Goal: Task Accomplishment & Management: Manage account settings

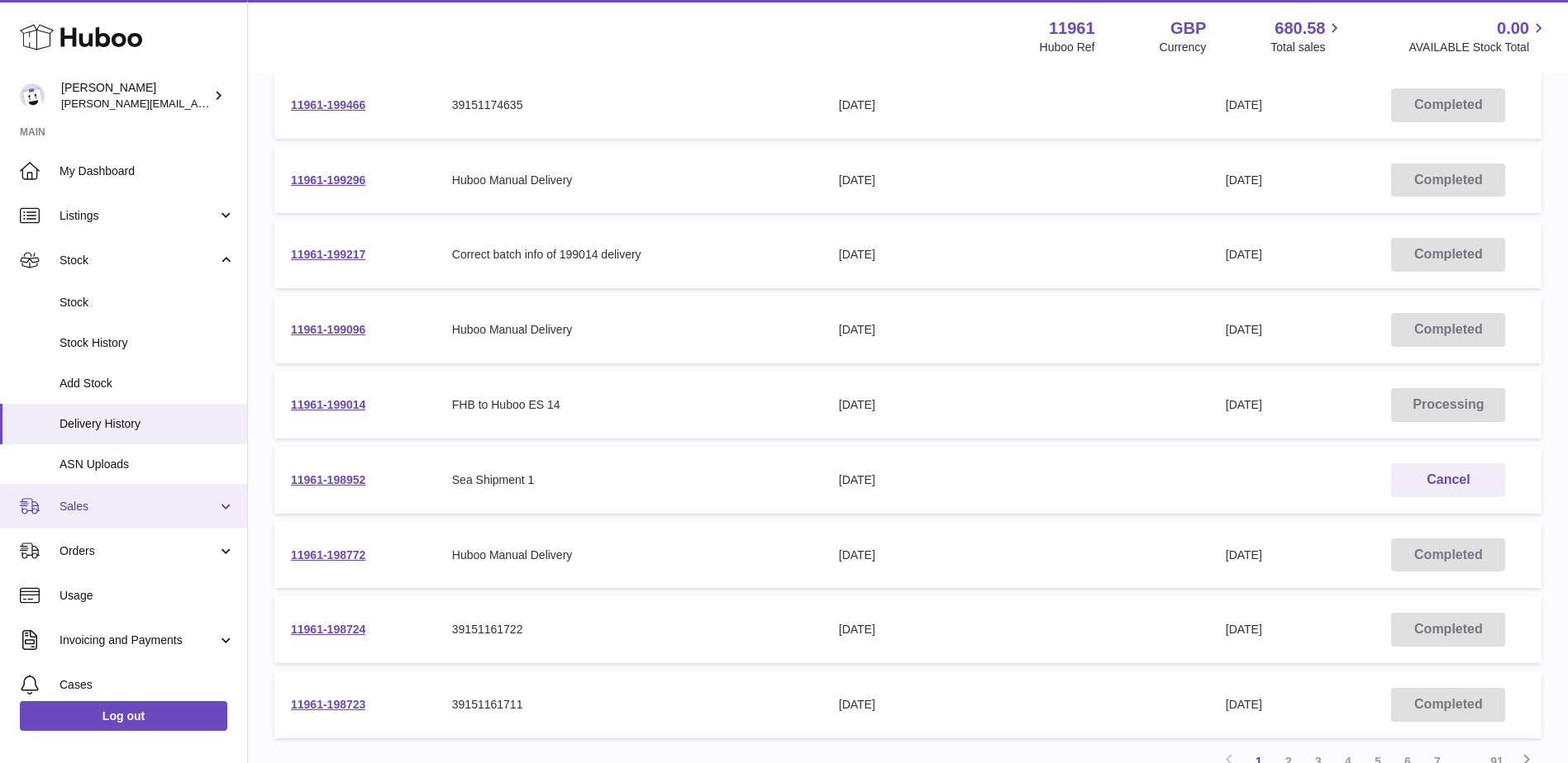
click at [139, 499] on span "Sales" at bounding box center [138, 507] width 158 height 16
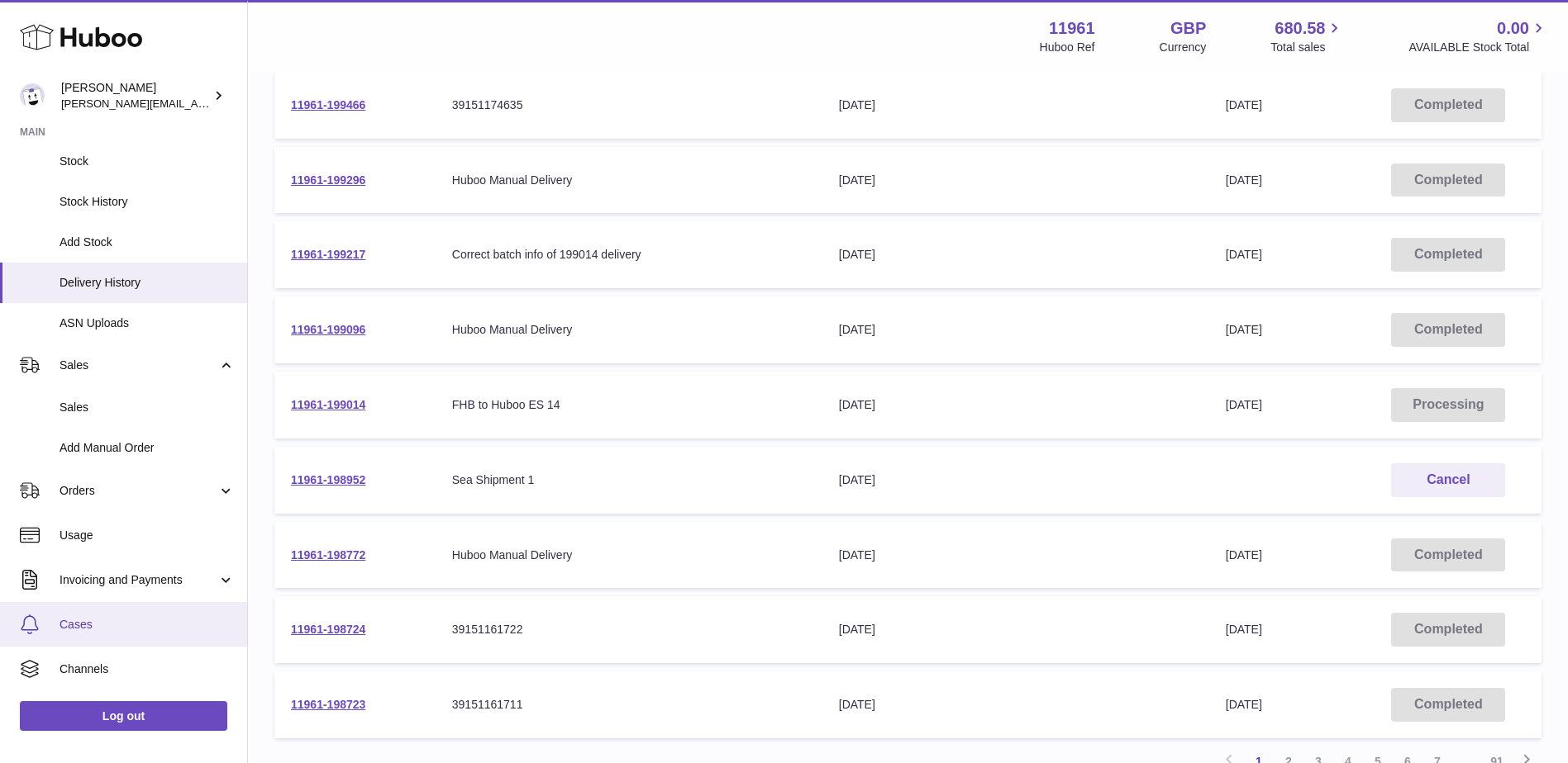
scroll to position [225, 0]
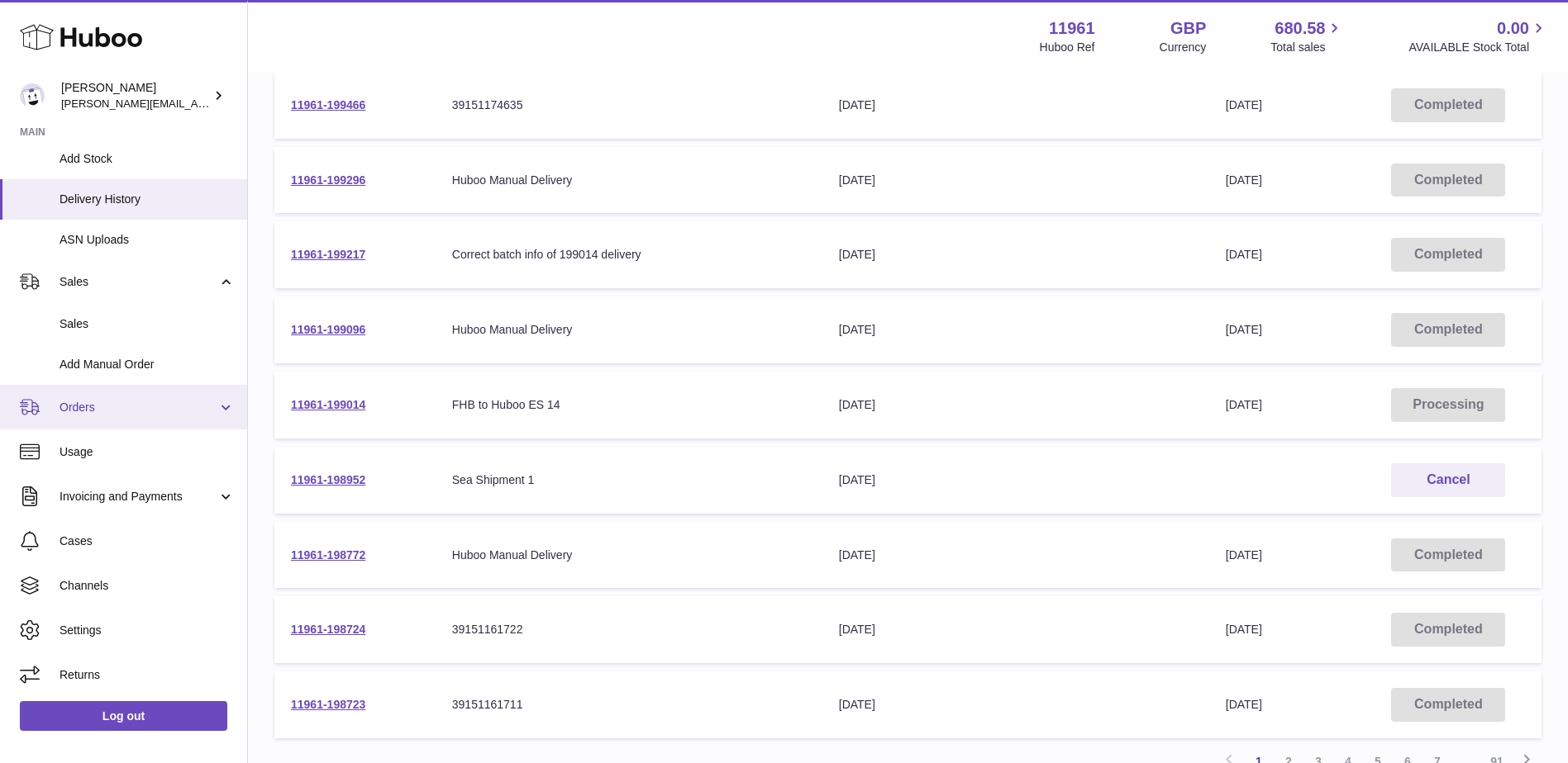
click at [155, 425] on link "Orders" at bounding box center [123, 407] width 247 height 45
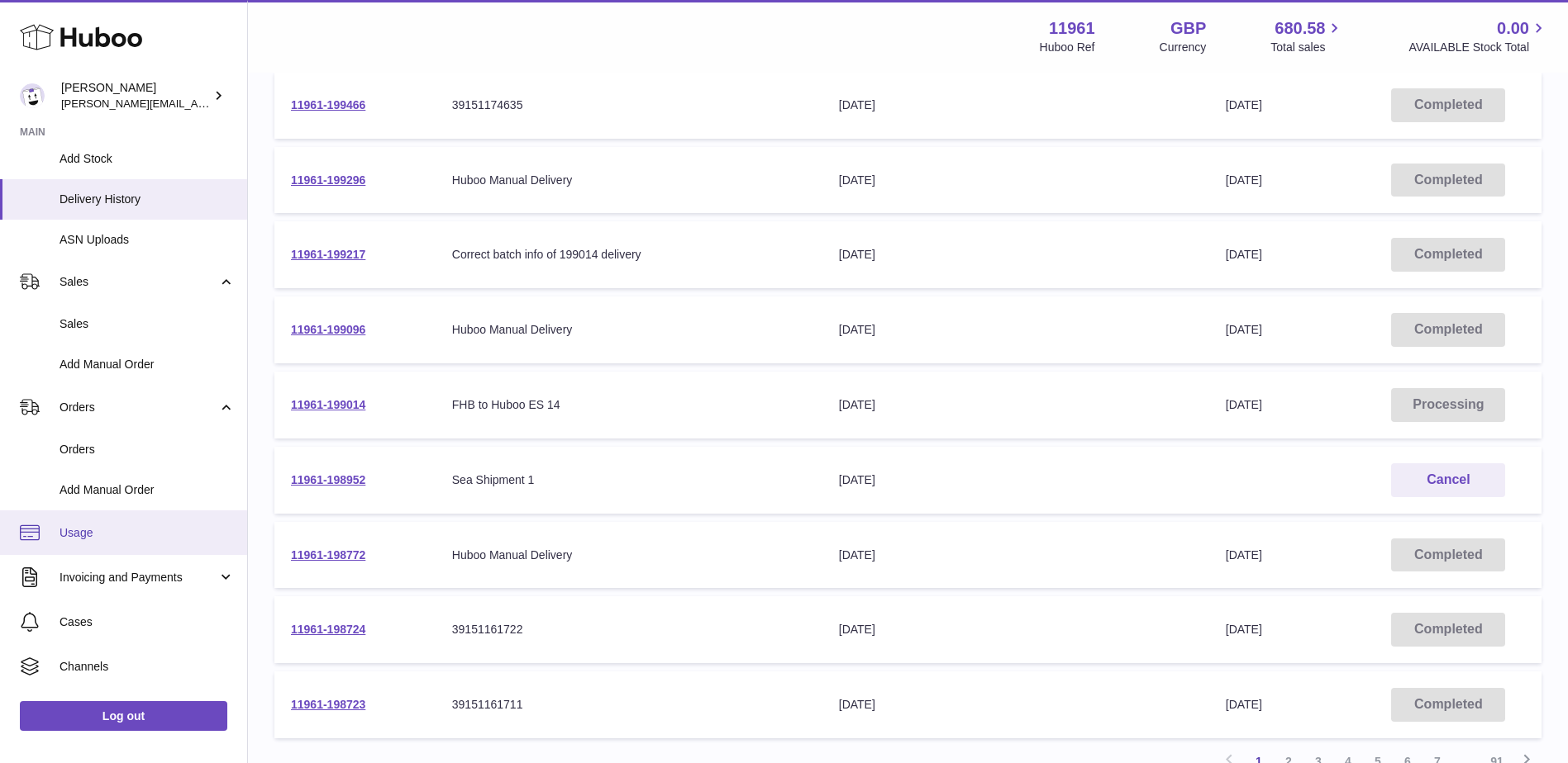
click at [104, 545] on link "Usage" at bounding box center [123, 533] width 247 height 45
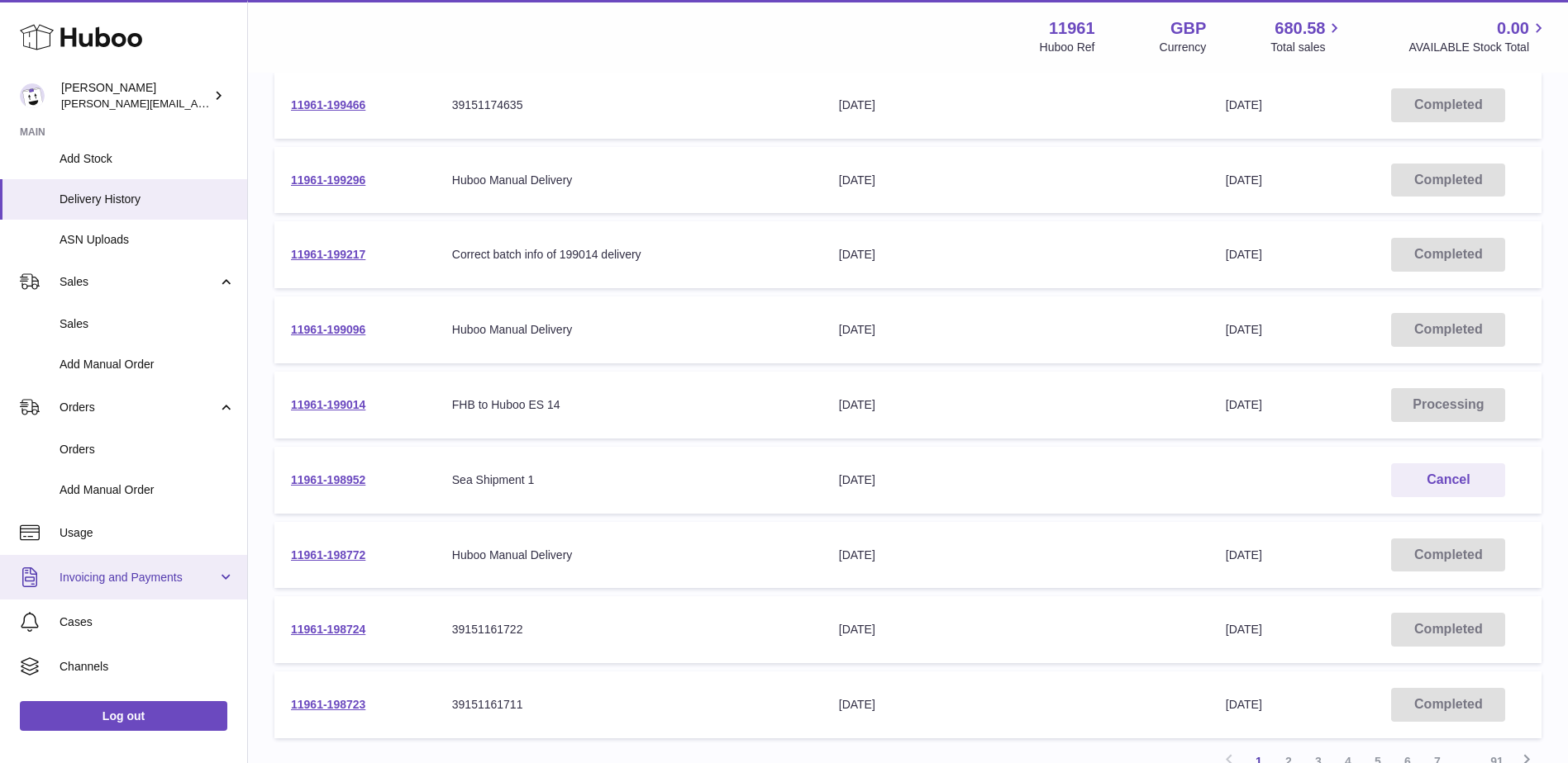
click at [111, 565] on link "Invoicing and Payments" at bounding box center [123, 578] width 247 height 45
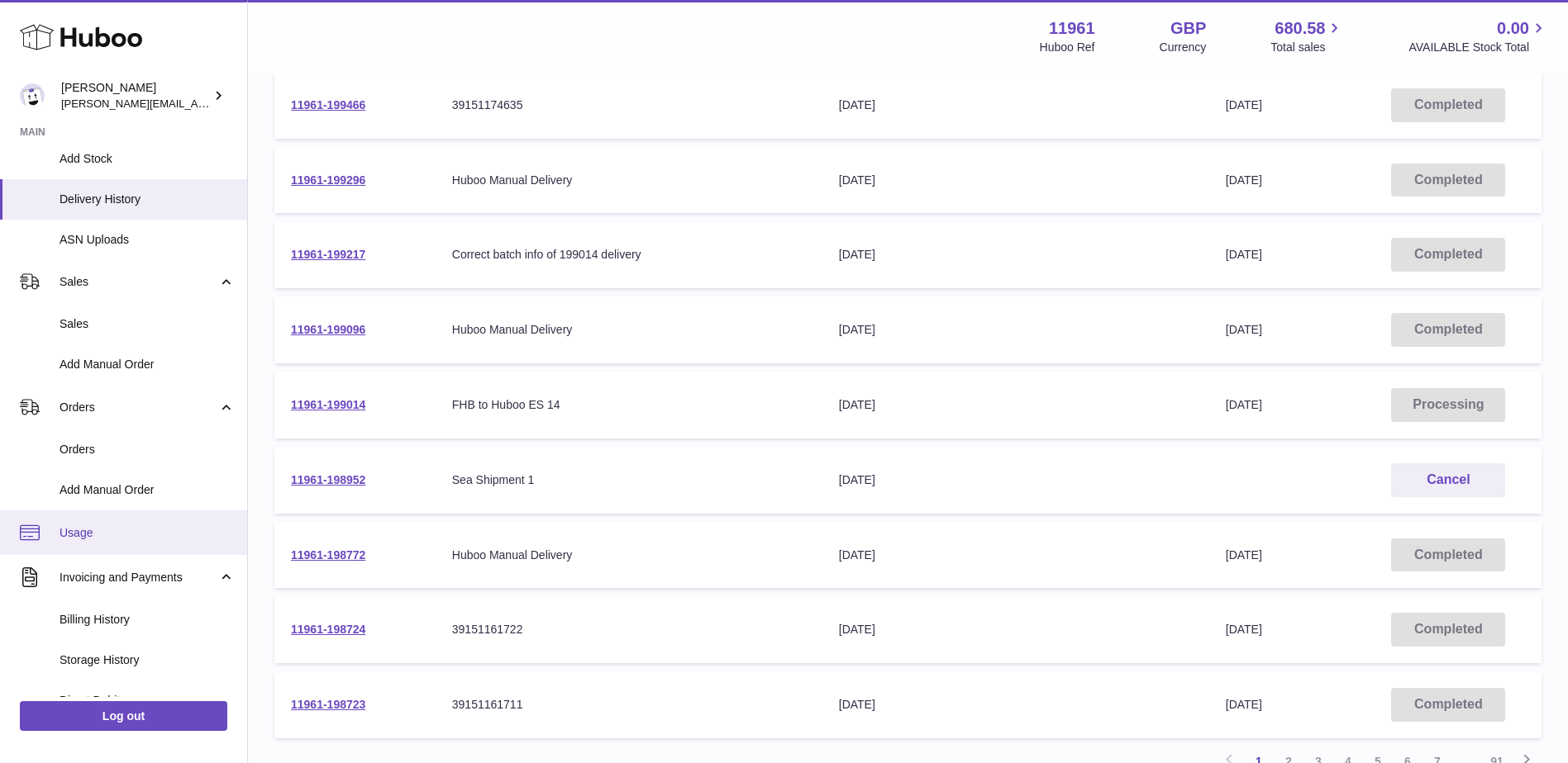
click at [118, 525] on span "Usage" at bounding box center [147, 533] width 175 height 16
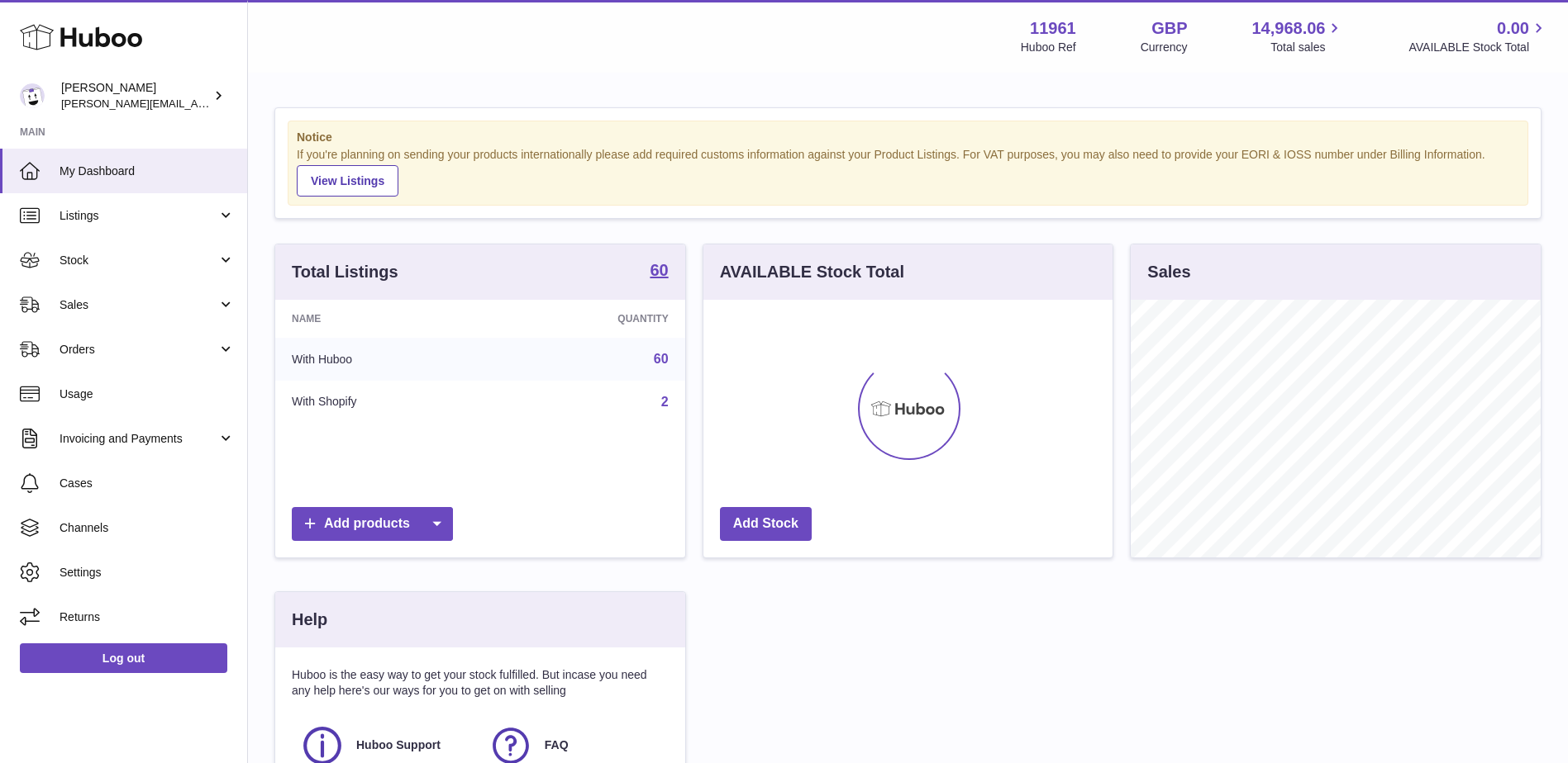
scroll to position [258, 409]
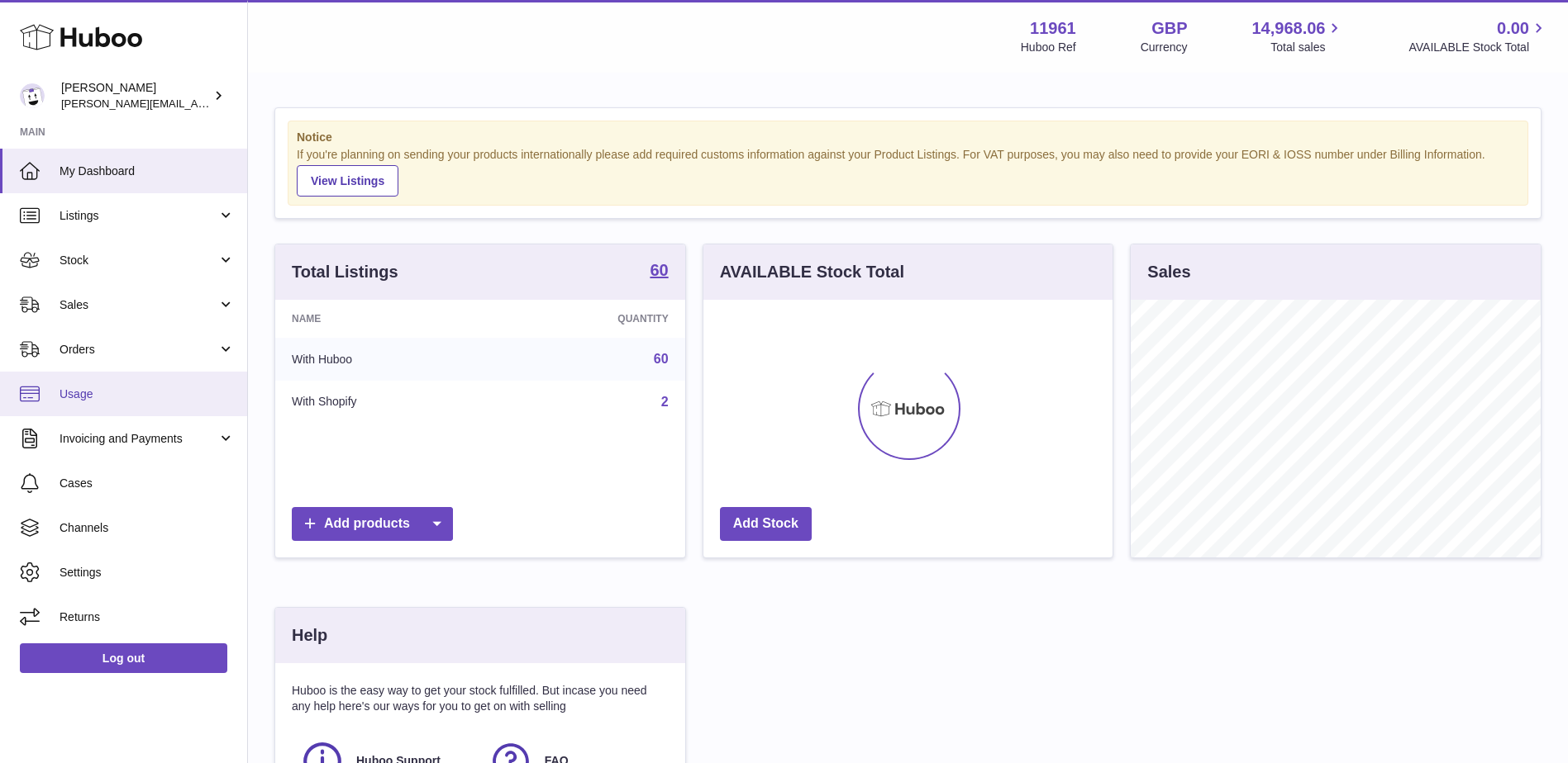
click at [112, 400] on span "Usage" at bounding box center [147, 394] width 175 height 16
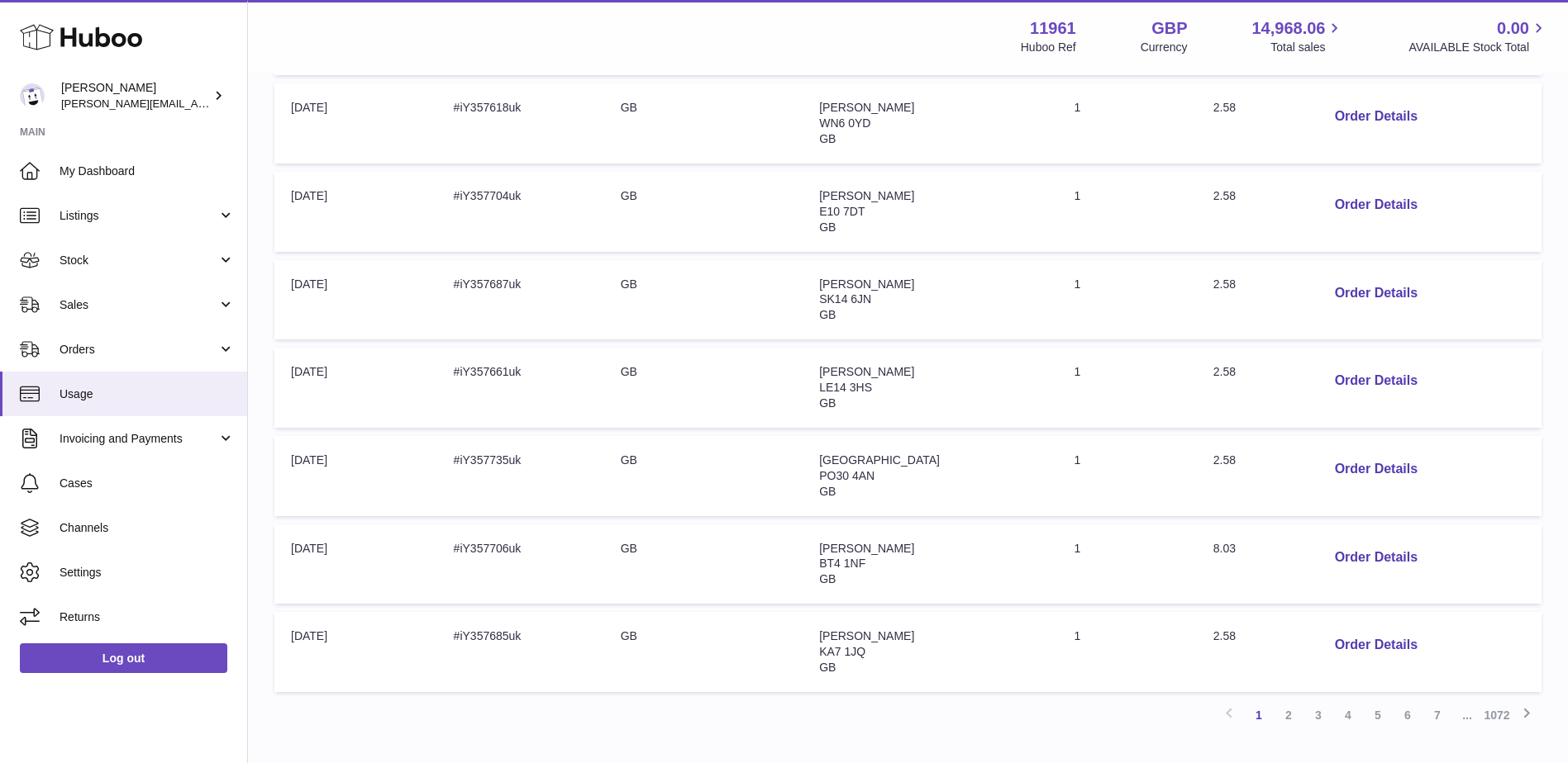
scroll to position [686, 0]
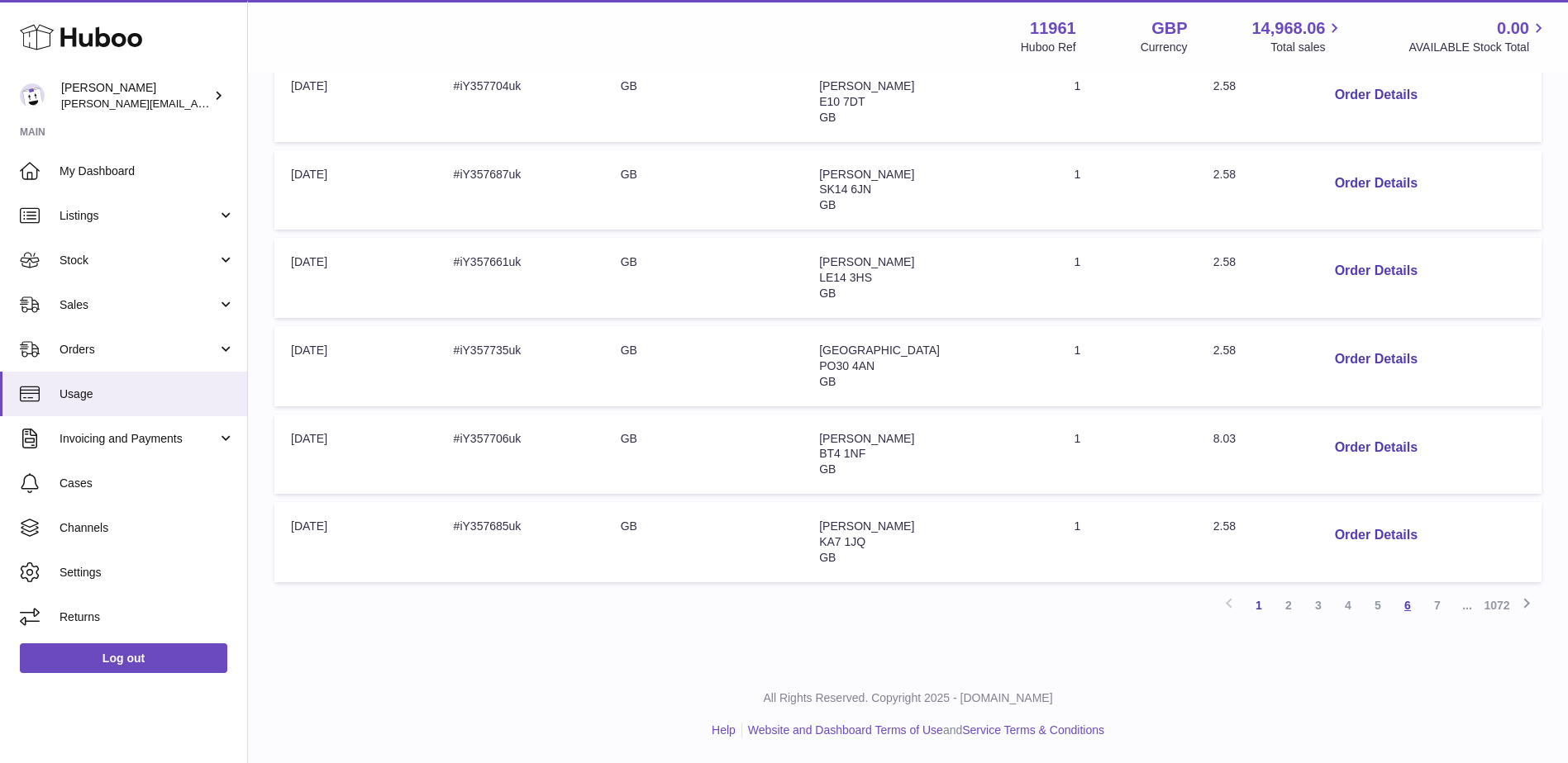
click at [1411, 615] on link "6" at bounding box center [1408, 606] width 30 height 30
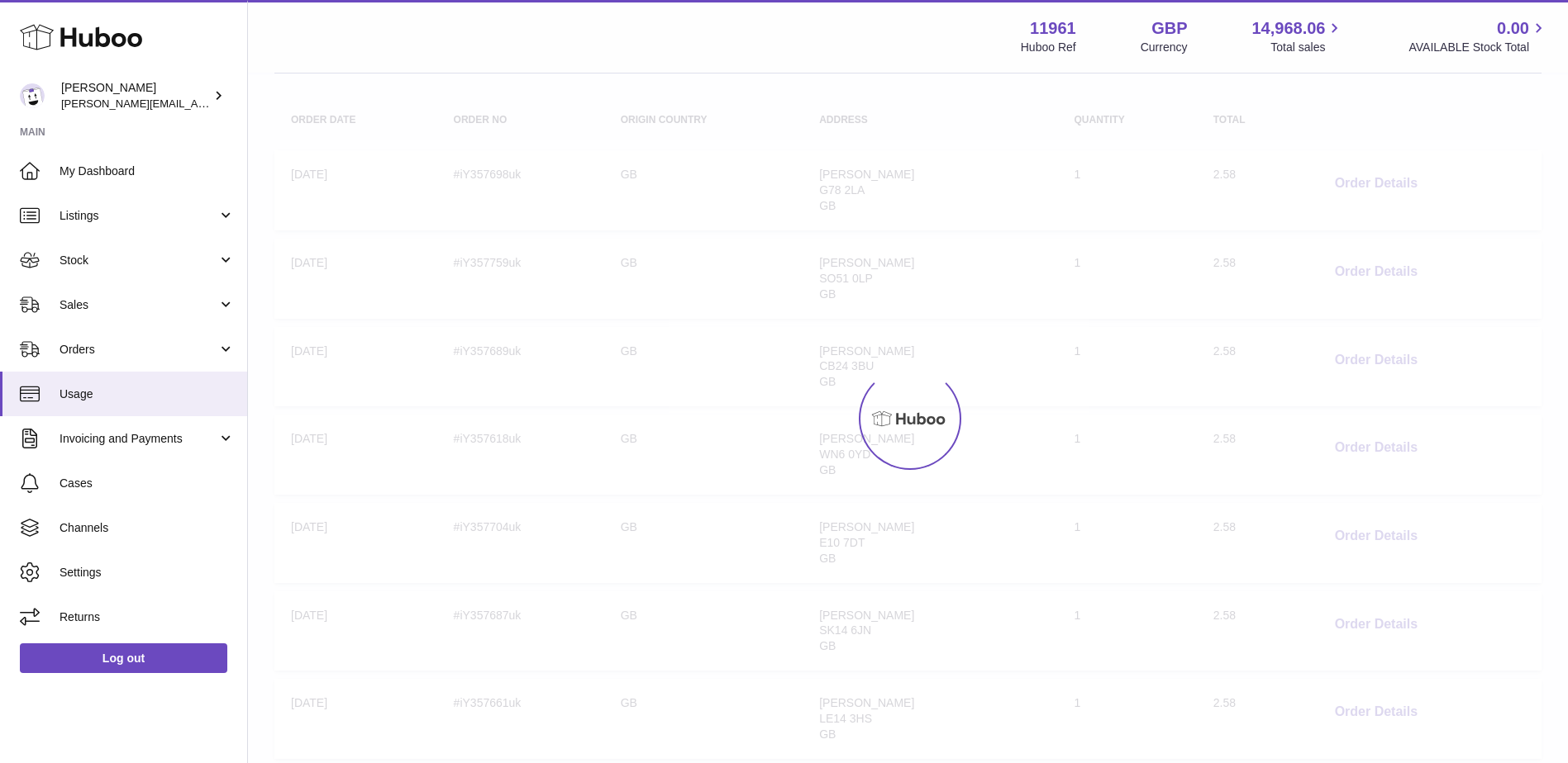
scroll to position [75, 0]
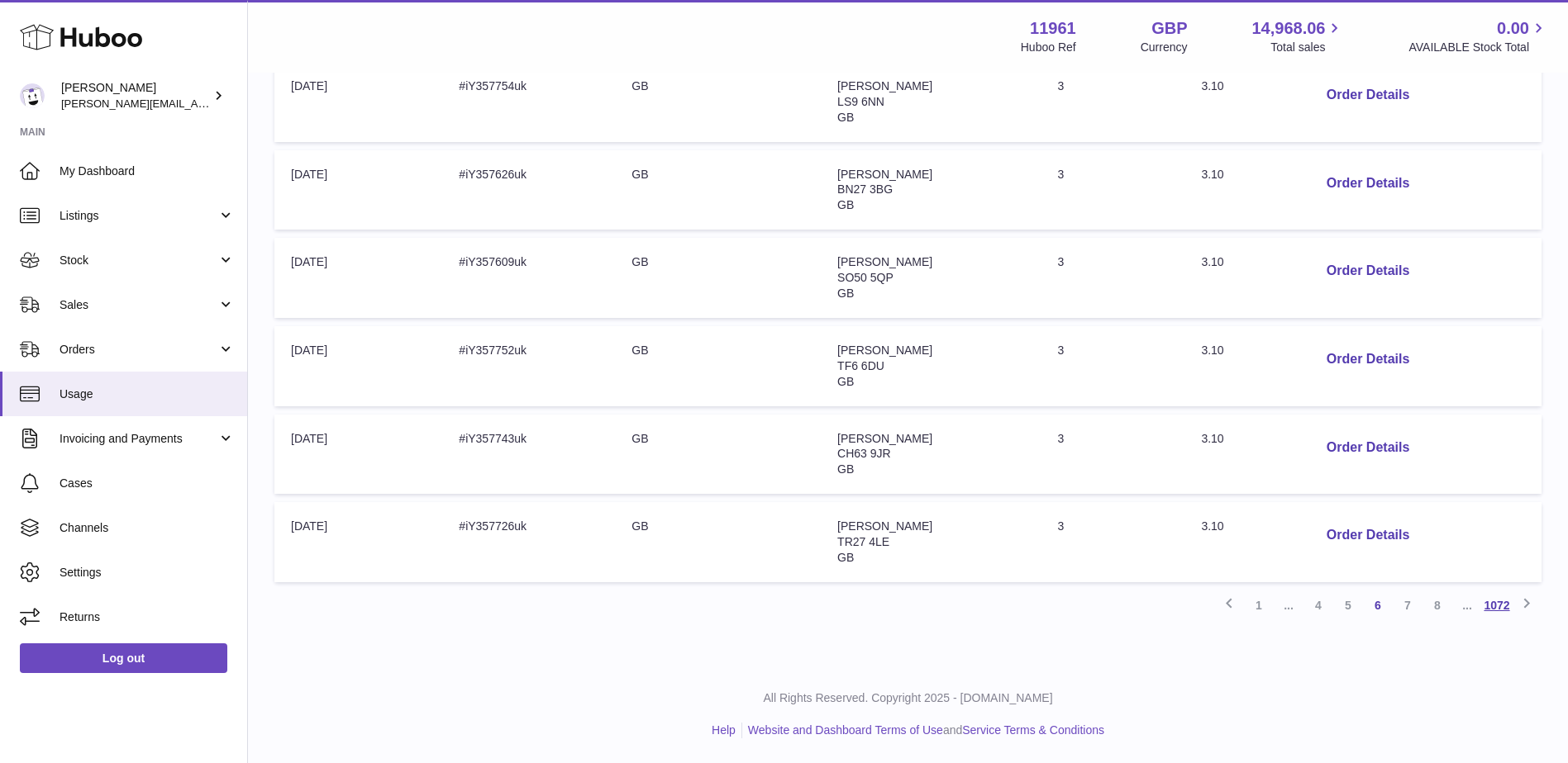
click at [1500, 608] on link "1072" at bounding box center [1497, 606] width 30 height 30
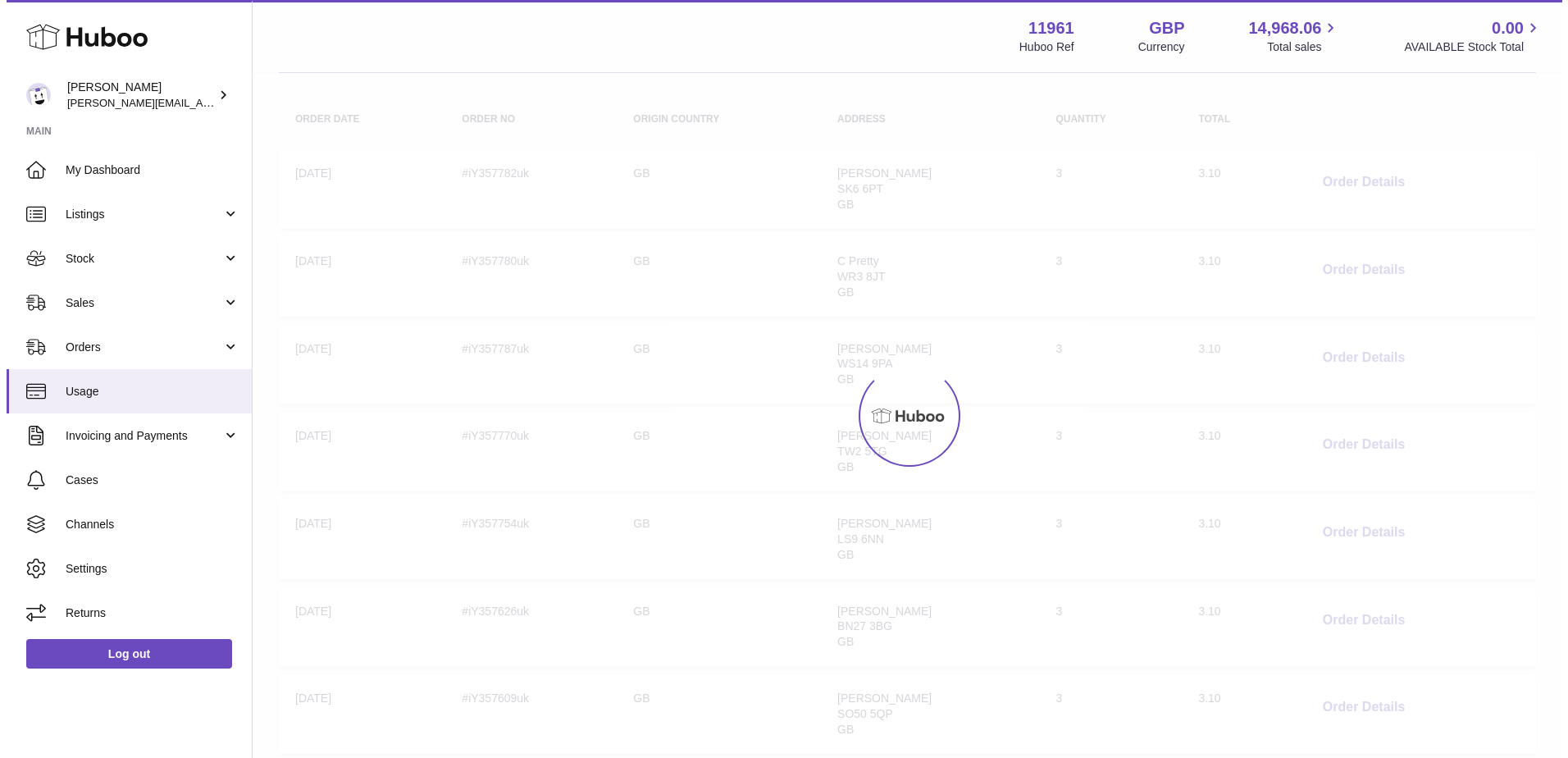
scroll to position [74, 0]
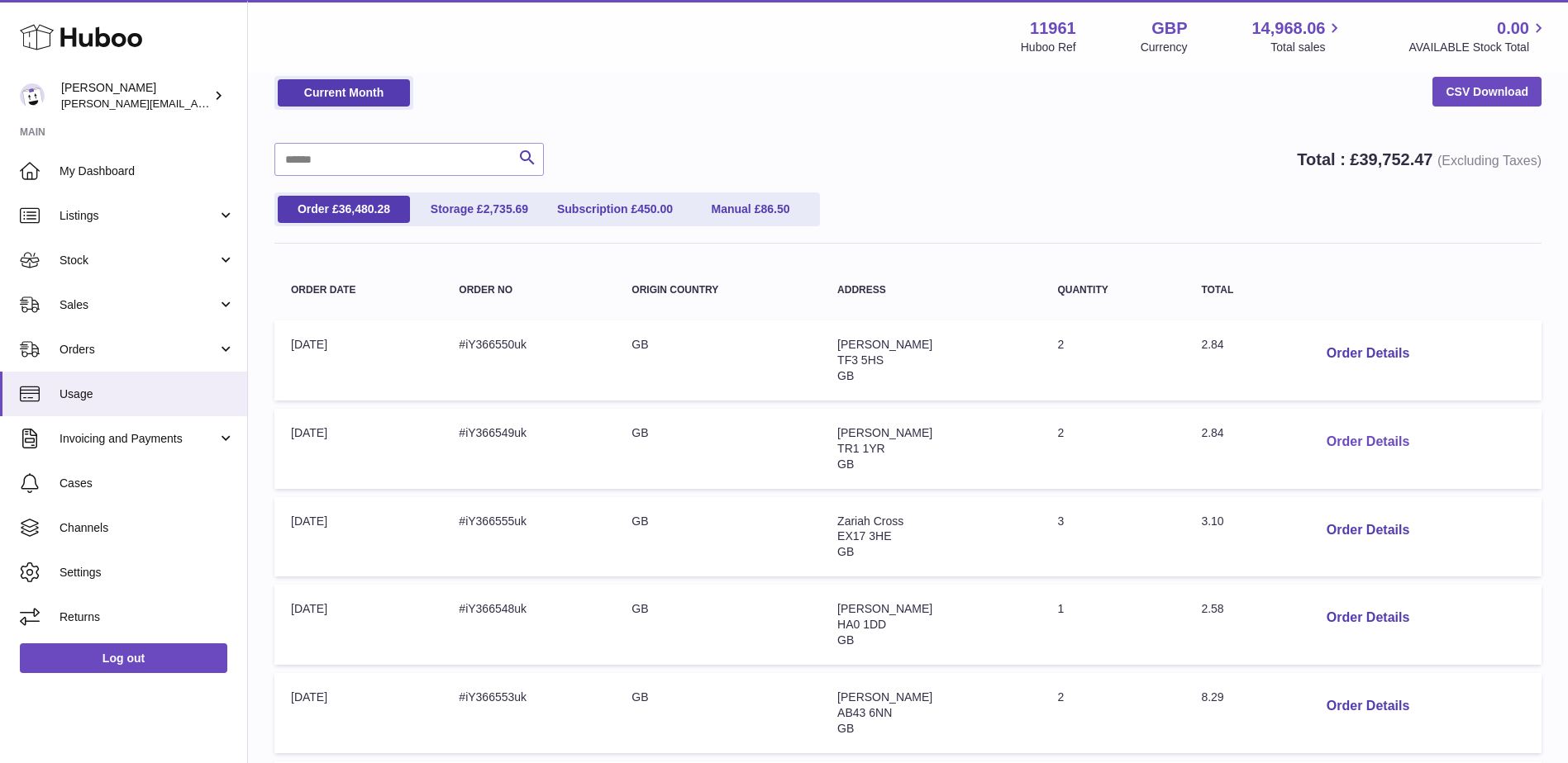
click at [1394, 439] on button "Order Details" at bounding box center [1368, 443] width 109 height 34
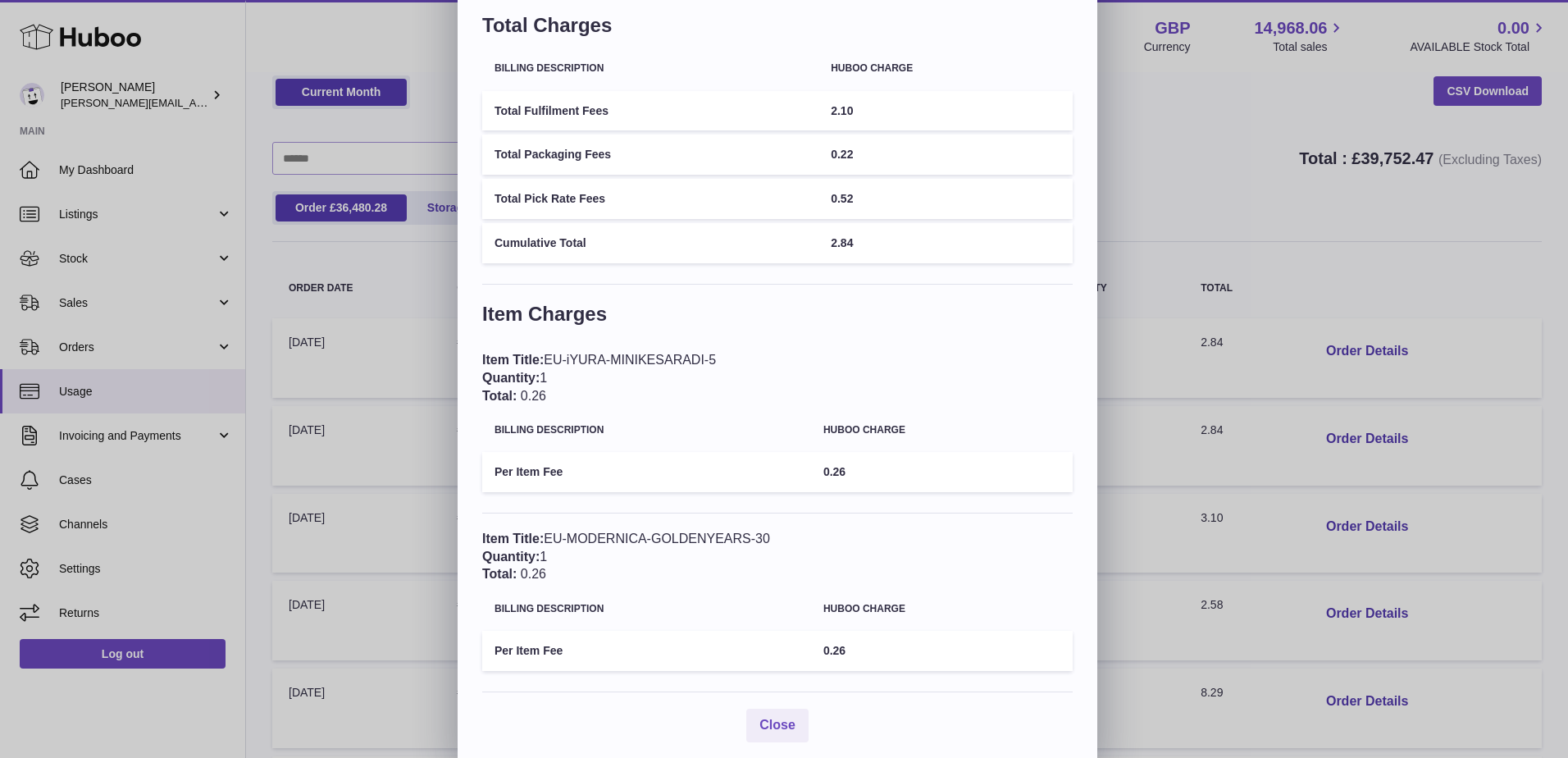
scroll to position [118, 0]
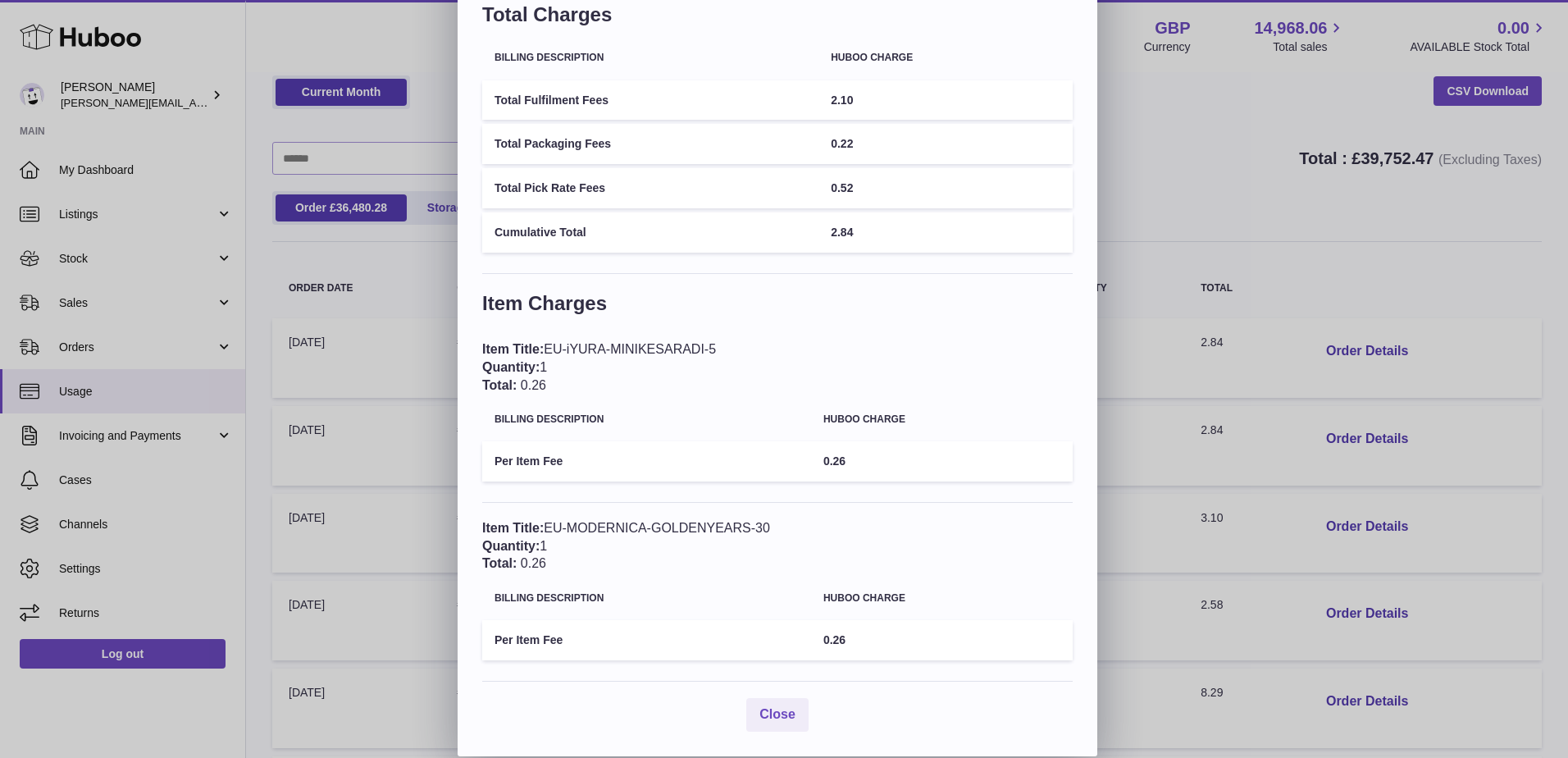
drag, startPoint x: 604, startPoint y: 527, endPoint x: 755, endPoint y: 527, distance: 151.0
click at [755, 527] on div "Item Title: EU-MODERNICA-GOLDENYEARS-30 Quantity: 1 Total: 0.26" at bounding box center [777, 546] width 590 height 54
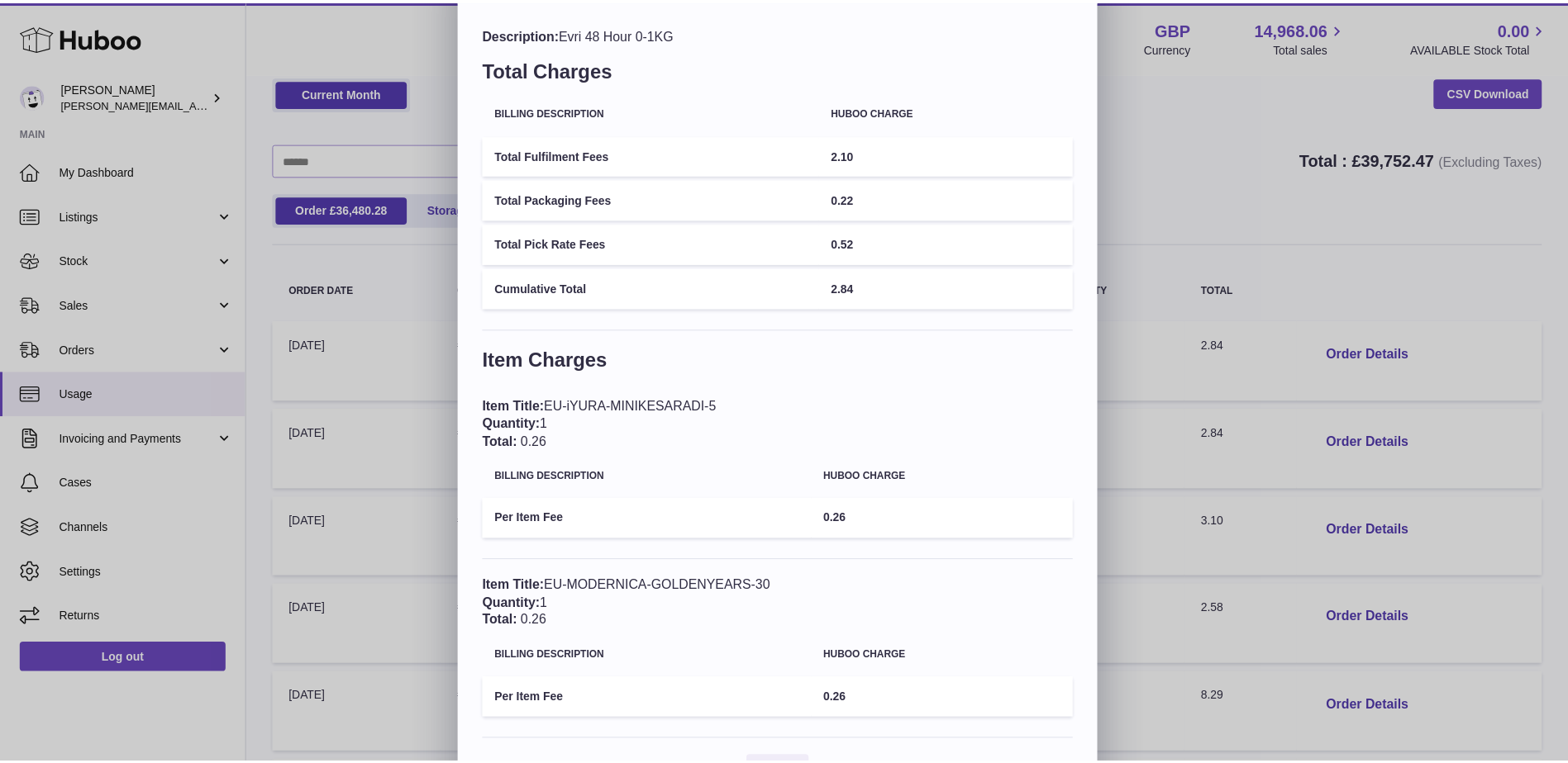
scroll to position [0, 0]
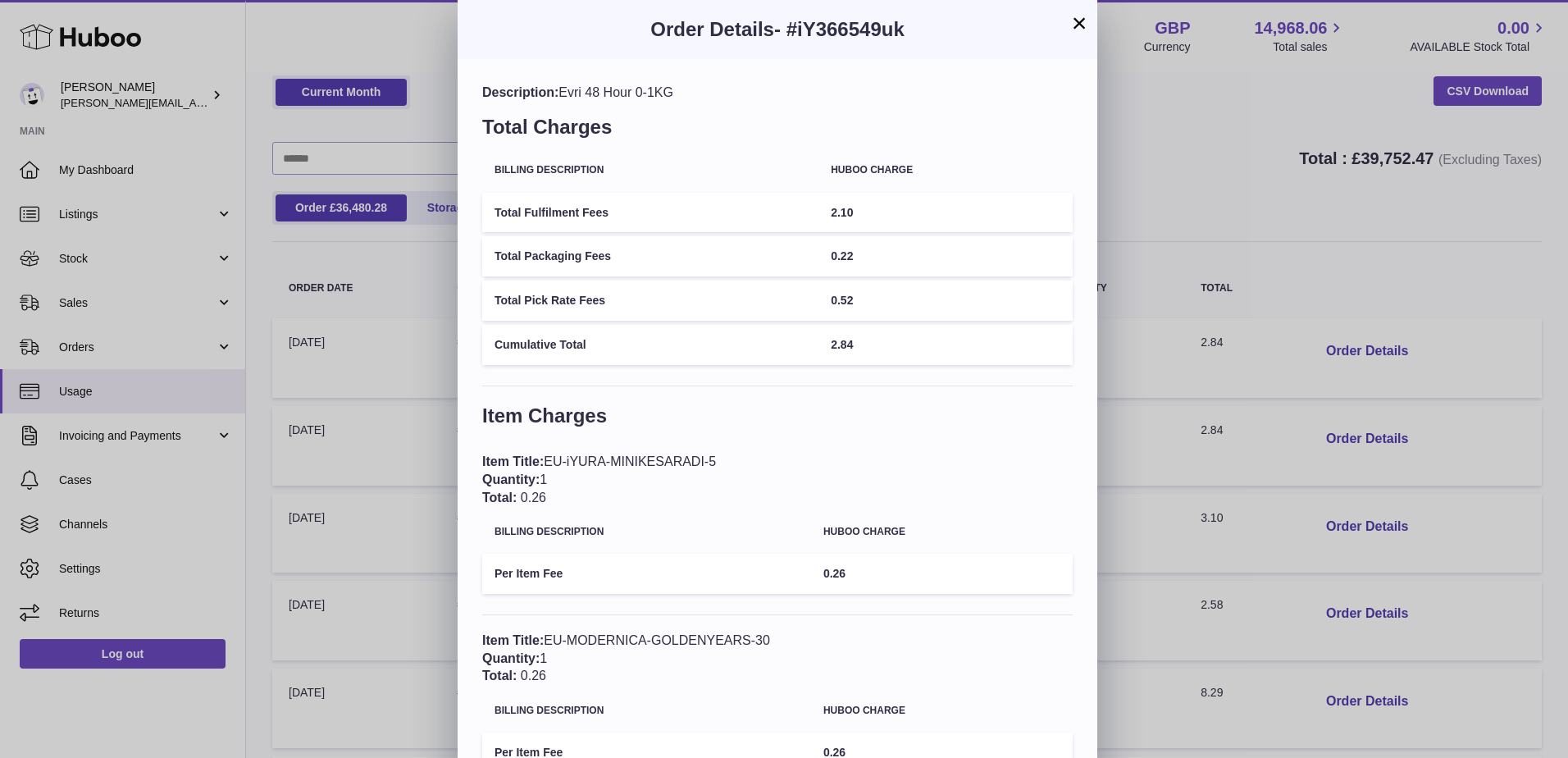
click at [1080, 18] on button "×" at bounding box center [1079, 22] width 19 height 19
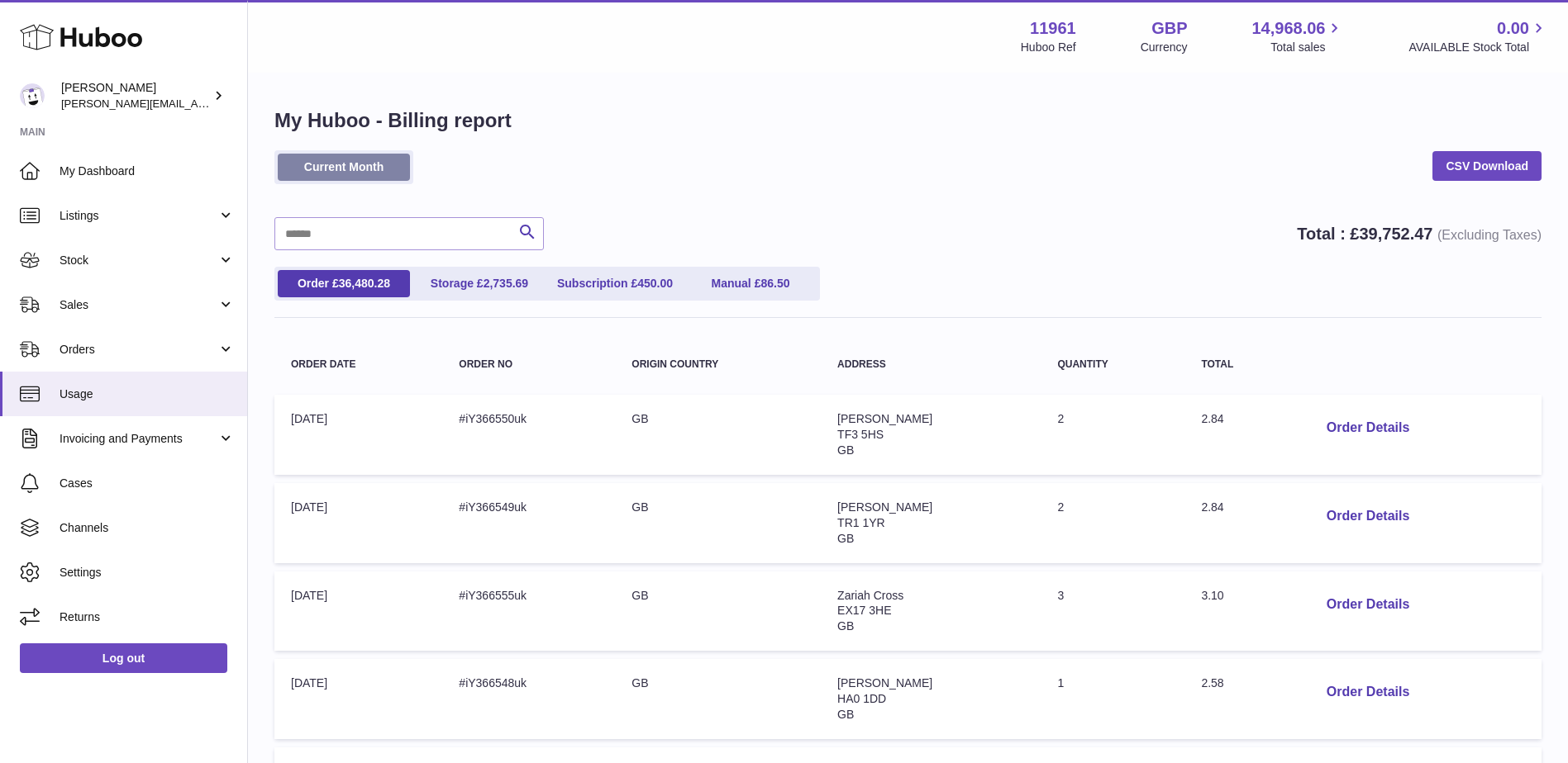
click at [318, 157] on link "Current Month" at bounding box center [344, 167] width 132 height 27
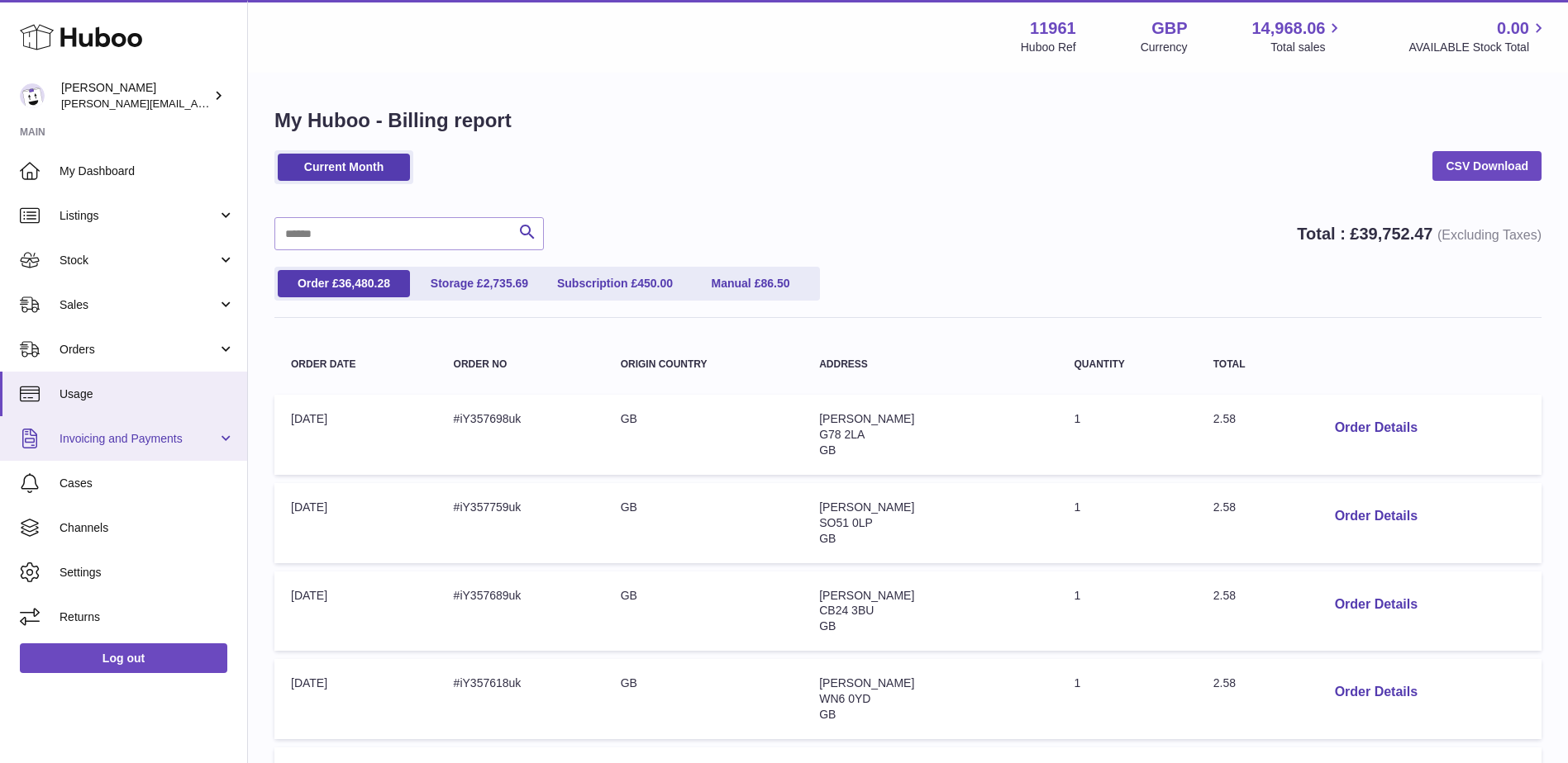
click at [192, 444] on span "Invoicing and Payments" at bounding box center [138, 439] width 158 height 16
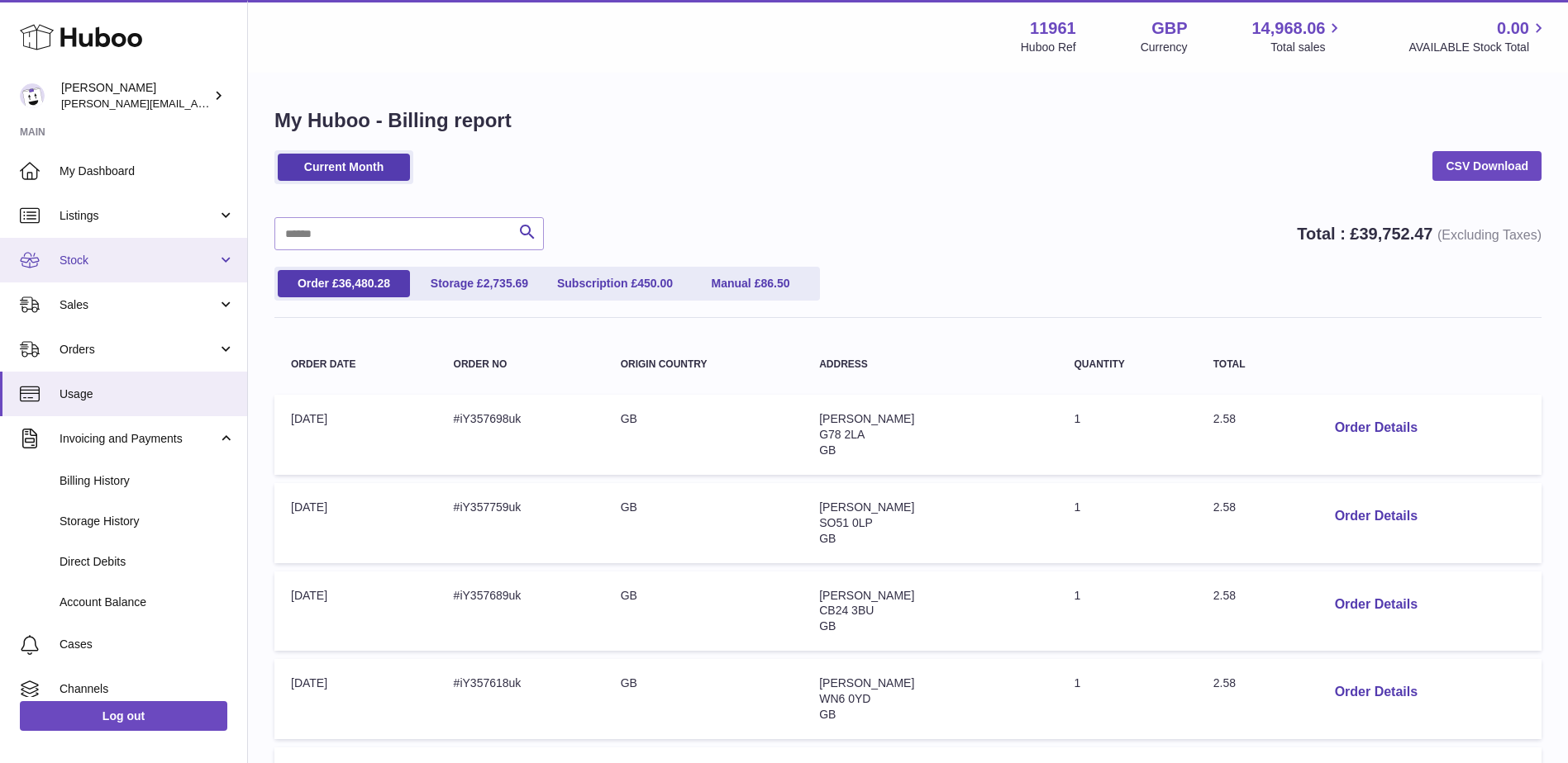
click at [75, 261] on span "Stock" at bounding box center [138, 260] width 158 height 16
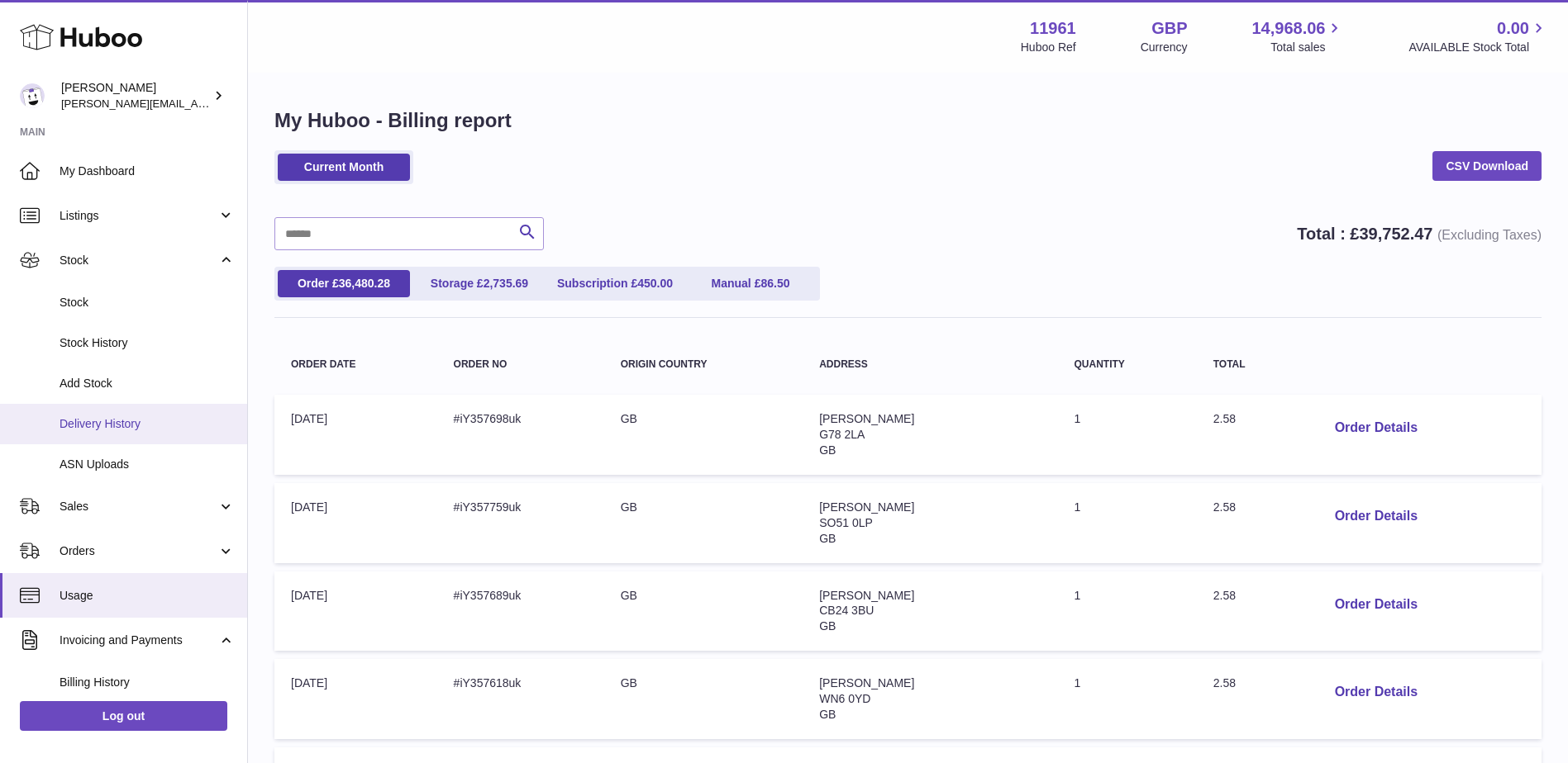
click at [104, 429] on span "Delivery History" at bounding box center [147, 424] width 175 height 16
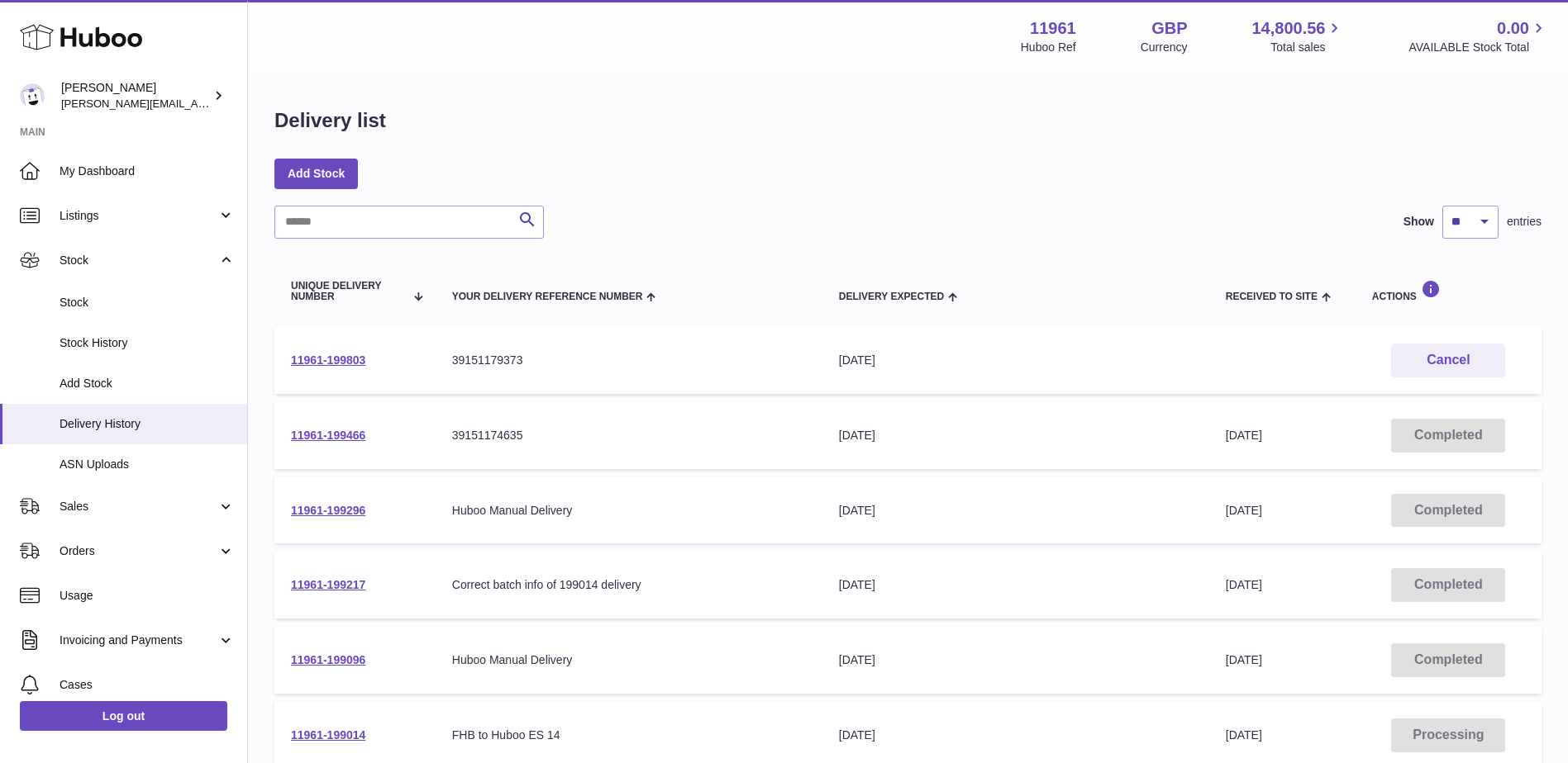
drag, startPoint x: 322, startPoint y: 354, endPoint x: 876, endPoint y: 244, distance: 564.8
click at [877, 244] on div "Search Show ** ** ** *** entries Unique Delivery Number Your Delivery Reference…" at bounding box center [907, 656] width 1267 height 901
drag, startPoint x: 315, startPoint y: 510, endPoint x: 572, endPoint y: 200, distance: 402.7
click at [572, 200] on div "Delivery list Add Stock Search Show ** ** ** *** entries Unique Delivery Number…" at bounding box center [908, 613] width 1320 height 1078
drag, startPoint x: 675, startPoint y: 300, endPoint x: 406, endPoint y: 306, distance: 269.1
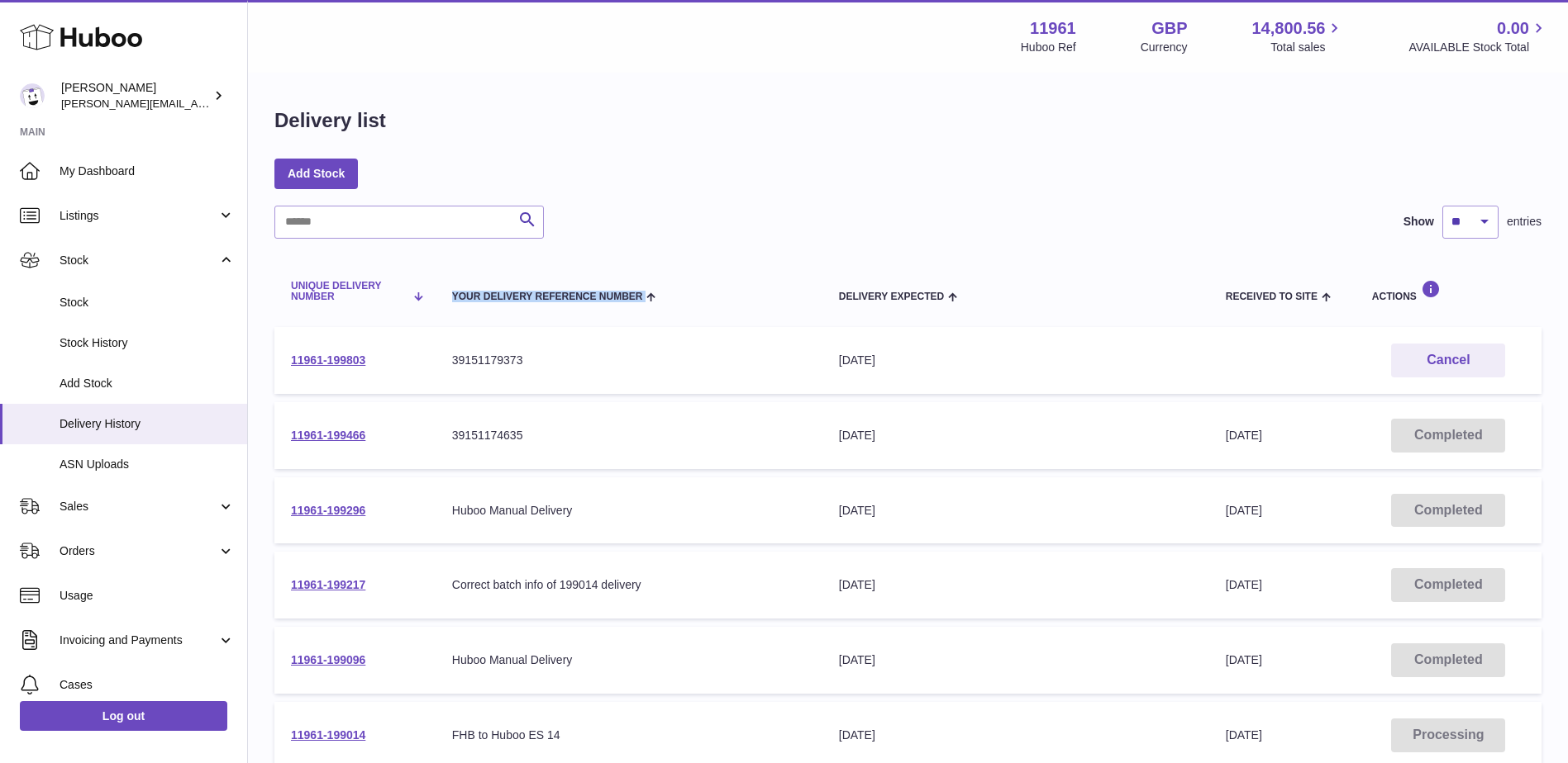
click at [406, 306] on tr "Unique Delivery Number Your Delivery Reference Number Delivery Expected Receive…" at bounding box center [907, 291] width 1267 height 55
drag, startPoint x: 406, startPoint y: 306, endPoint x: 791, endPoint y: 102, distance: 435.7
click at [791, 102] on div "Delivery list Add Stock Search Show ** ** ** *** entries Unique Delivery Number…" at bounding box center [908, 613] width 1320 height 1078
drag, startPoint x: 1049, startPoint y: 52, endPoint x: 971, endPoint y: 57, distance: 78.2
click at [971, 57] on div "Menu Huboo 11961 Huboo Ref GBP Currency 14,800.56 Total sales 0.00 AVAILABLE St…" at bounding box center [908, 36] width 1320 height 73
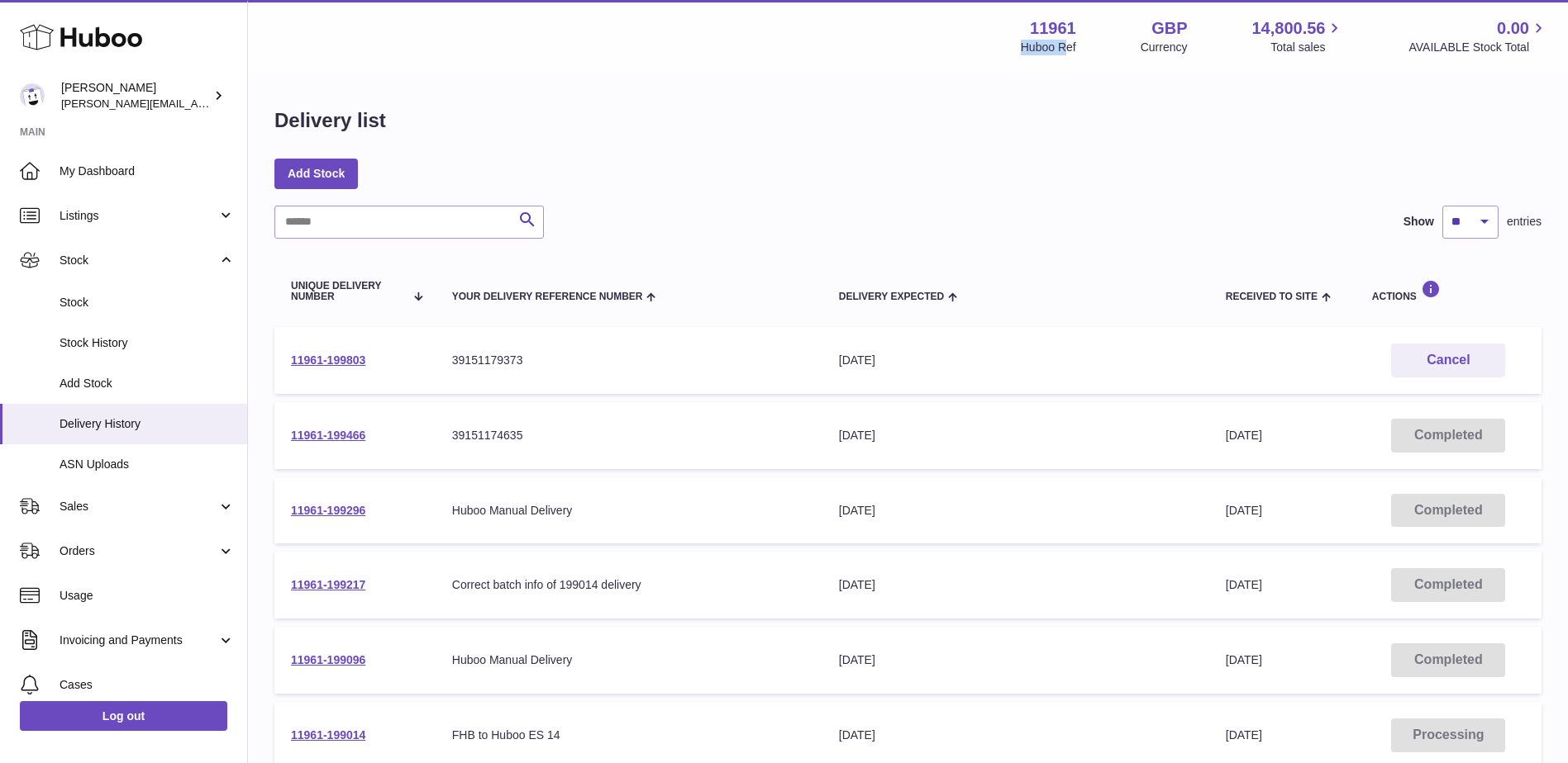
click at [971, 57] on div "Menu Huboo 11961 Huboo Ref GBP Currency 14,800.56 Total sales 0.00 AVAILABLE St…" at bounding box center [908, 36] width 1320 height 73
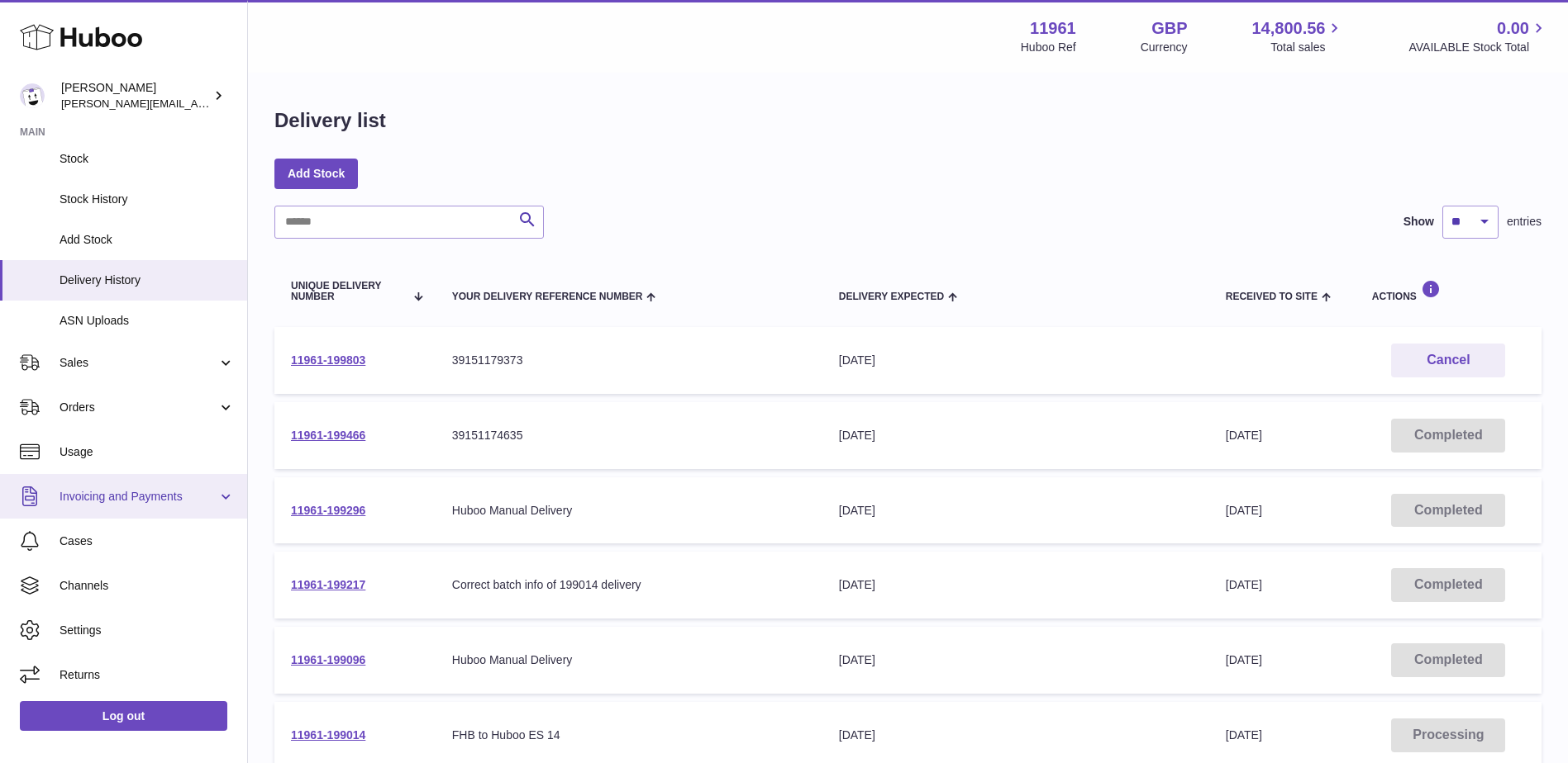
click at [91, 499] on span "Invoicing and Payments" at bounding box center [138, 497] width 158 height 16
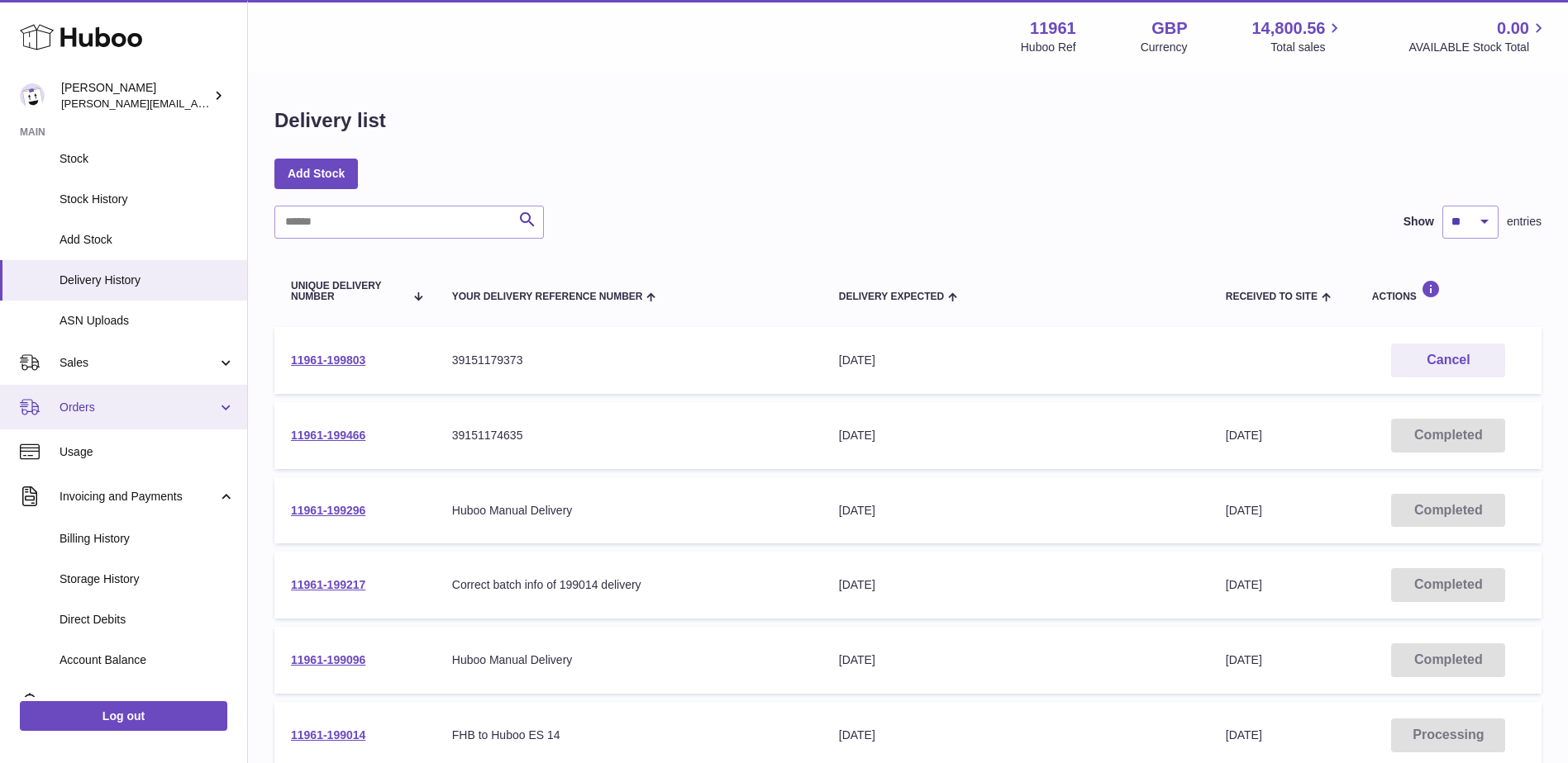
click at [111, 421] on link "Orders" at bounding box center [123, 407] width 247 height 45
click at [128, 427] on link "Orders" at bounding box center [123, 407] width 247 height 45
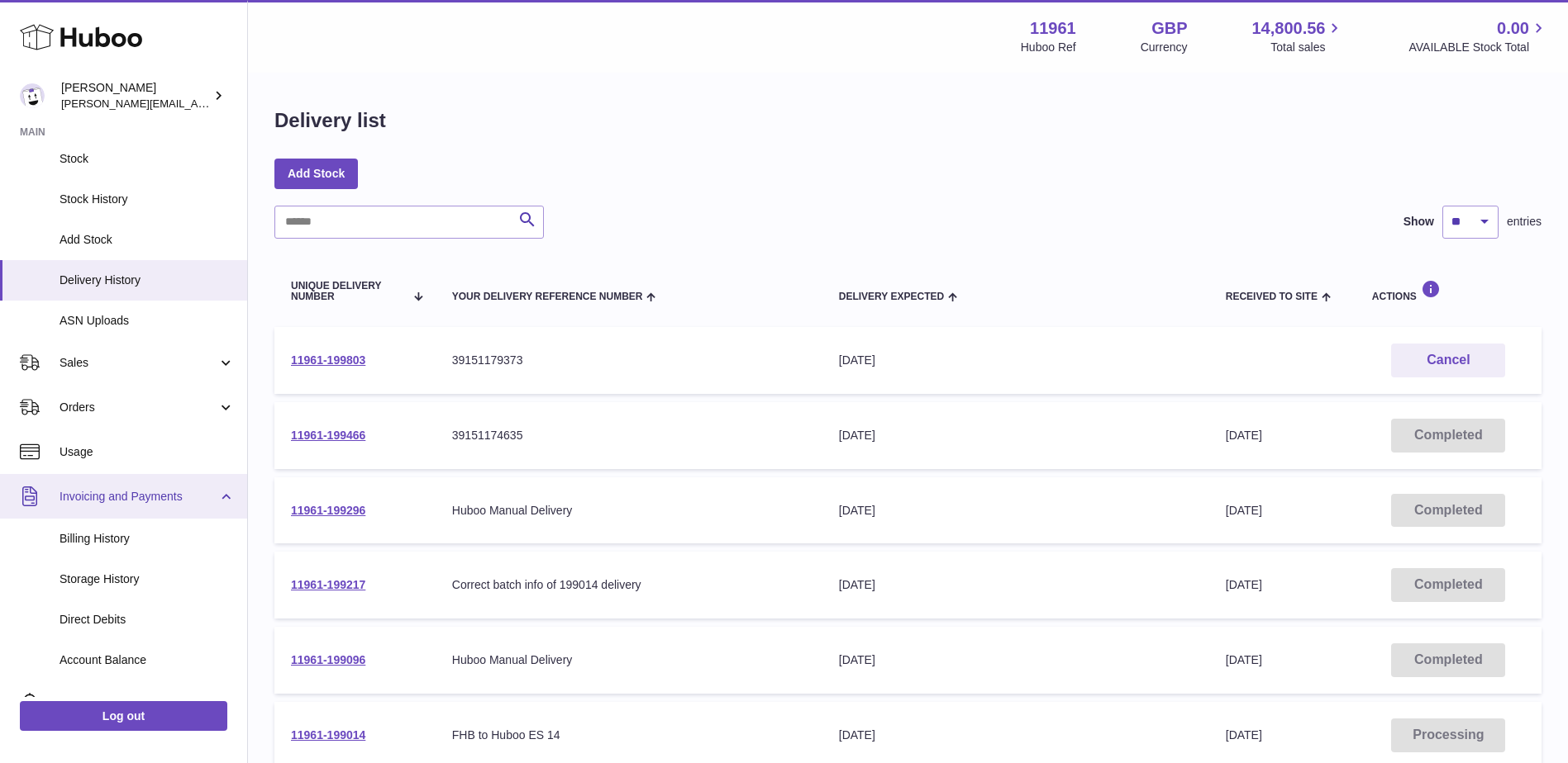
click at [178, 497] on span "Invoicing and Payments" at bounding box center [138, 497] width 158 height 16
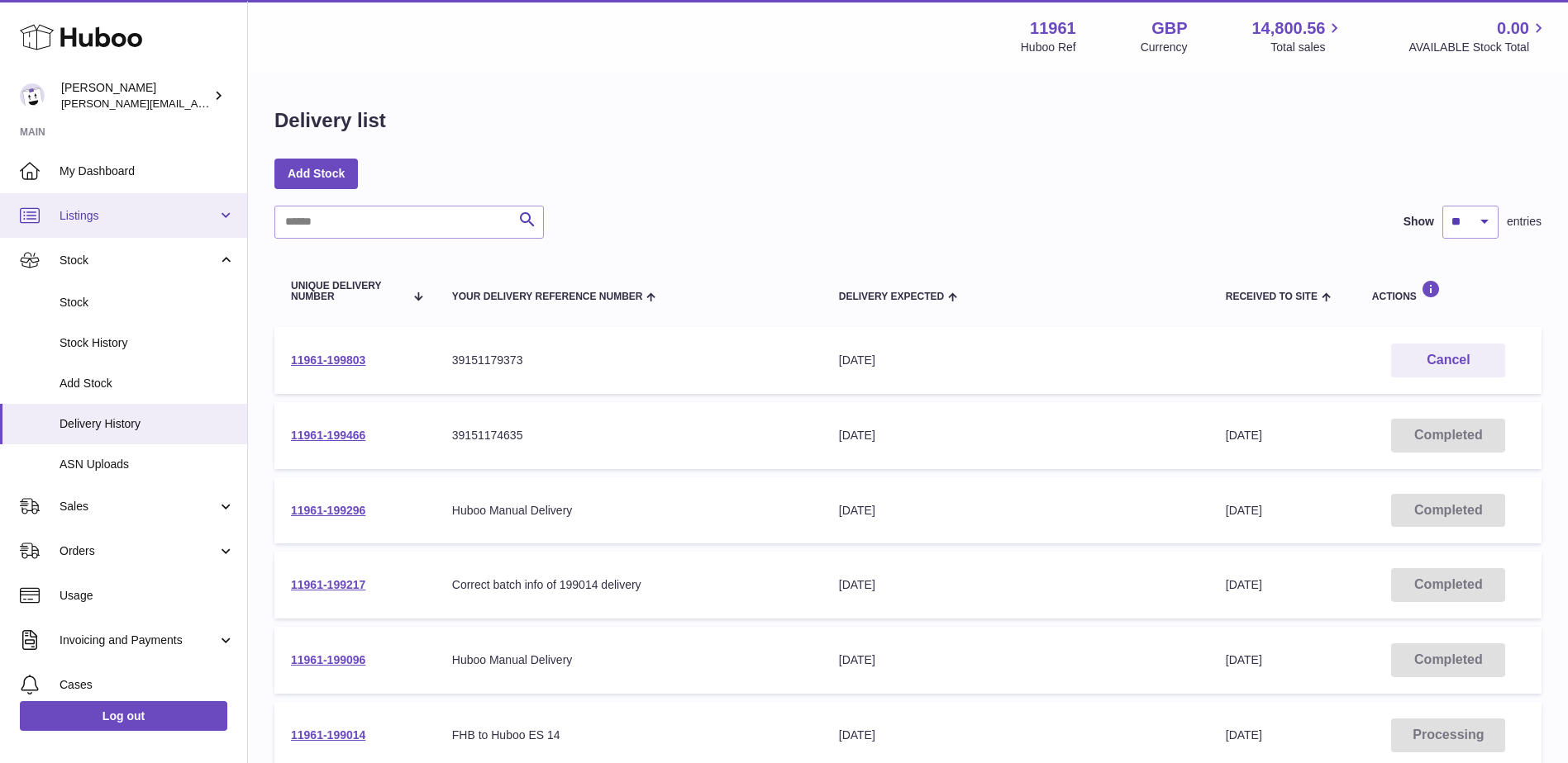
click at [84, 216] on span "Listings" at bounding box center [138, 215] width 158 height 16
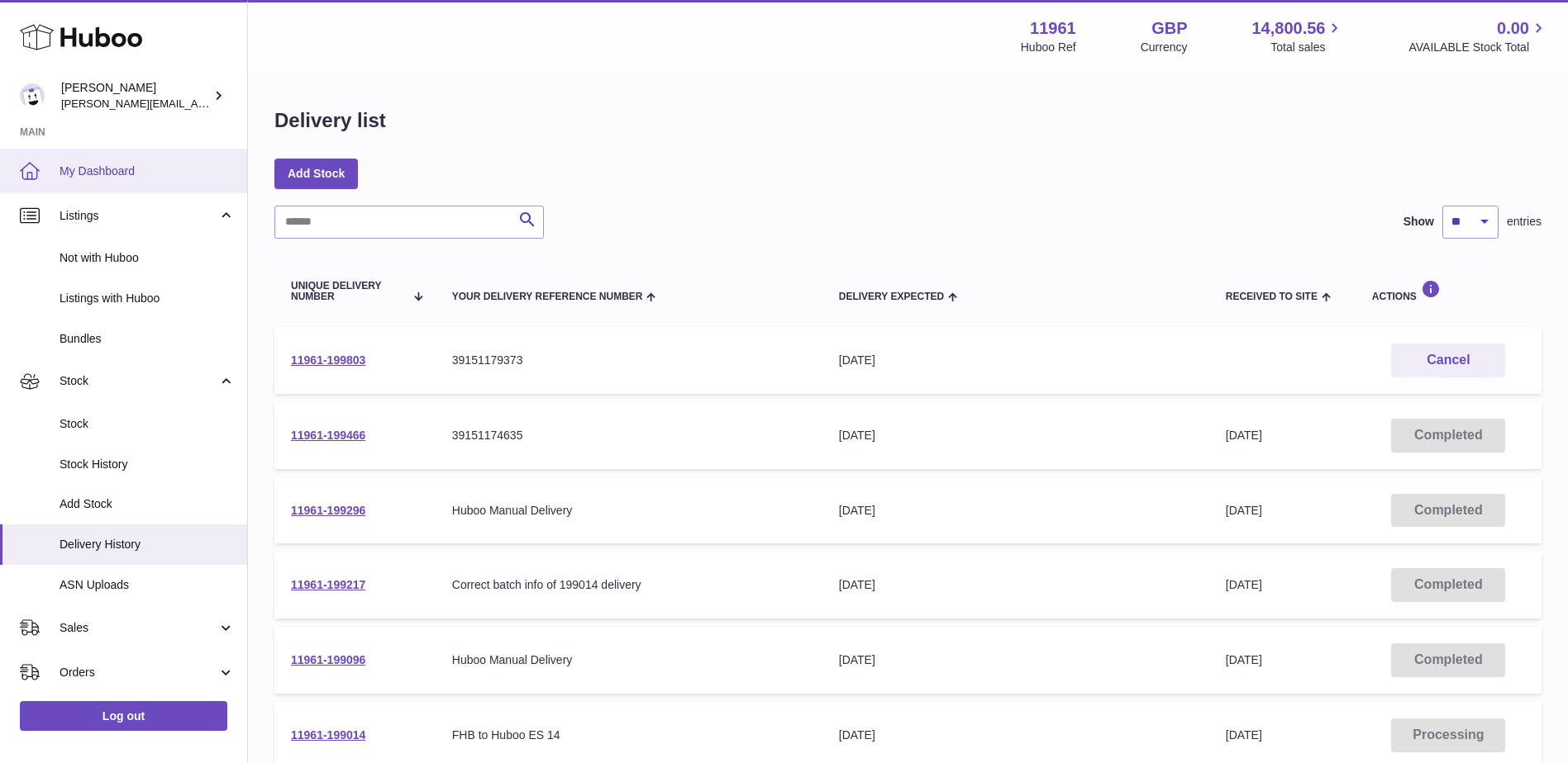
click at [119, 171] on span "My Dashboard" at bounding box center [147, 171] width 175 height 16
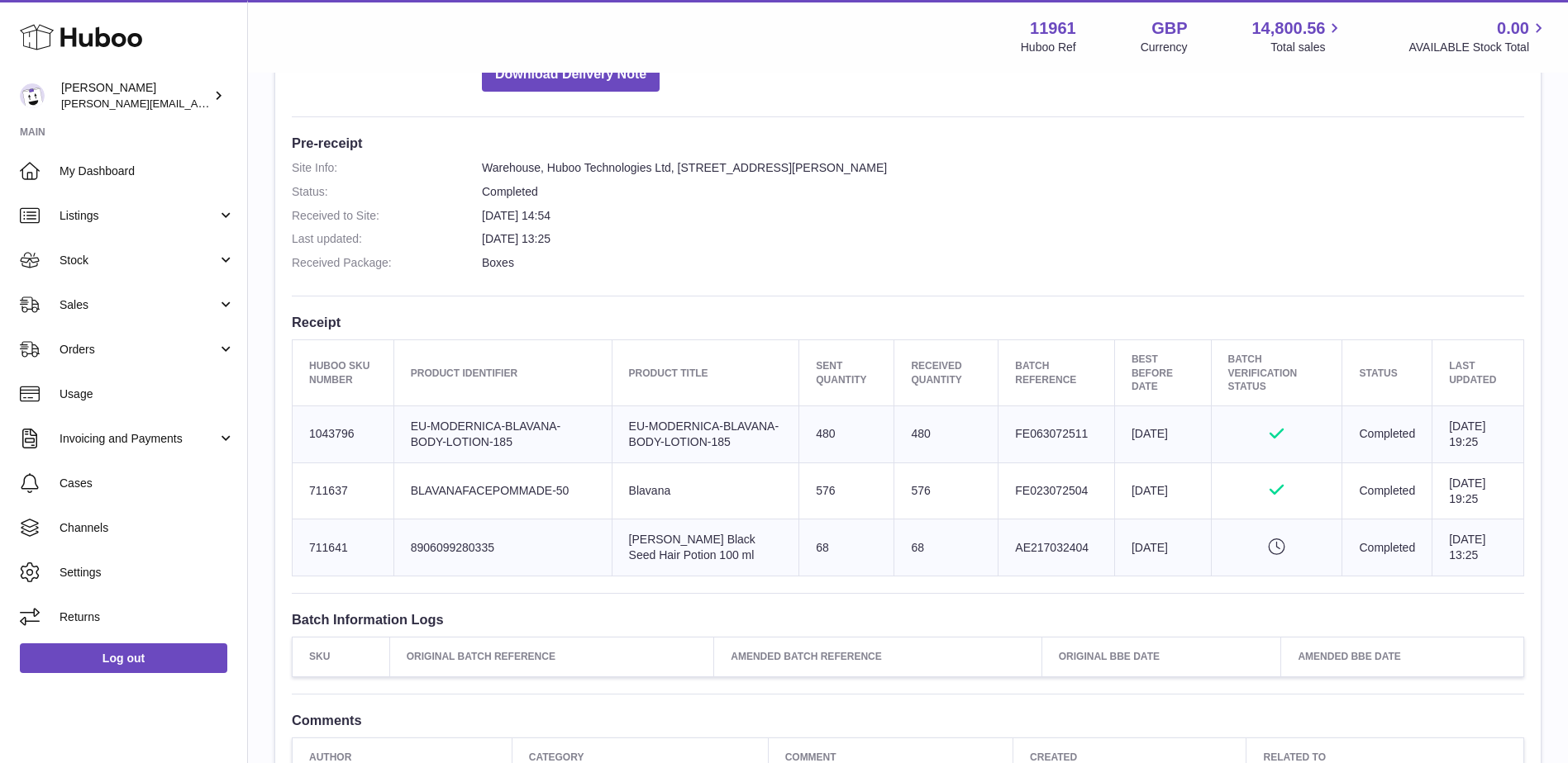
scroll to position [413, 0]
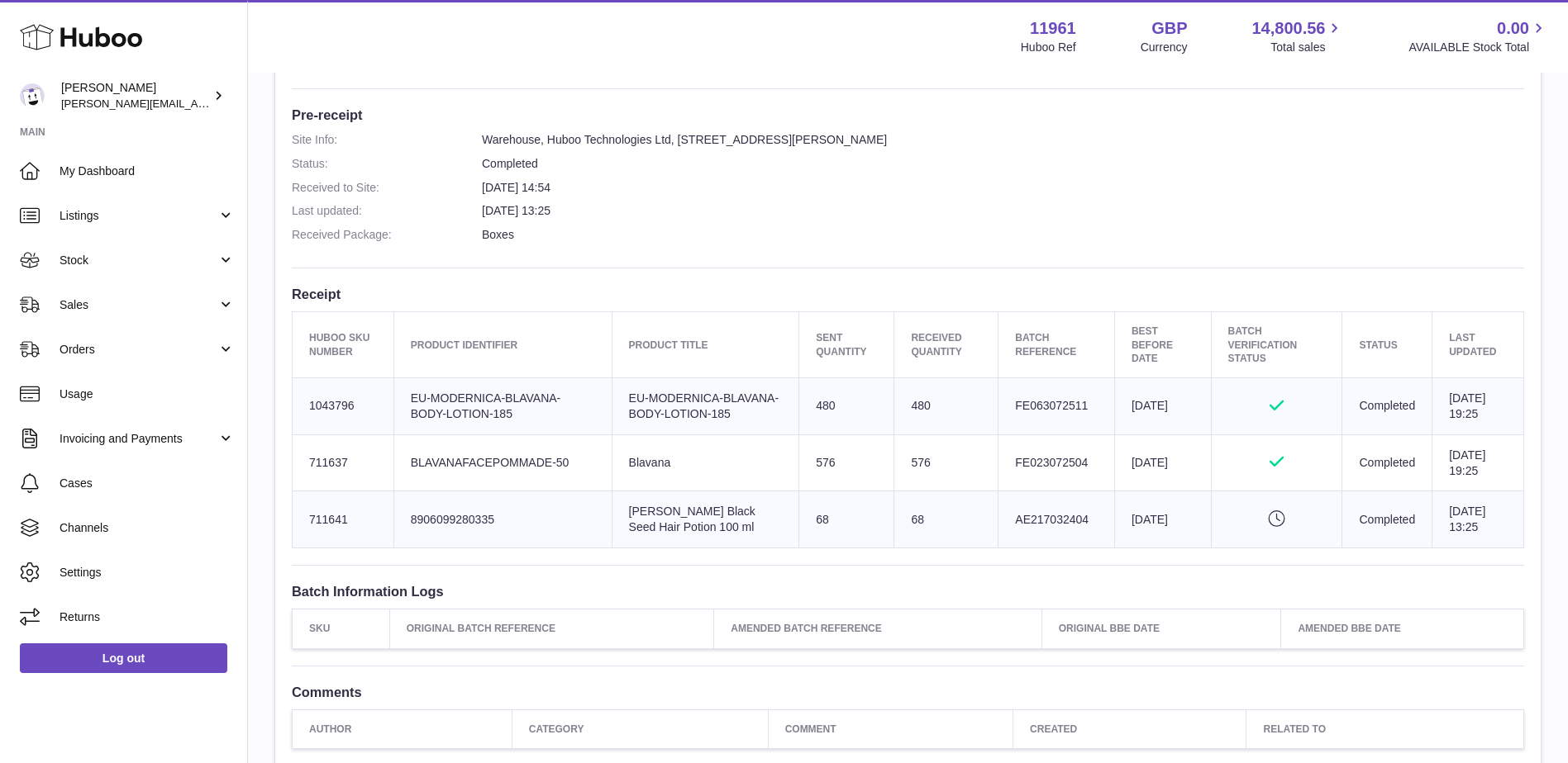
click at [1264, 527] on icon "Pending verification" at bounding box center [1277, 519] width 98 height 17
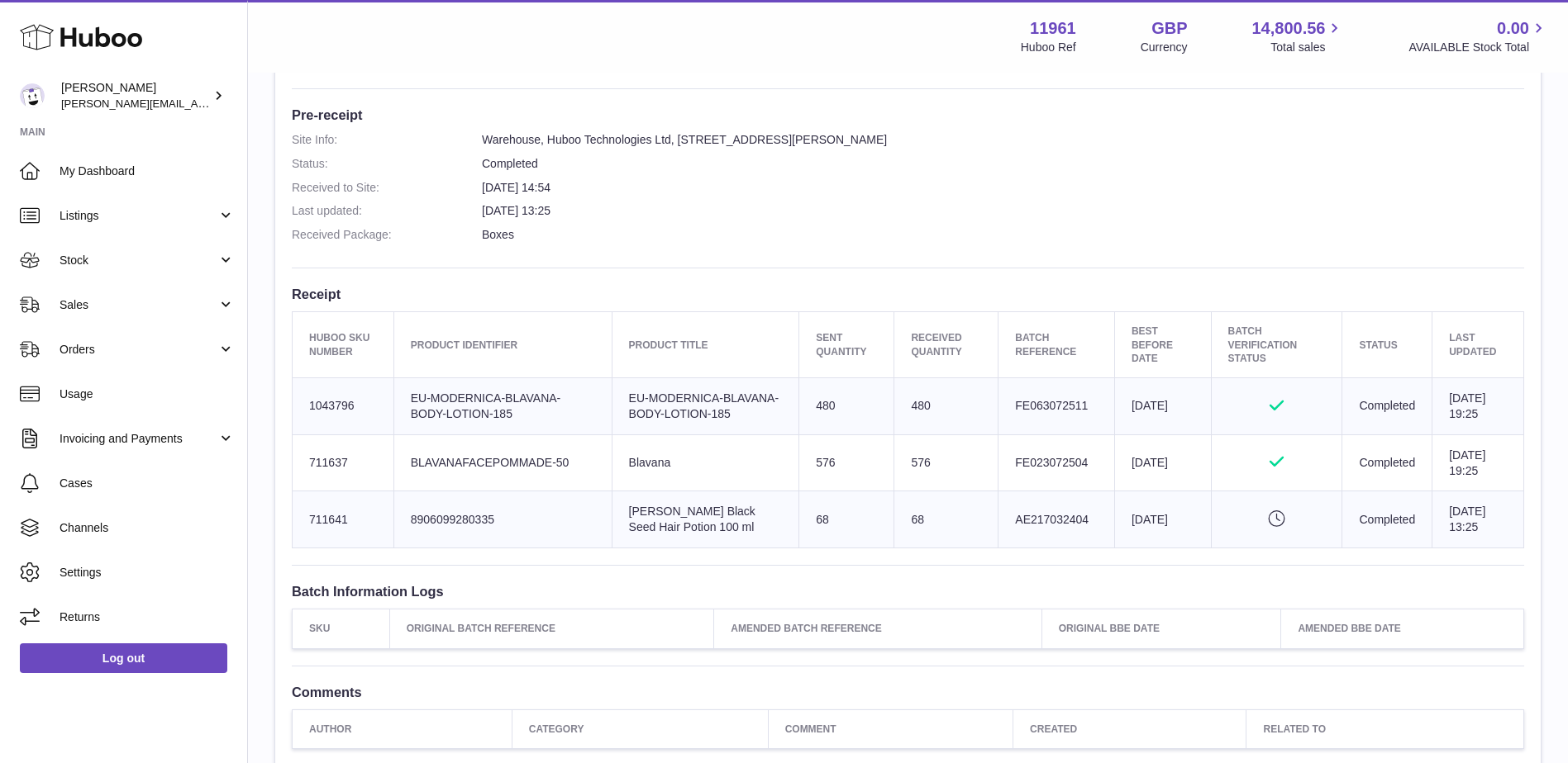
click at [1264, 527] on icon "Pending verification" at bounding box center [1277, 519] width 98 height 17
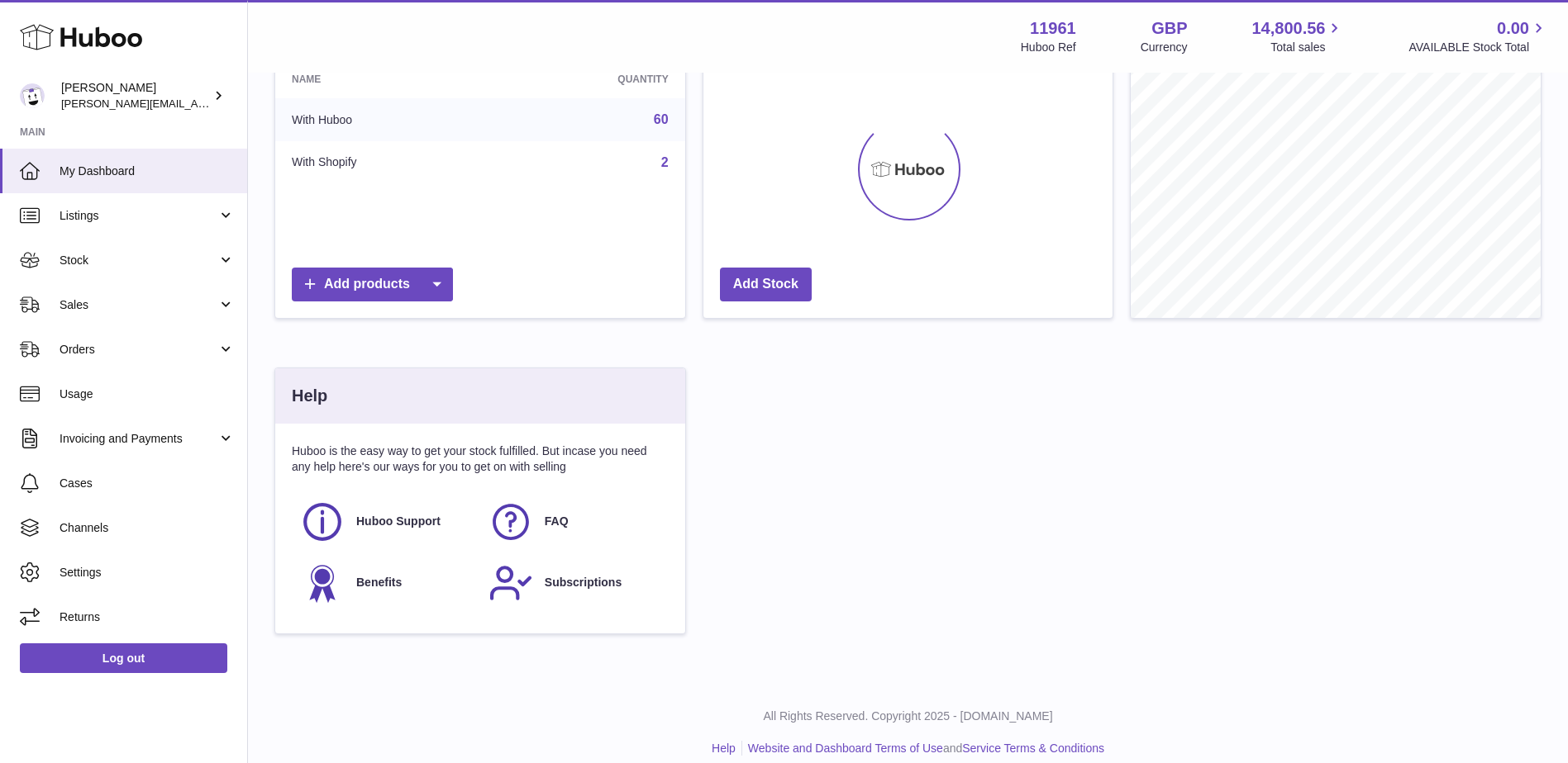
scroll to position [257, 0]
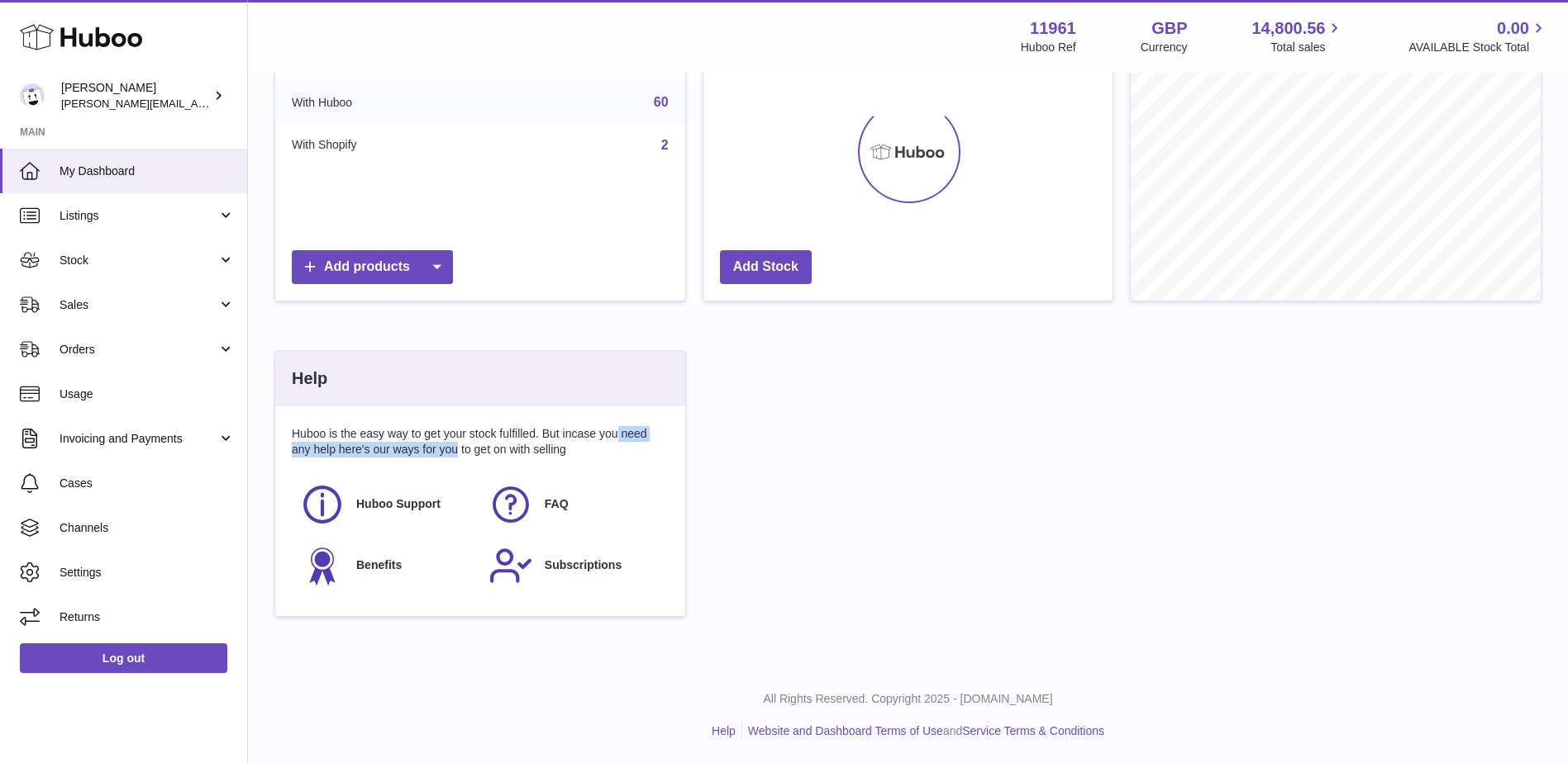
drag, startPoint x: 616, startPoint y: 441, endPoint x: 460, endPoint y: 445, distance: 156.1
click at [460, 445] on p "Huboo is the easy way to get your stock fulfilled. But incase you need any help…" at bounding box center [480, 443] width 377 height 32
drag, startPoint x: 576, startPoint y: 453, endPoint x: 277, endPoint y: 429, distance: 300.0
click at [277, 429] on div "Huboo is the easy way to get your stock fulfilled. But incase you need any help…" at bounding box center [480, 511] width 410 height 210
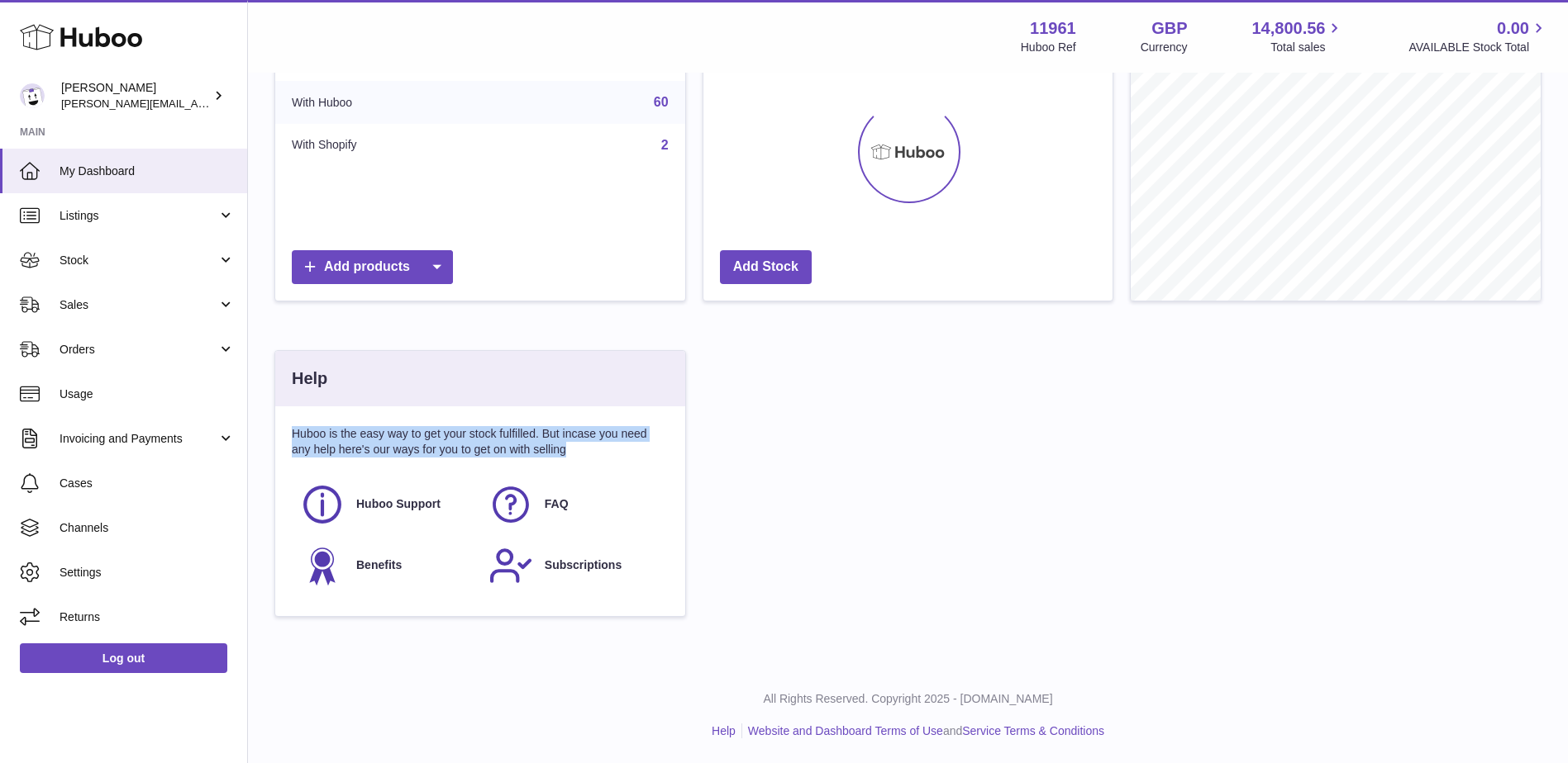
click at [277, 429] on div "Help Huboo is the easy way to get your stock fulfilled. But incase you need any…" at bounding box center [480, 484] width 412 height 266
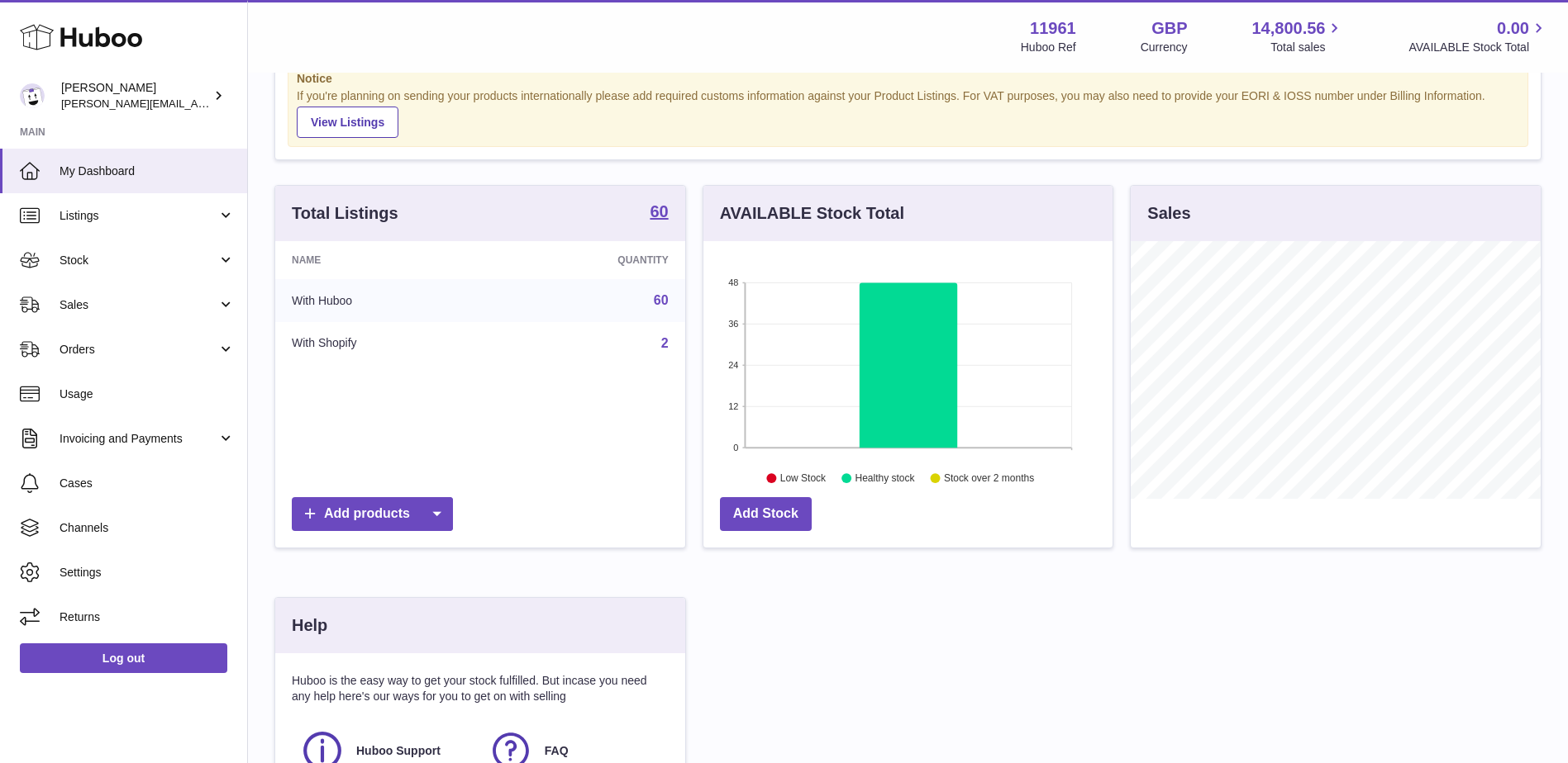
scroll to position [0, 0]
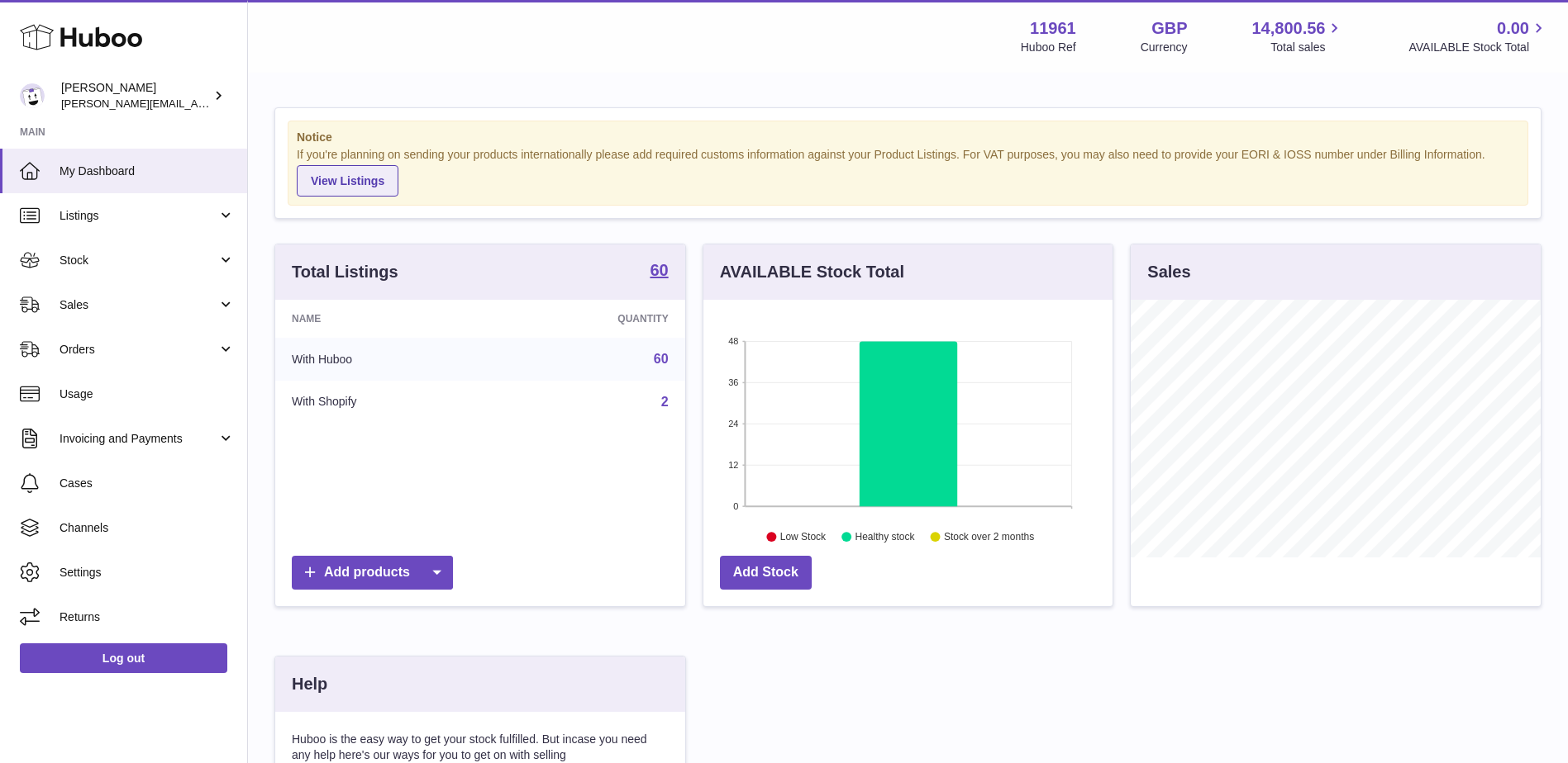
click at [321, 181] on link "View Listings" at bounding box center [347, 181] width 102 height 32
click at [956, 762] on html ".st0{fill:#141414;}" at bounding box center [784, 381] width 1568 height 763
click at [76, 493] on link "Cases" at bounding box center [123, 484] width 247 height 45
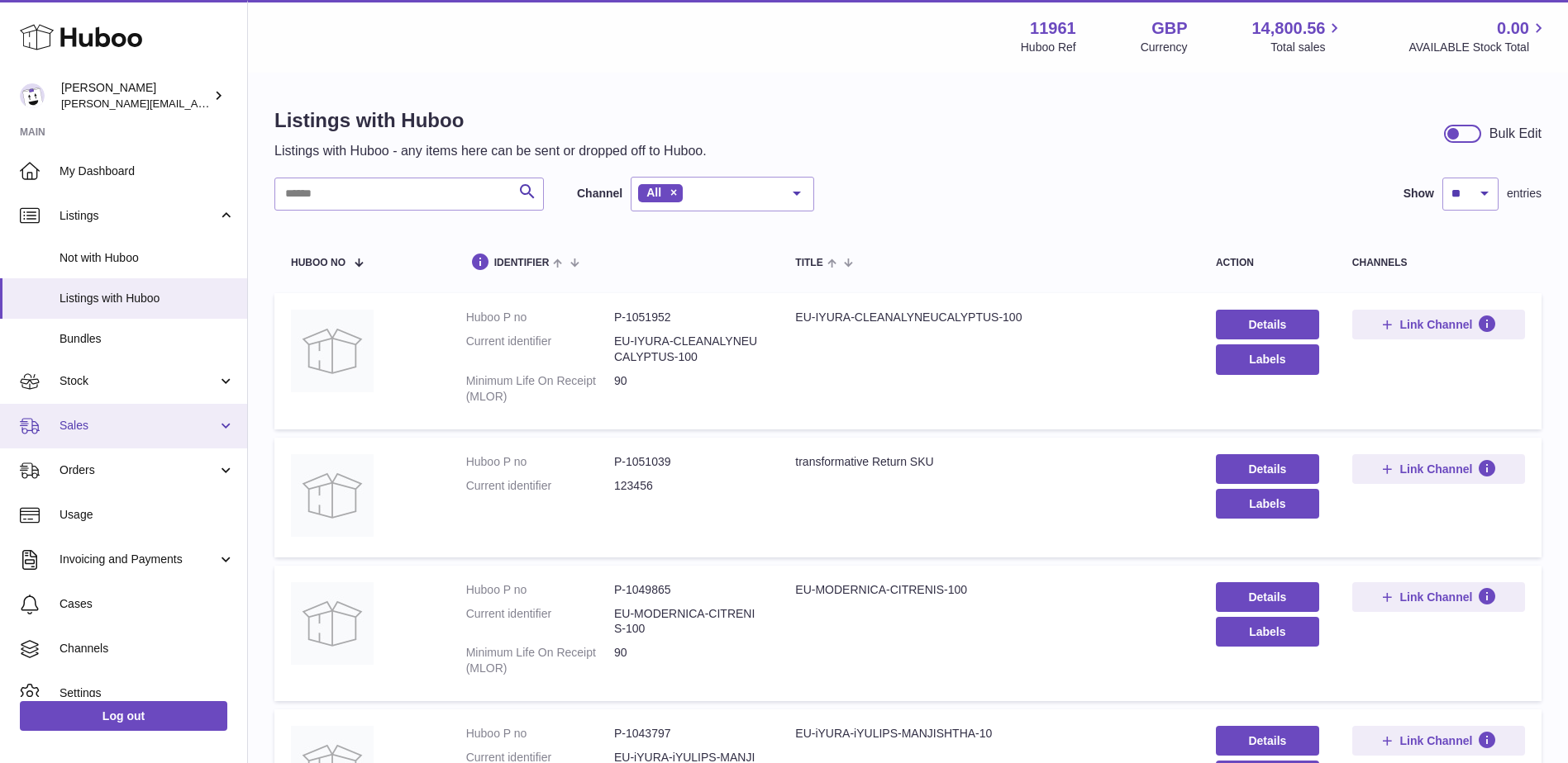
click at [186, 428] on span "Sales" at bounding box center [138, 426] width 158 height 16
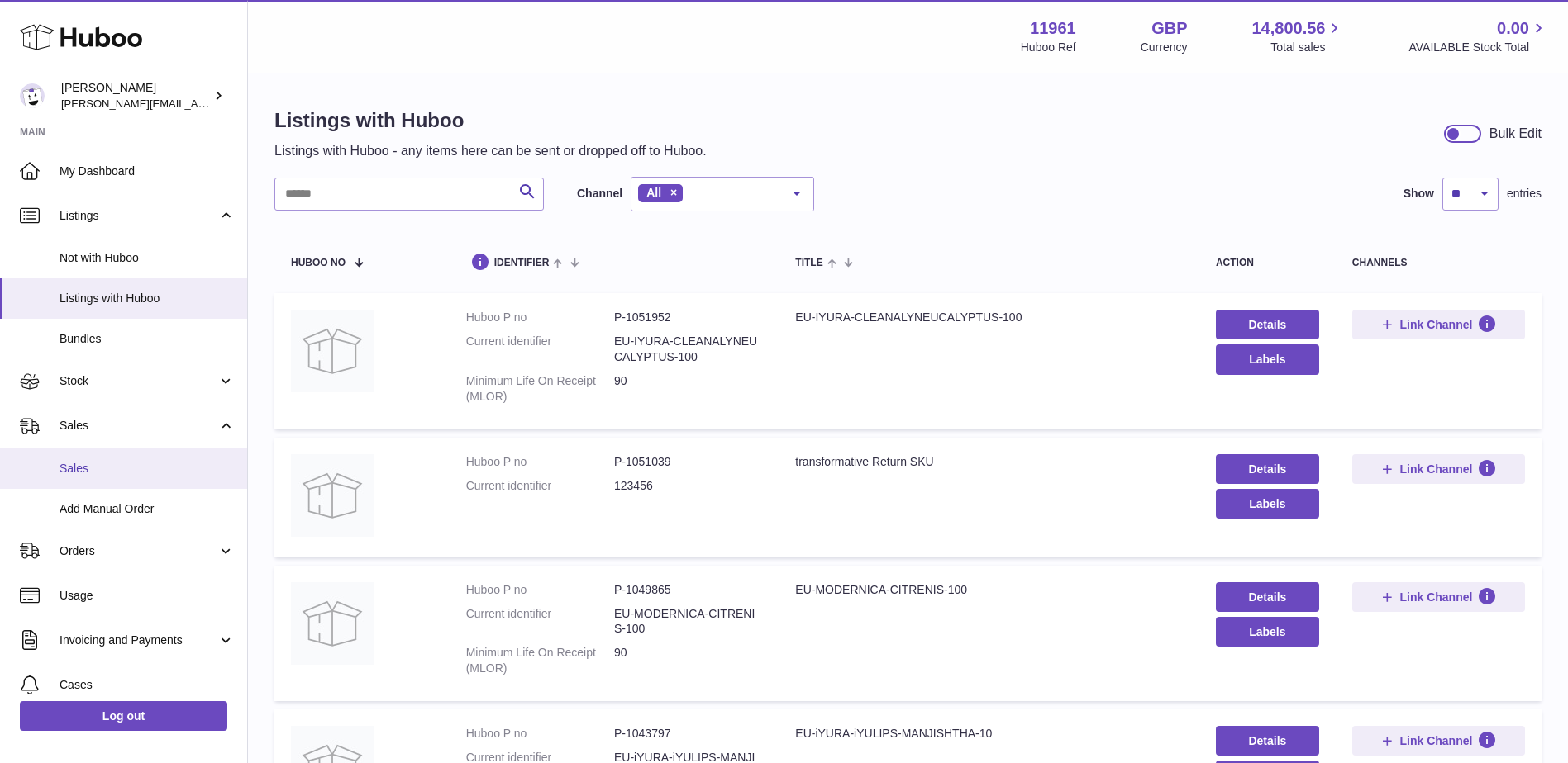
click at [184, 465] on span "Sales" at bounding box center [147, 469] width 175 height 16
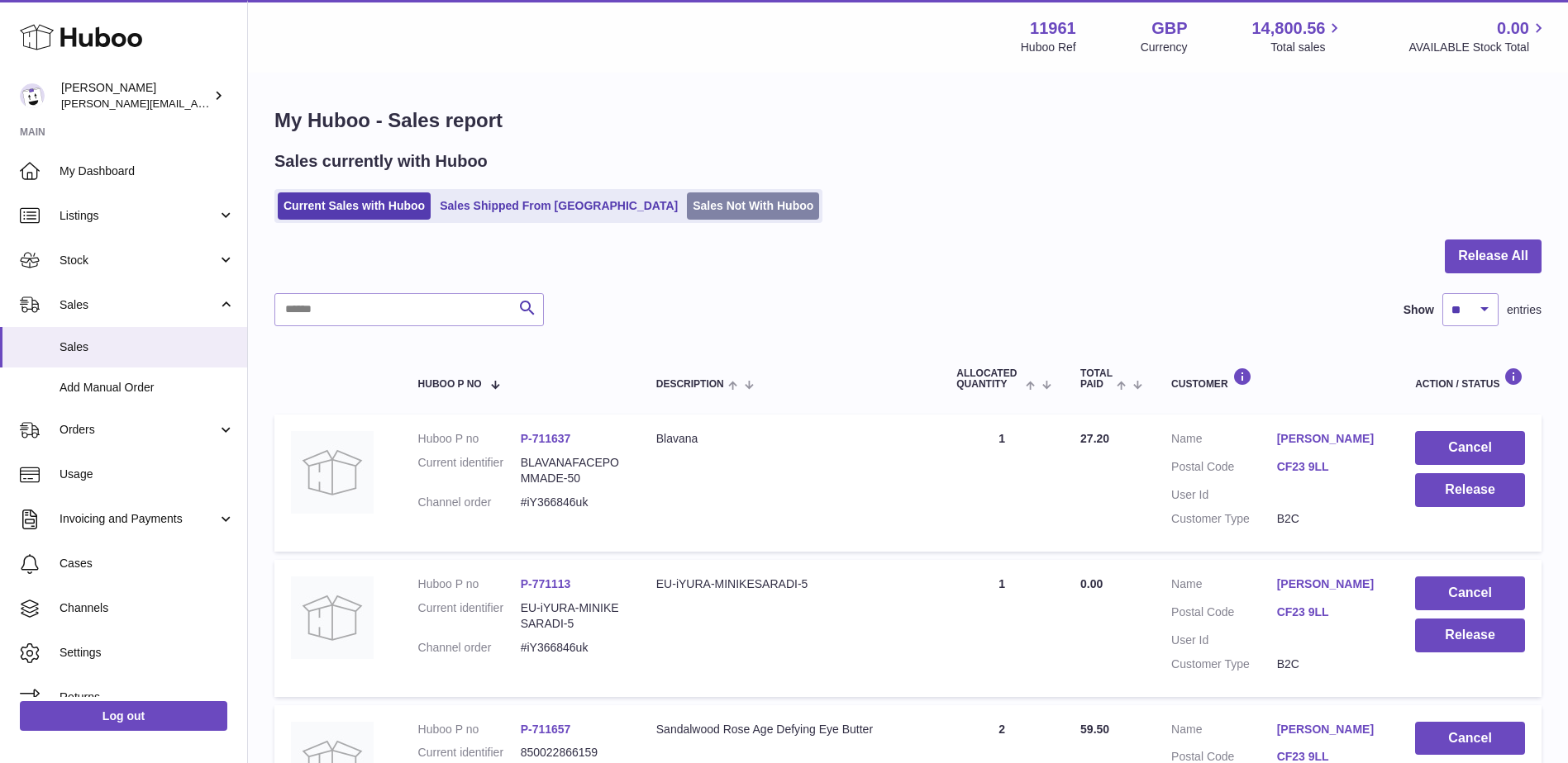
click at [687, 205] on link "Sales Not With Huboo" at bounding box center [753, 206] width 132 height 27
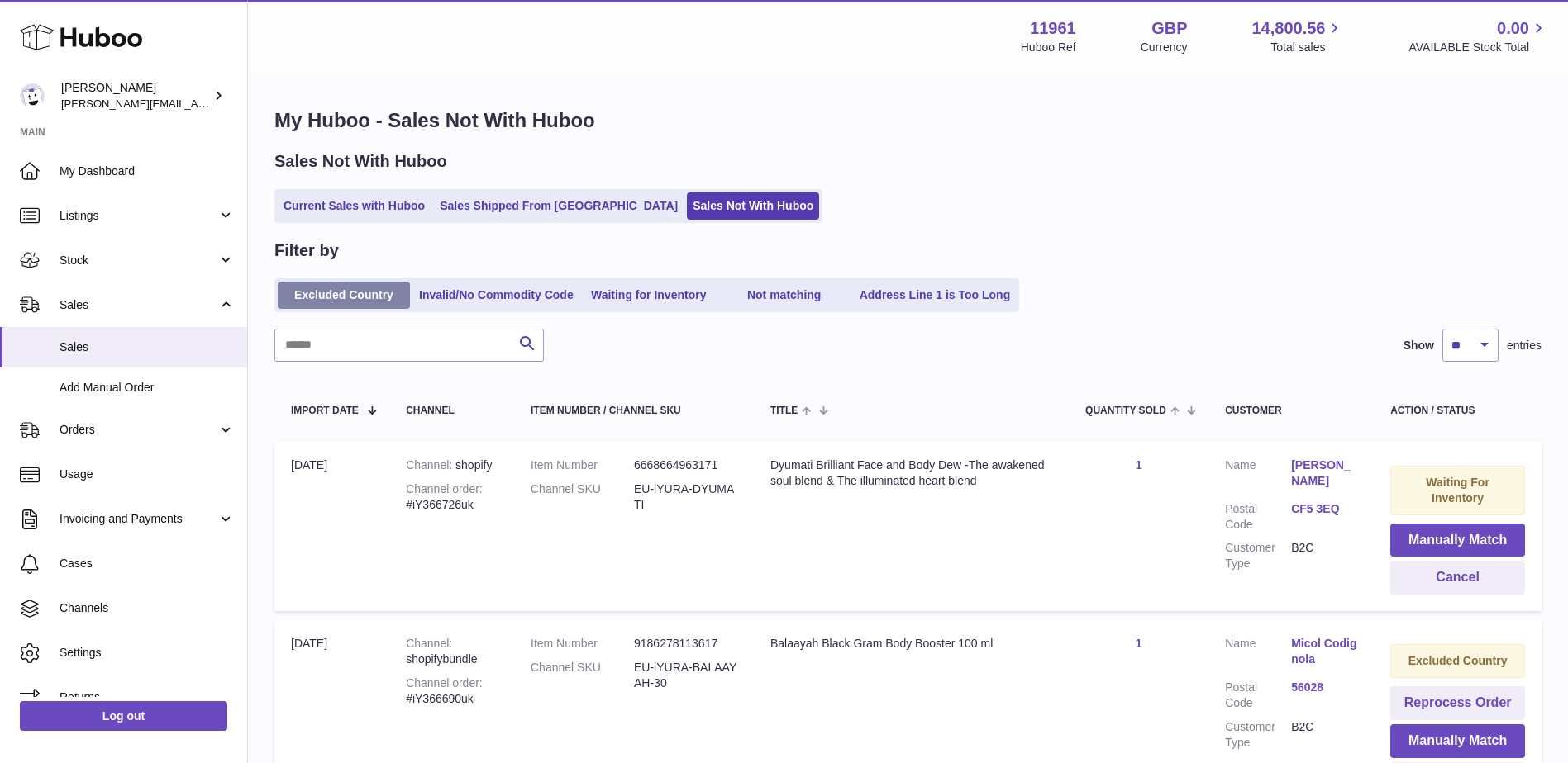
click at [326, 298] on link "Excluded Country" at bounding box center [344, 294] width 132 height 27
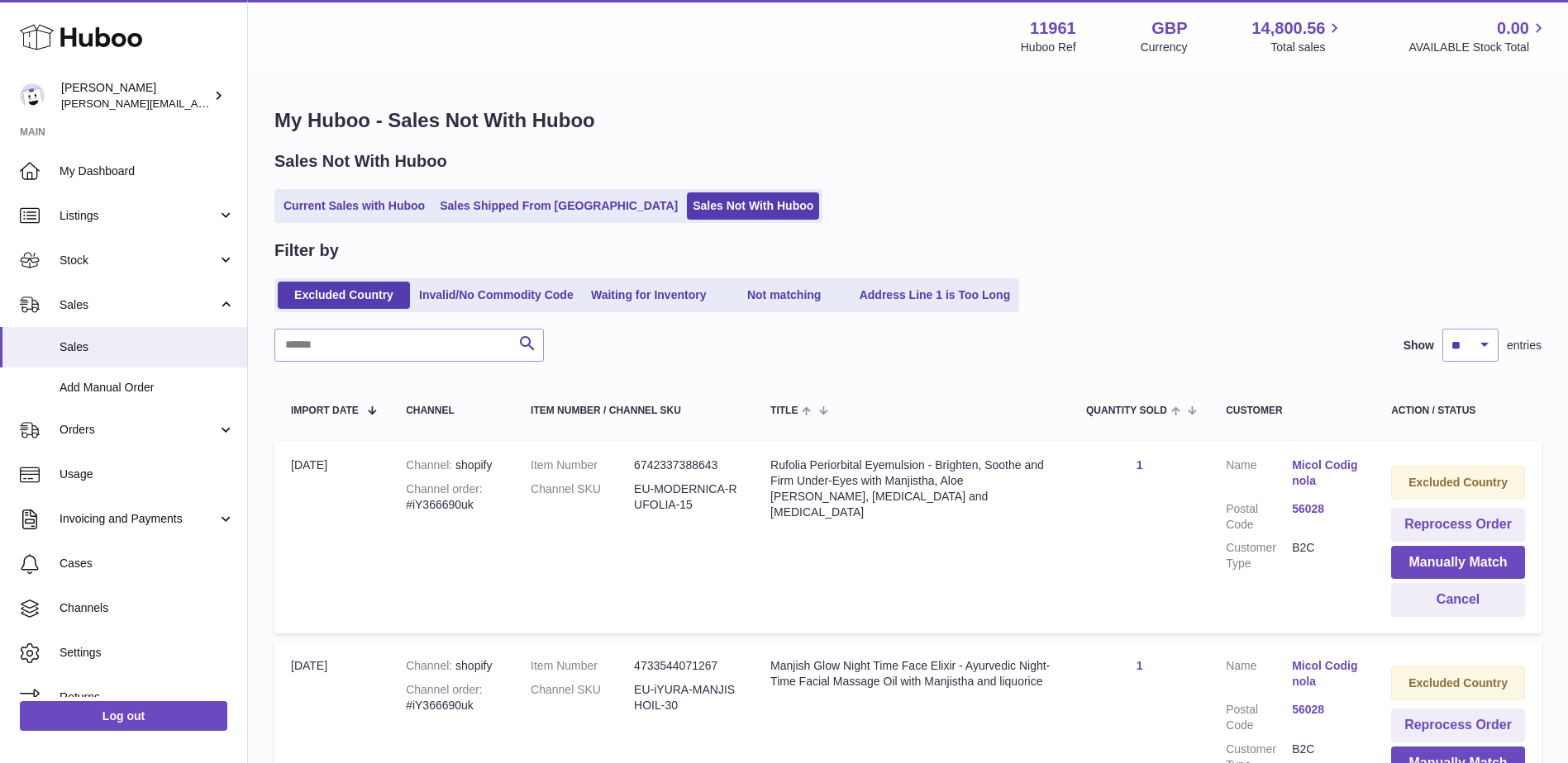
click at [448, 287] on link "Invalid/No Commodity Code" at bounding box center [496, 294] width 166 height 27
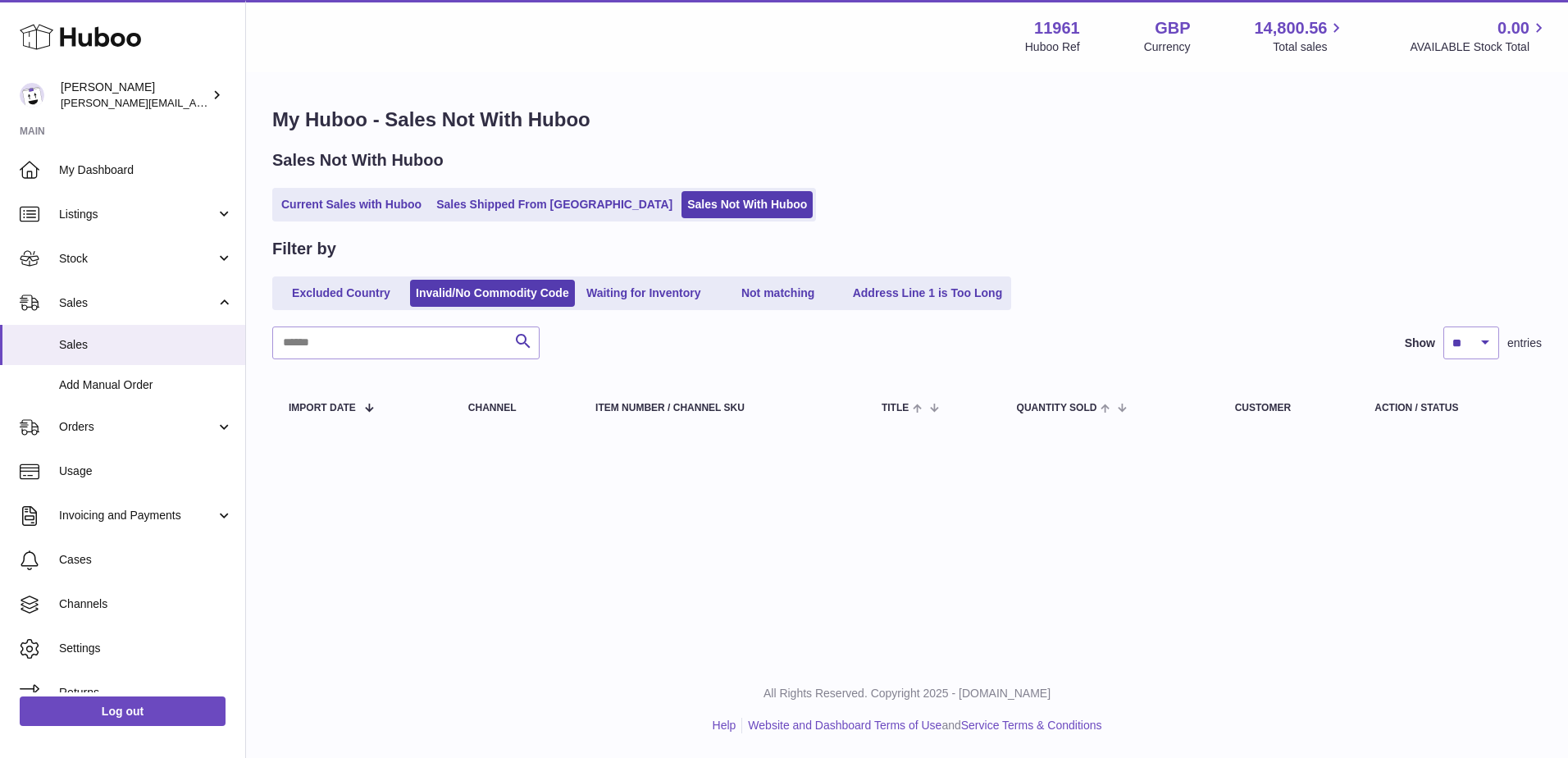
click at [617, 277] on ul "Excluded Country Invalid/No Commodity Code Waiting for Inventory Not matching A…" at bounding box center [641, 293] width 739 height 33
click at [618, 290] on link "Waiting for Inventory" at bounding box center [644, 292] width 131 height 27
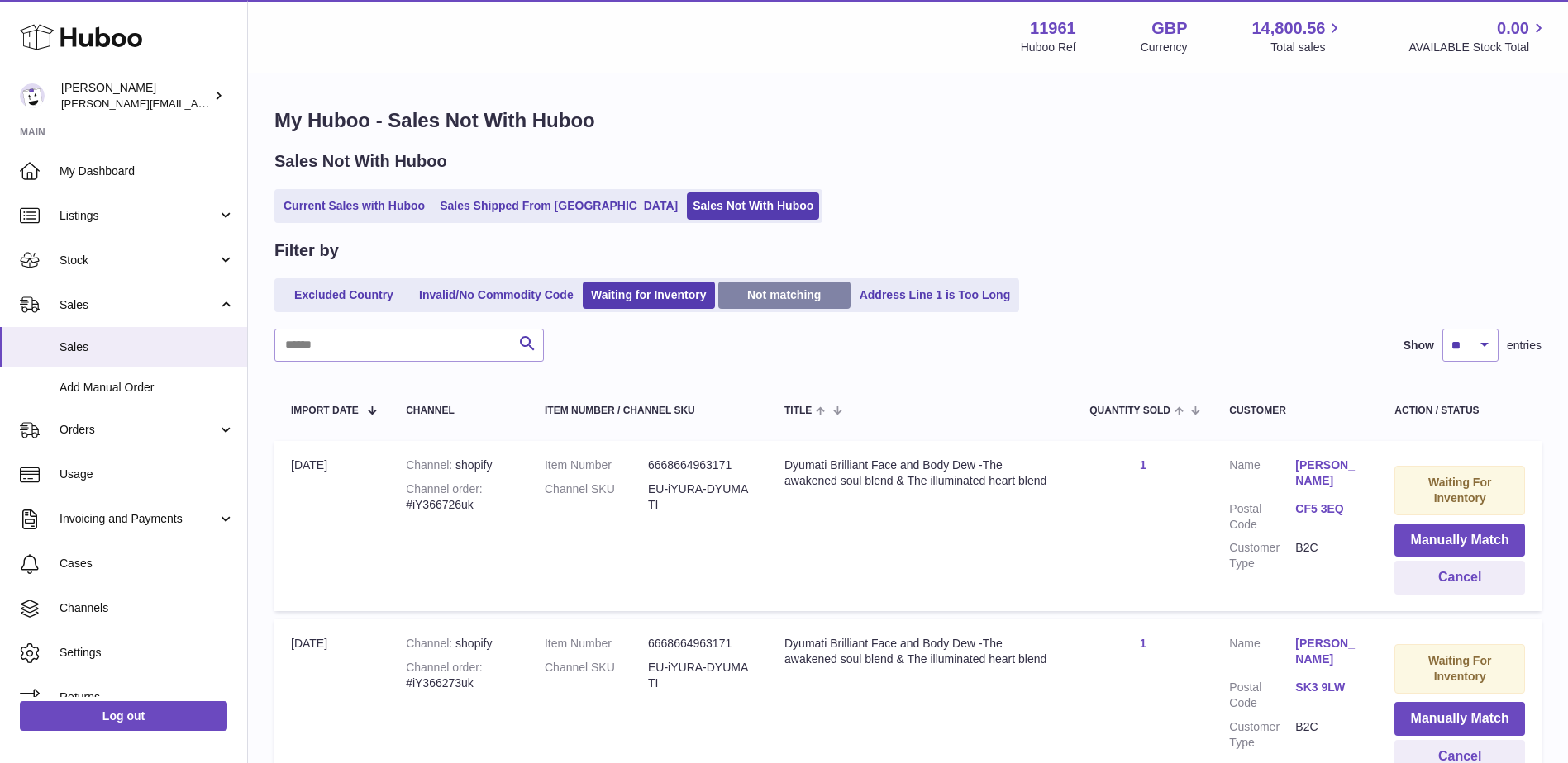
click at [793, 289] on link "Not matching" at bounding box center [785, 294] width 132 height 27
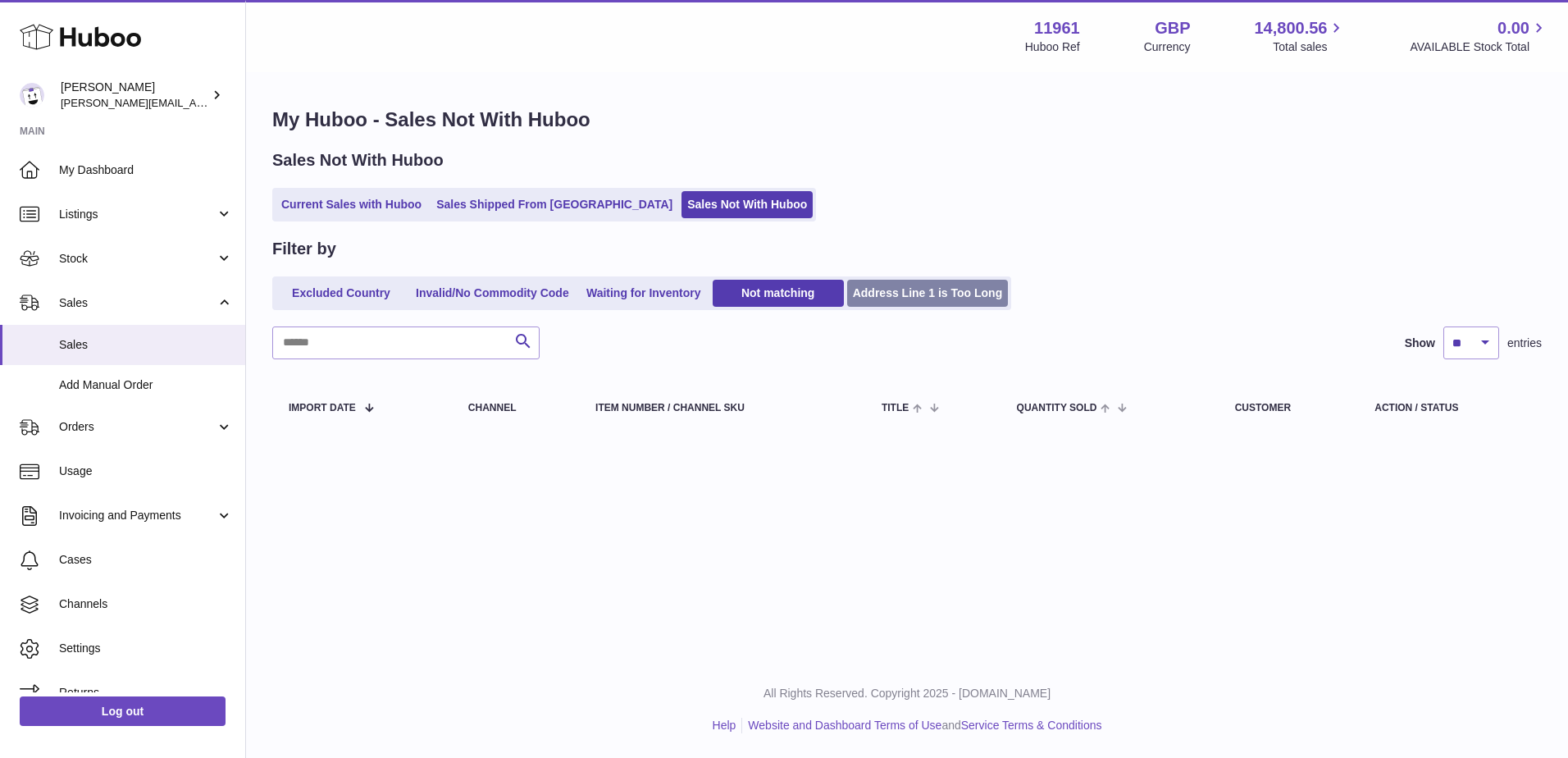
click at [930, 291] on link "Address Line 1 is Too Long" at bounding box center [928, 292] width 162 height 27
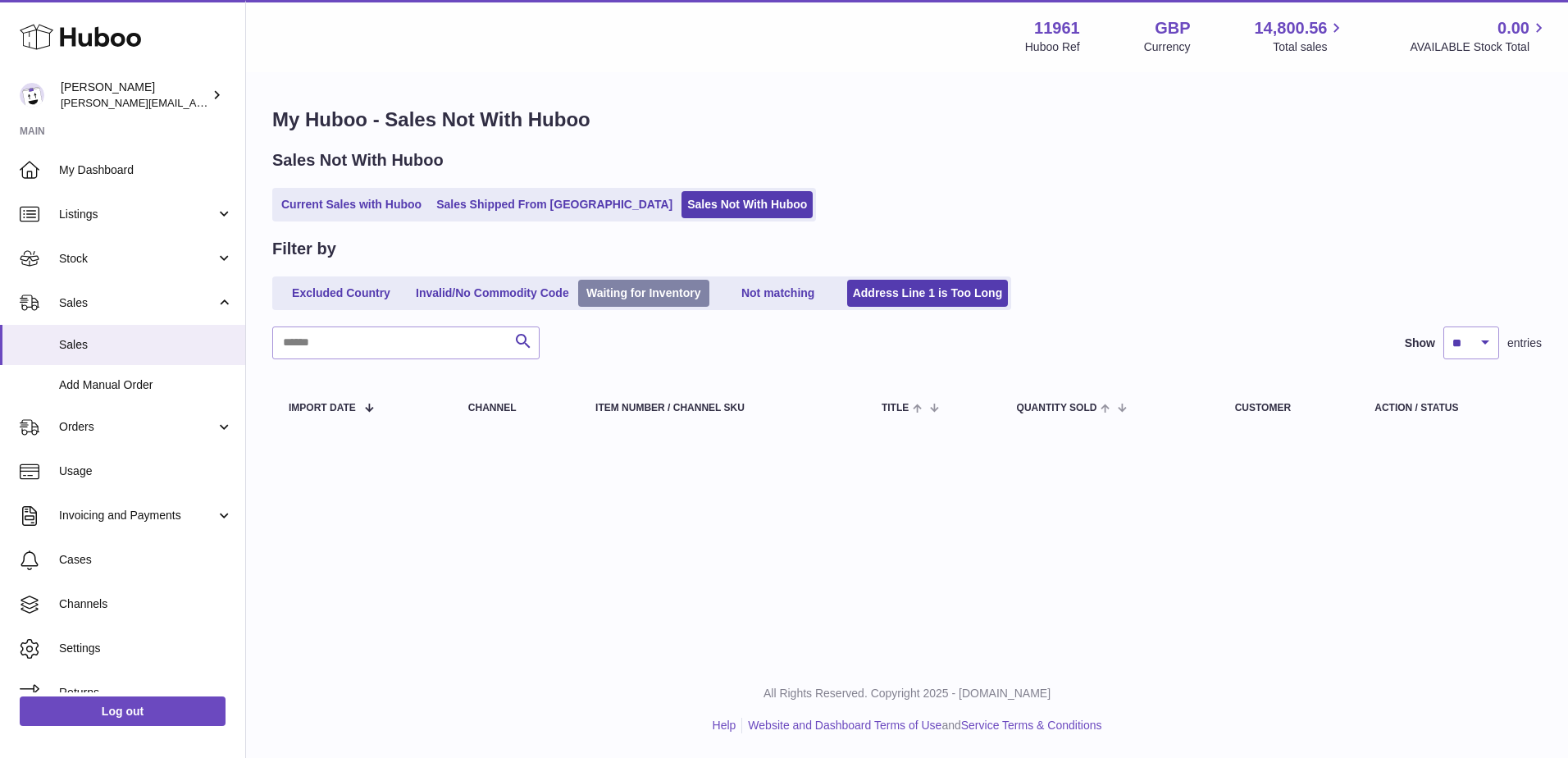
click at [686, 293] on link "Waiting for Inventory" at bounding box center [644, 292] width 131 height 27
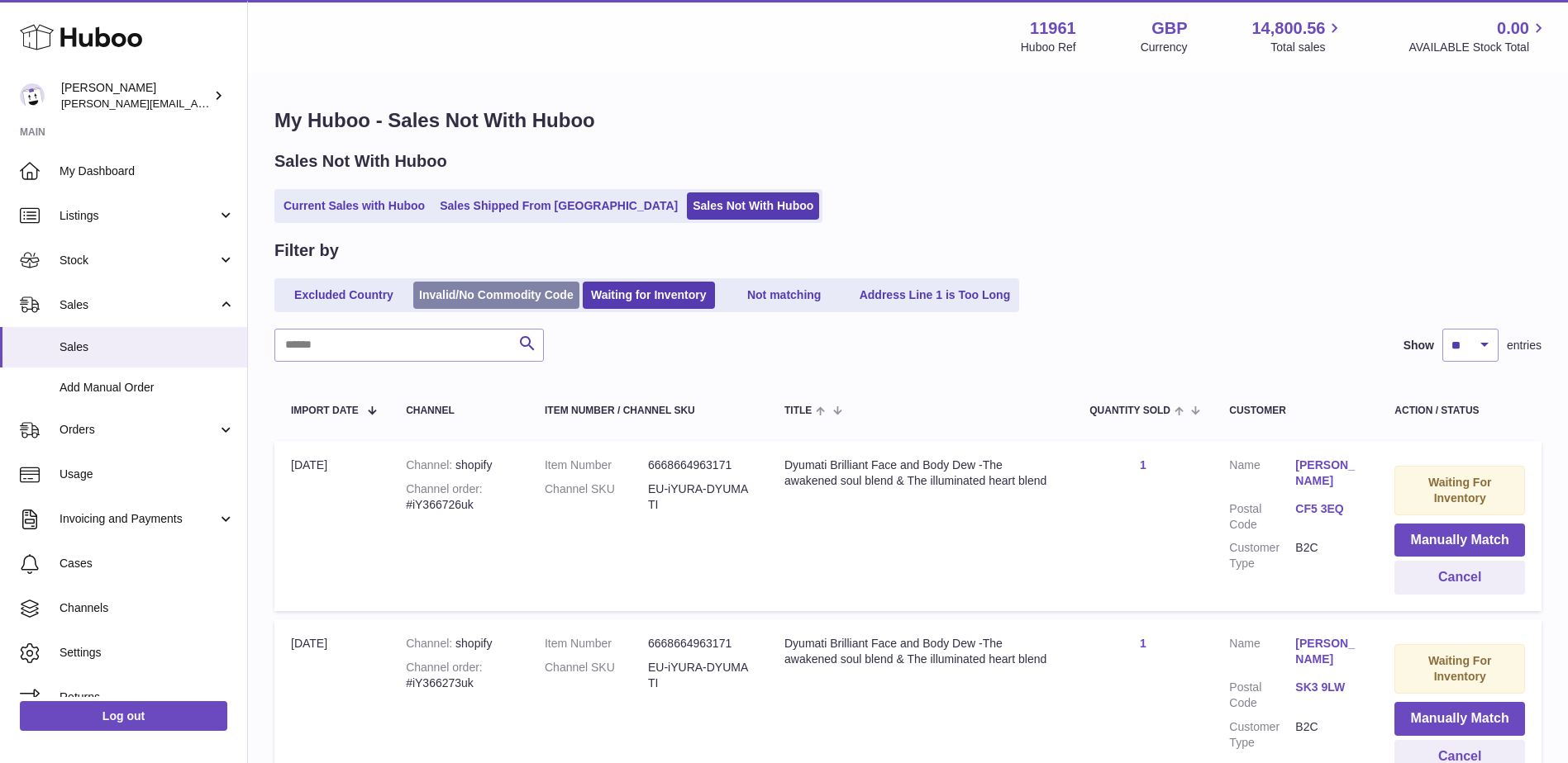
click at [530, 300] on link "Invalid/No Commodity Code" at bounding box center [496, 294] width 166 height 27
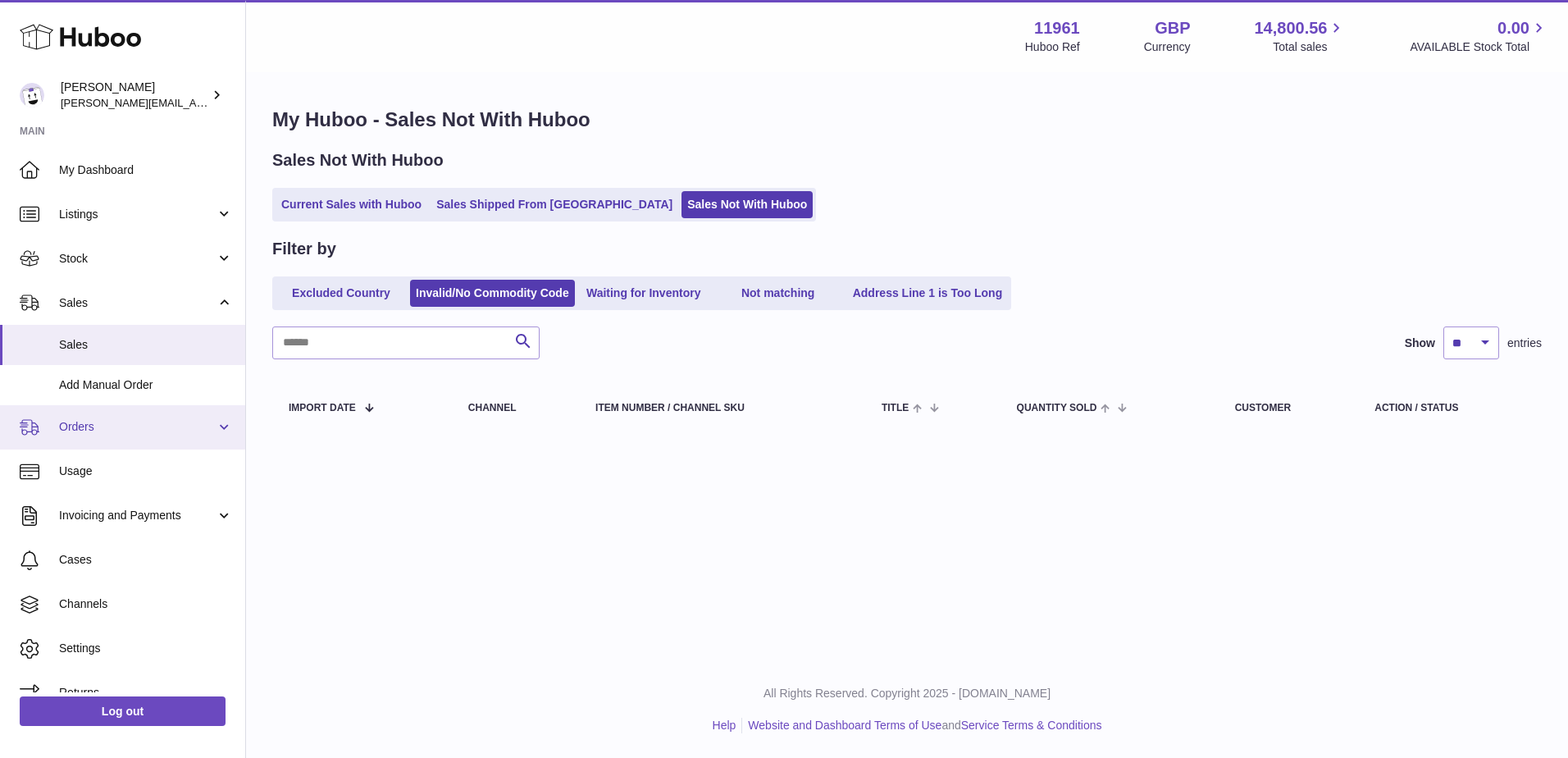
click at [169, 424] on span "Orders" at bounding box center [137, 427] width 156 height 16
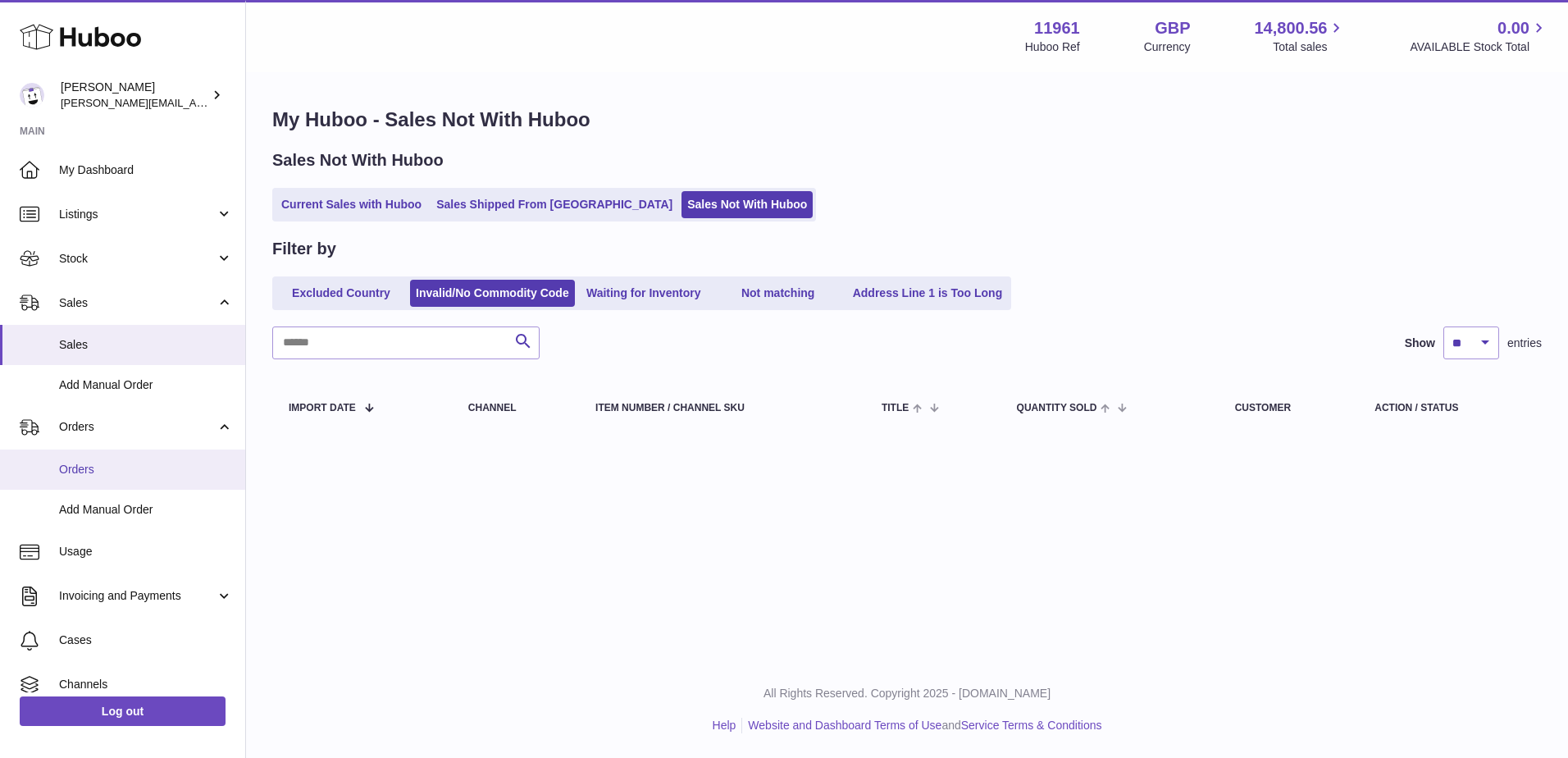
click at [143, 477] on span "Orders" at bounding box center [146, 469] width 174 height 16
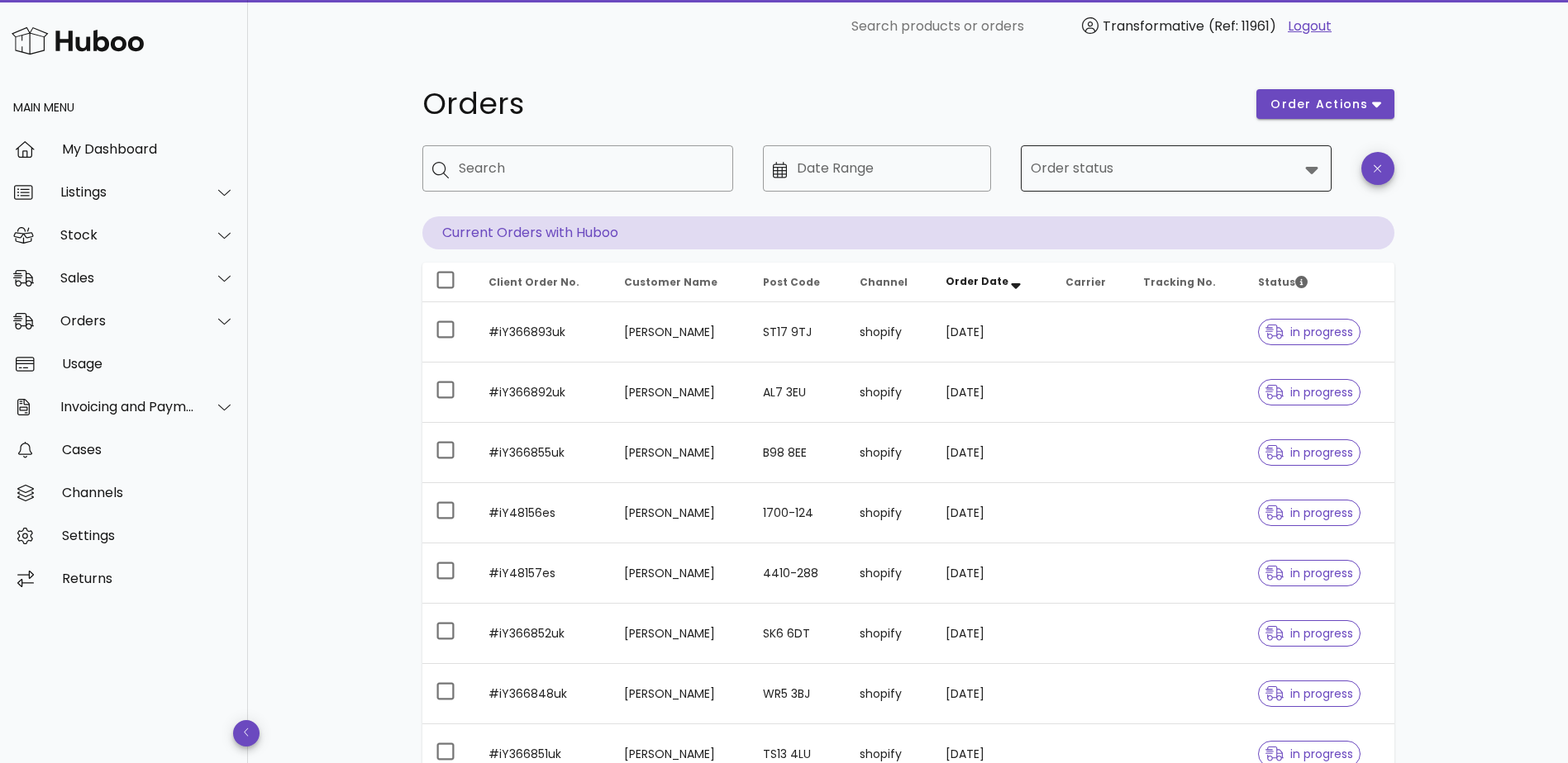
click at [1087, 149] on div at bounding box center [1164, 169] width 268 height 40
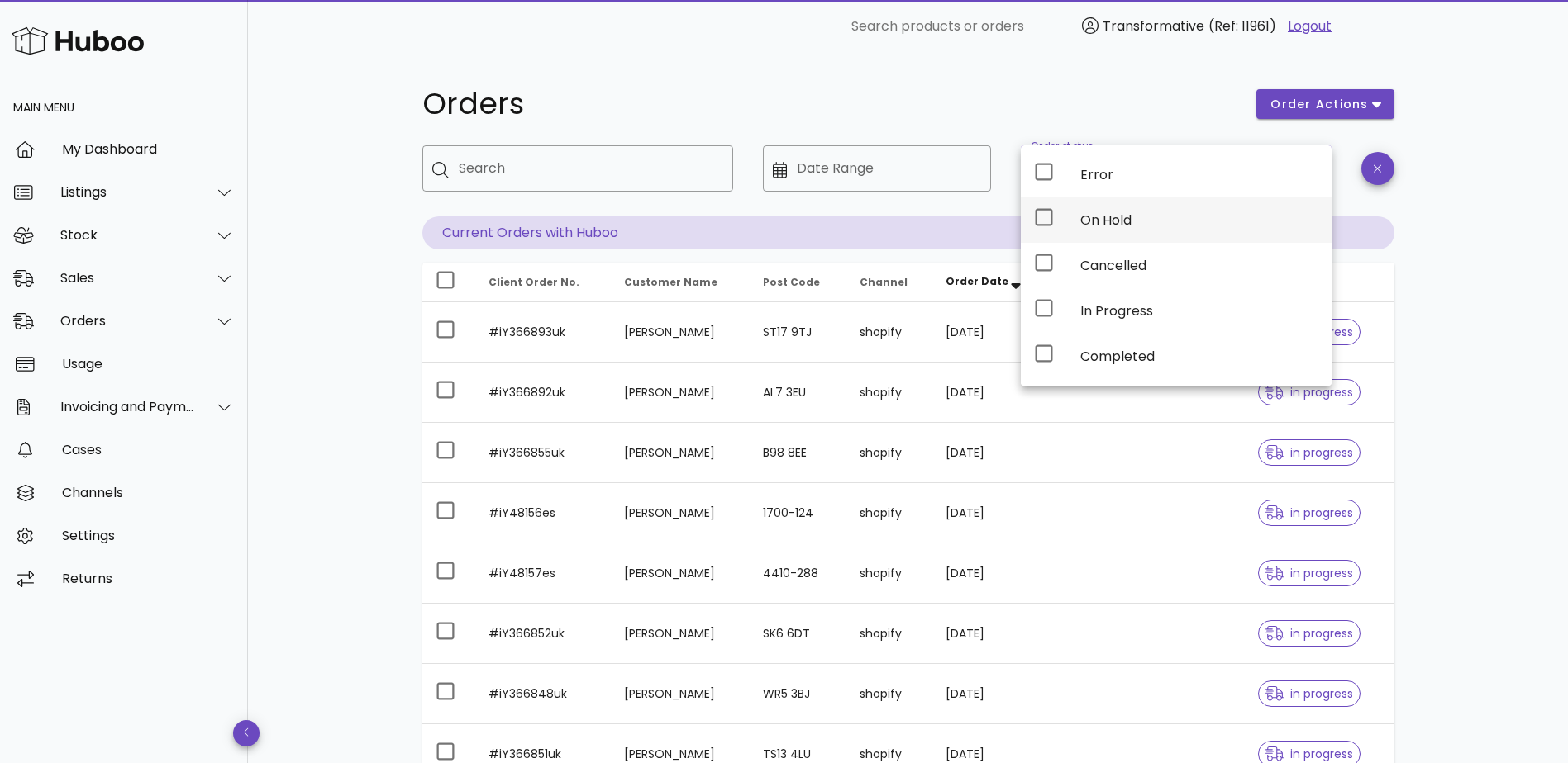
click at [1109, 232] on div "On Hold" at bounding box center [1199, 220] width 238 height 35
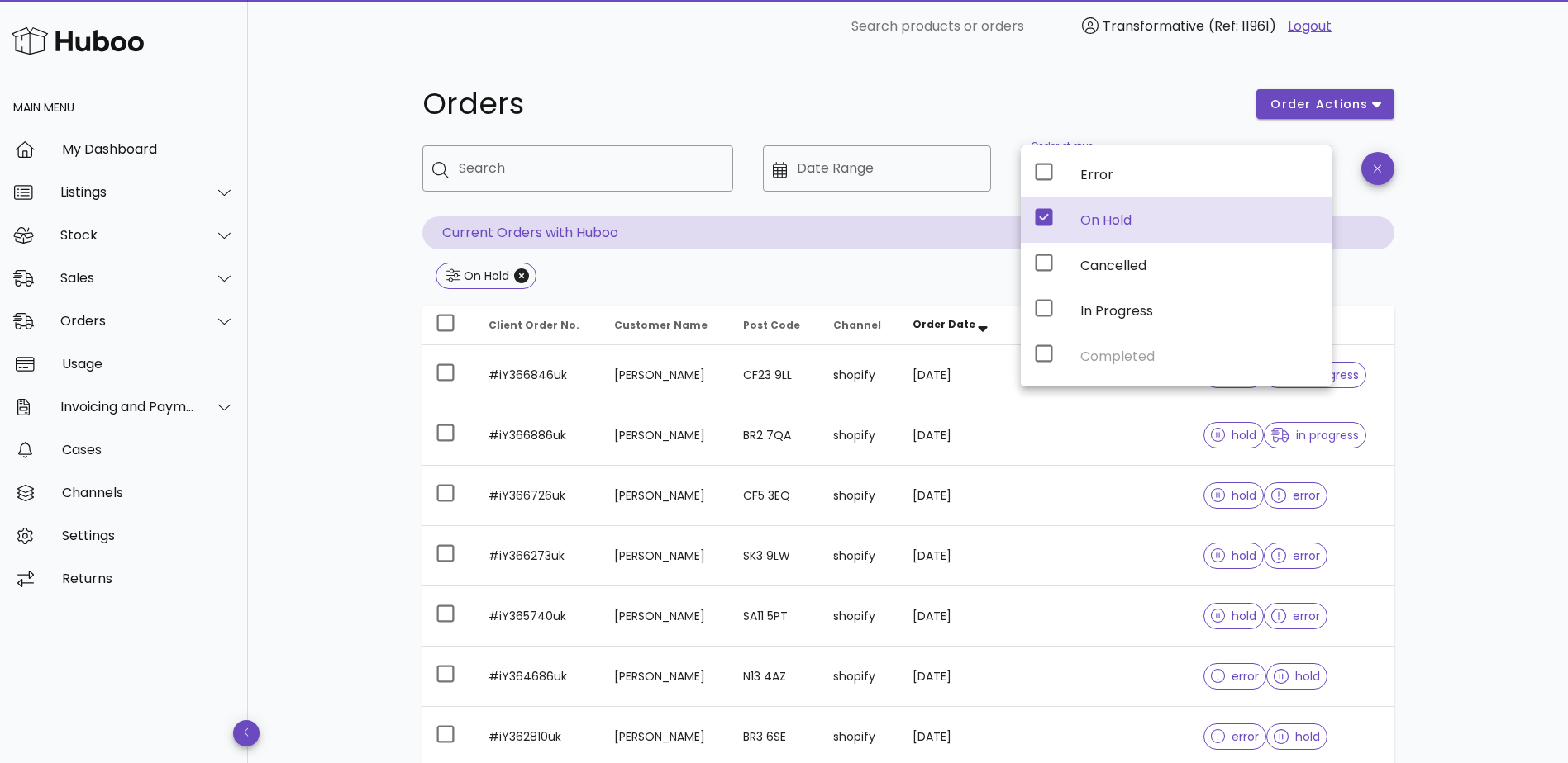
click at [1465, 203] on div "Orders order actions ​ Search ​ Date Range ​ Order status On Hold Current Order…" at bounding box center [908, 592] width 1320 height 1077
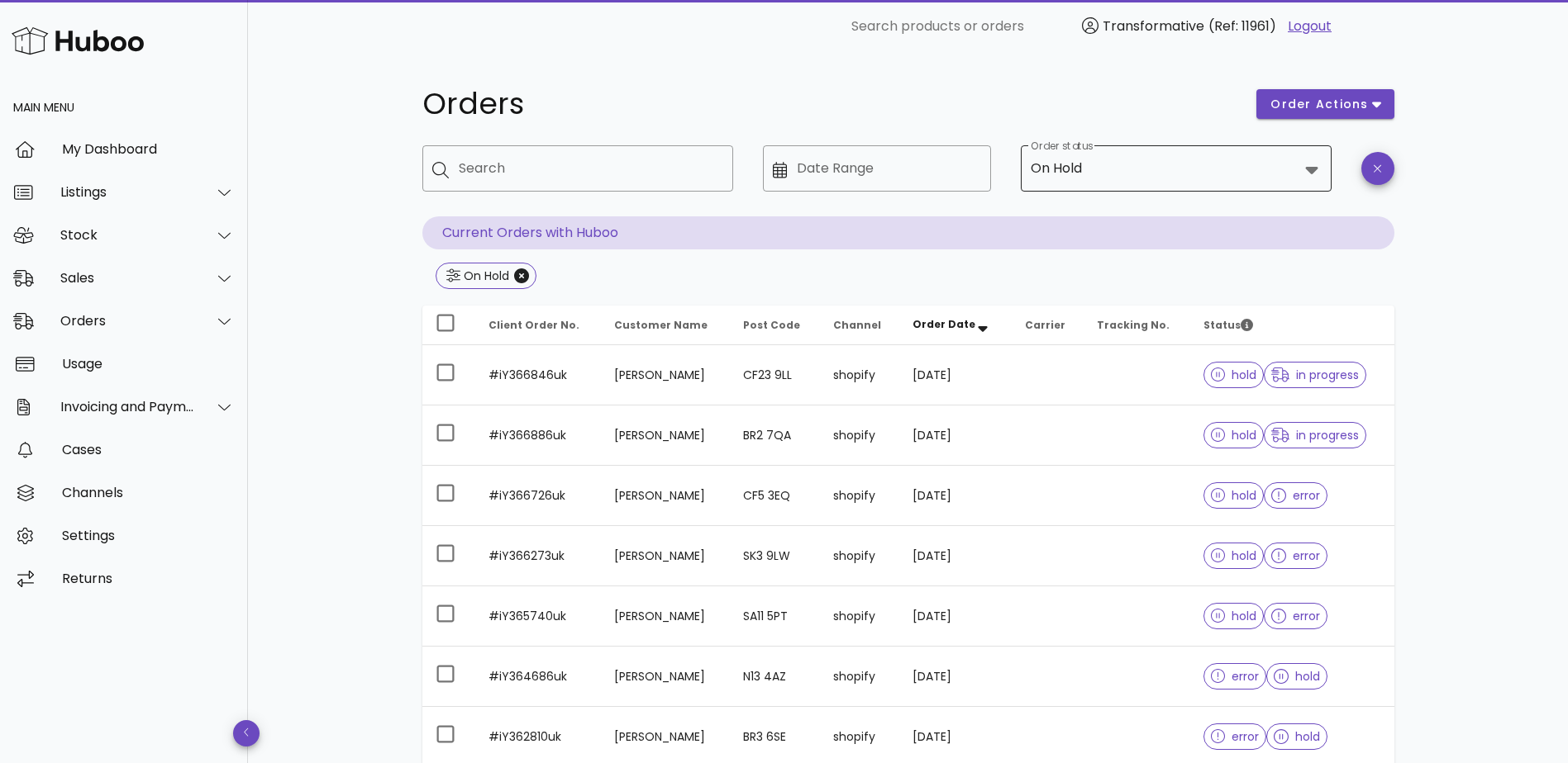
click at [1066, 165] on div "On Hold" at bounding box center [1056, 169] width 51 height 15
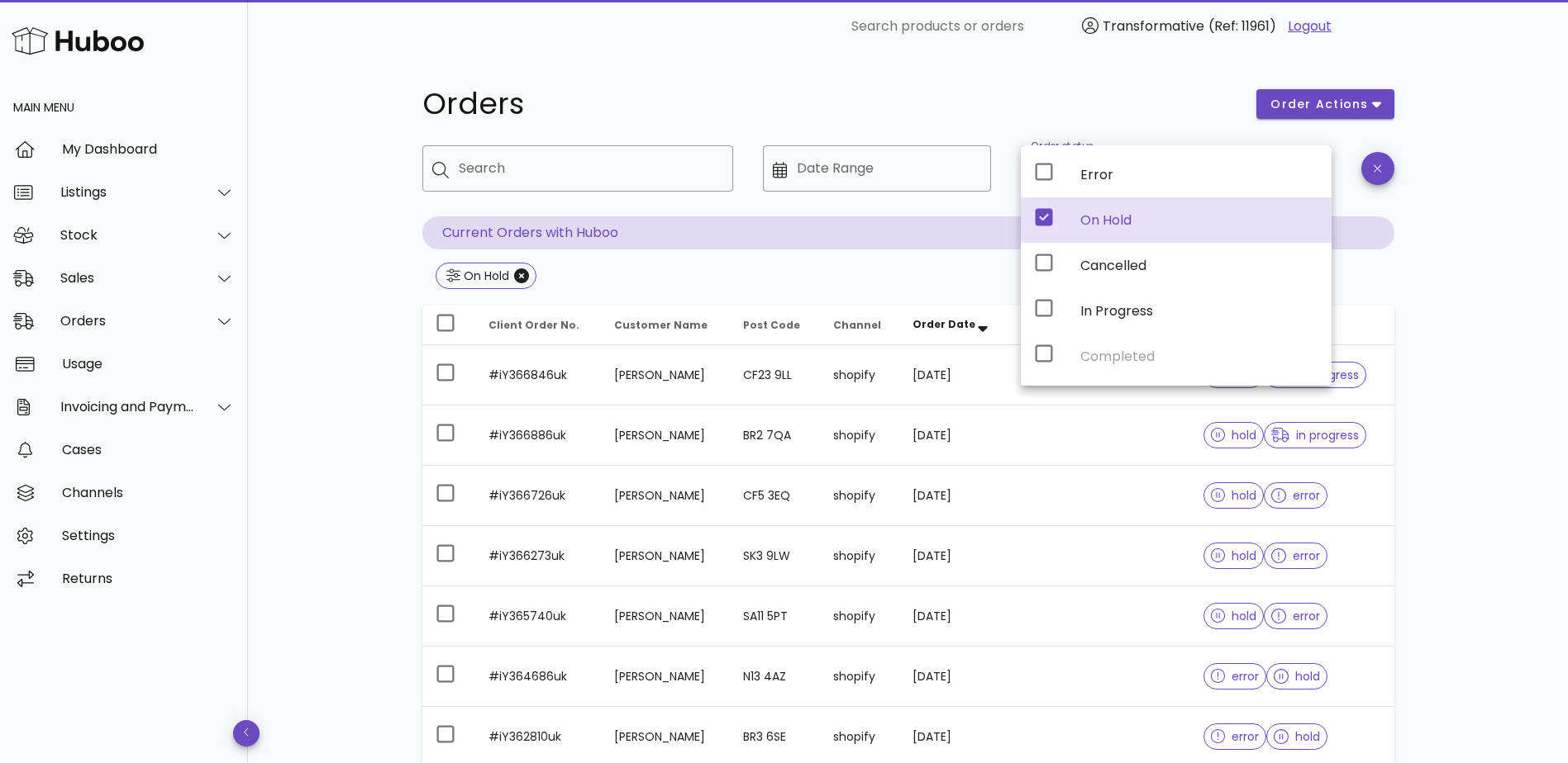
click at [1098, 221] on div "On Hold" at bounding box center [1199, 220] width 238 height 16
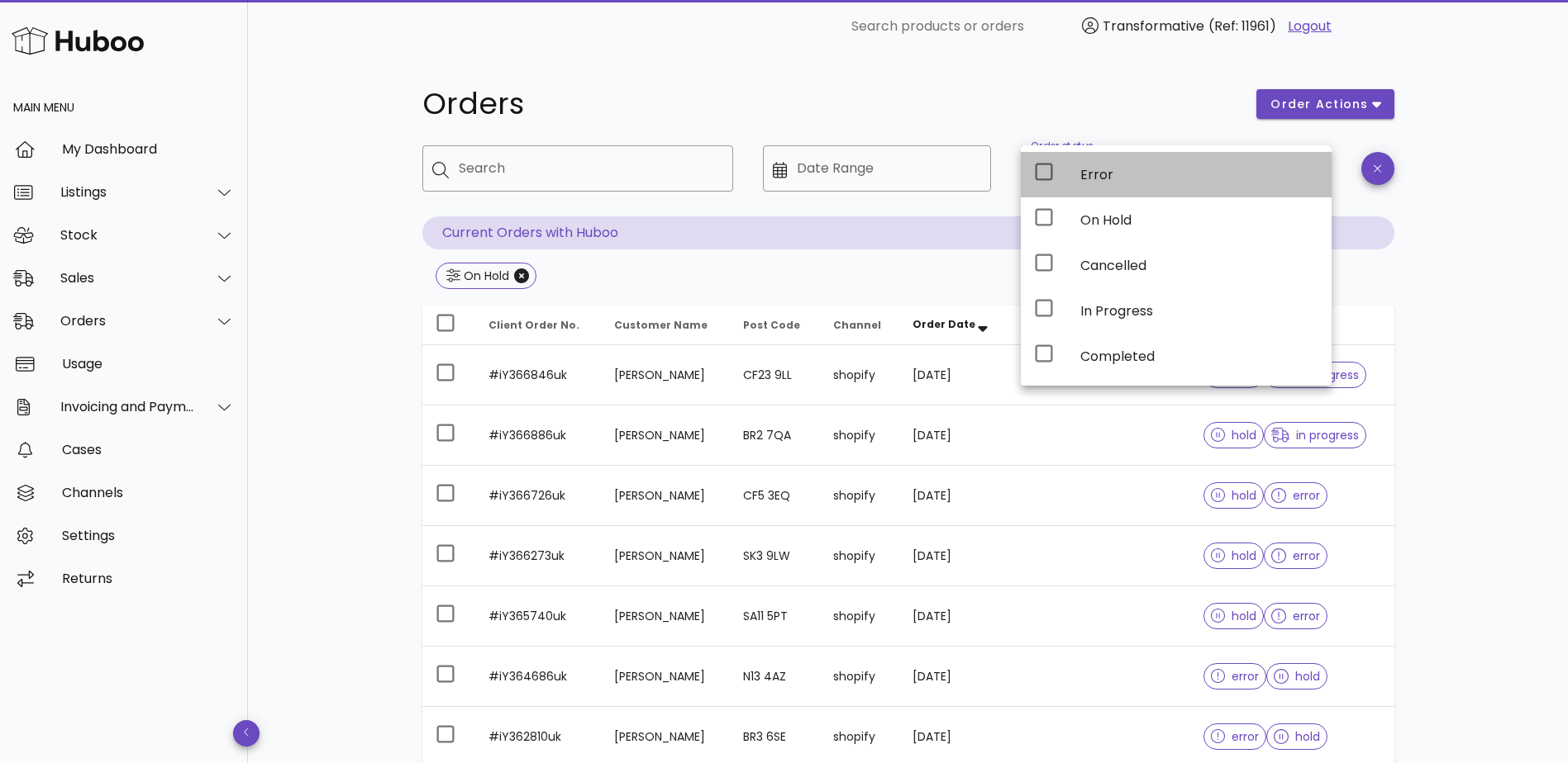
click at [1049, 164] on icon at bounding box center [1044, 172] width 18 height 18
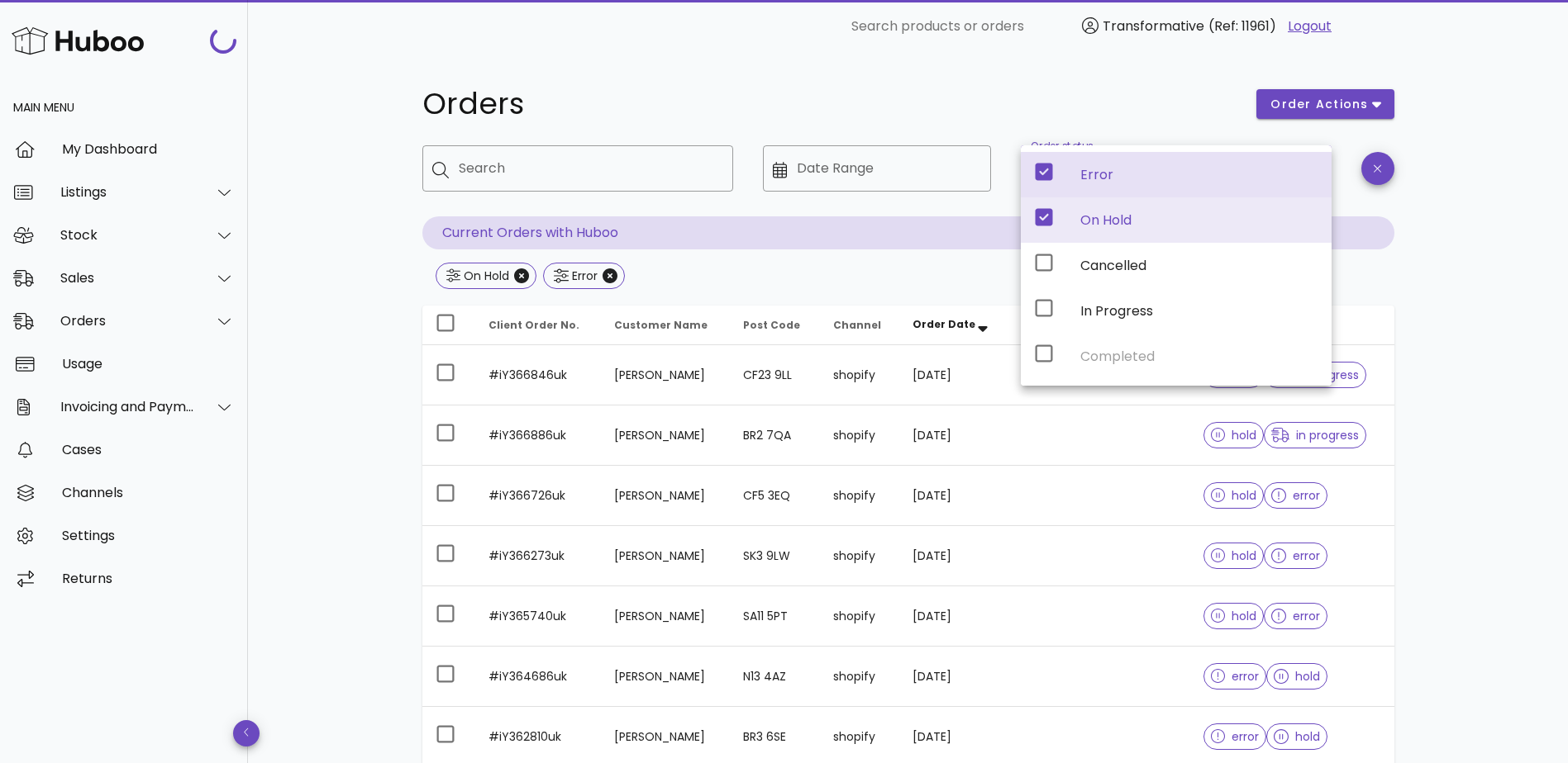
click at [752, 105] on h1 "Orders" at bounding box center [830, 104] width 815 height 30
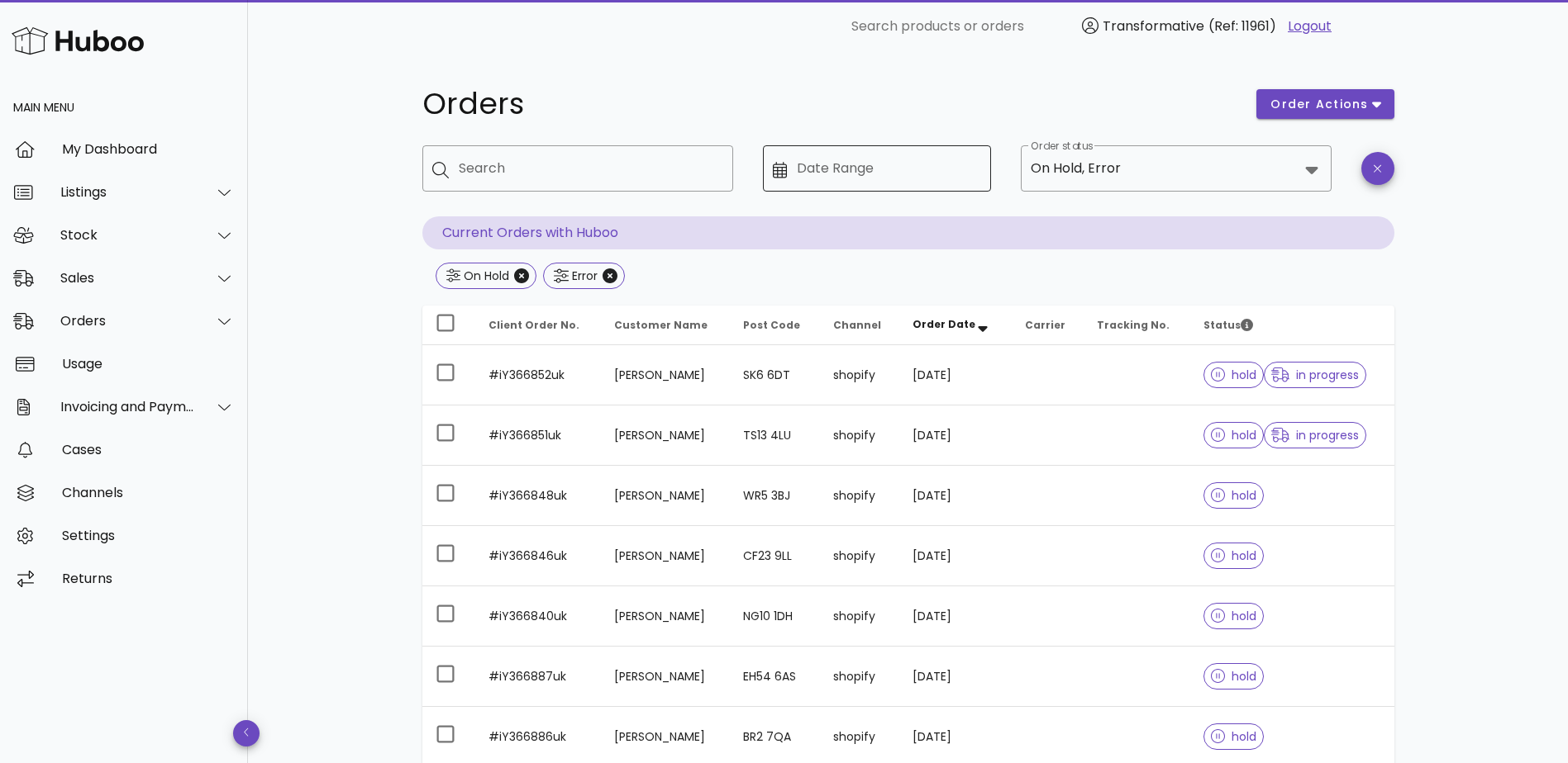
click at [791, 164] on div at bounding box center [785, 169] width 25 height 19
click at [783, 165] on icon at bounding box center [780, 170] width 15 height 17
click at [783, 167] on icon at bounding box center [780, 170] width 15 height 17
click at [777, 175] on icon at bounding box center [780, 170] width 15 height 17
click at [805, 169] on input "Date Range" at bounding box center [889, 169] width 185 height 26
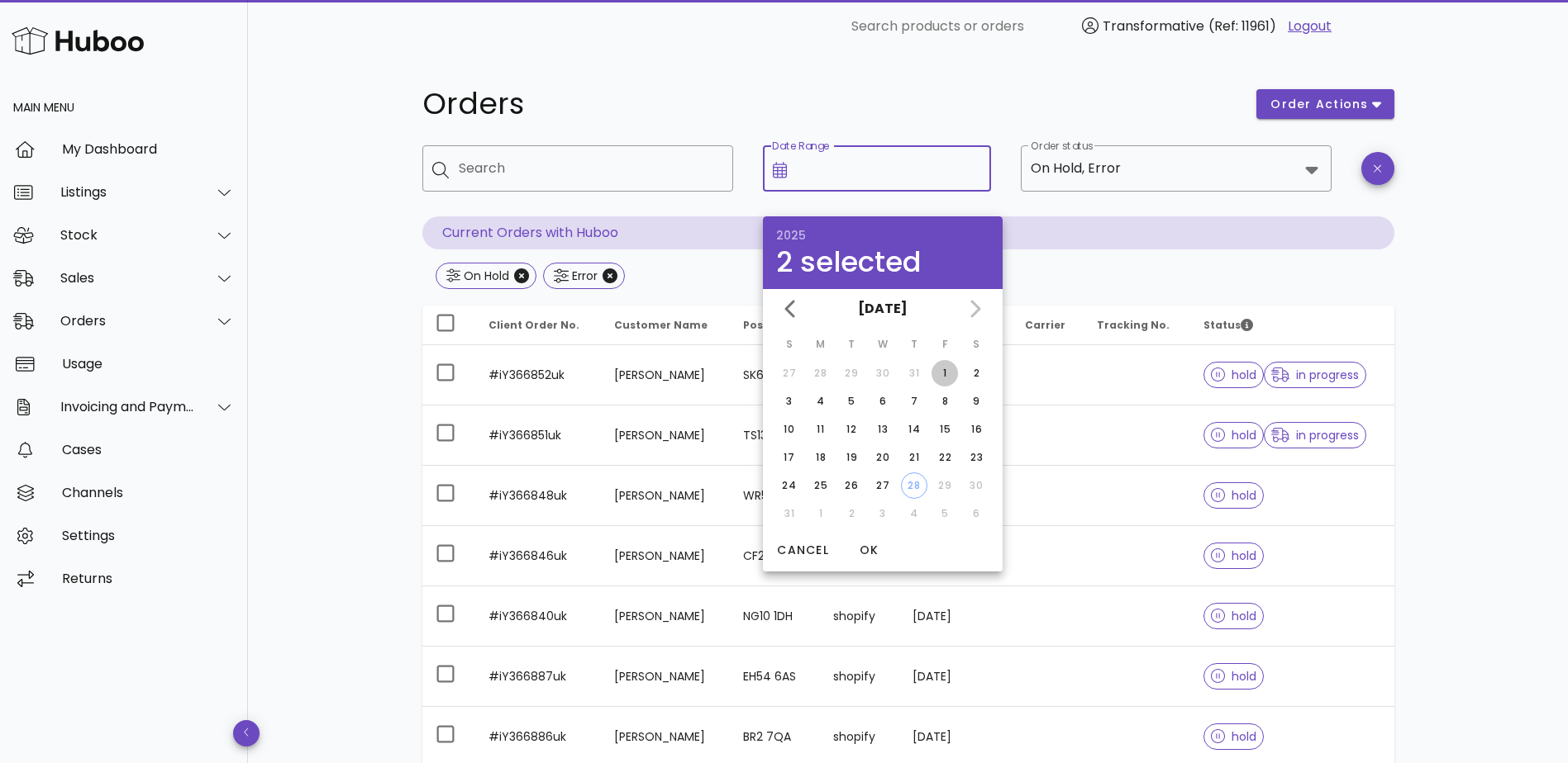
click at [948, 373] on div "1" at bounding box center [944, 374] width 26 height 15
click at [821, 480] on div "25" at bounding box center [820, 485] width 26 height 15
type input "**********"
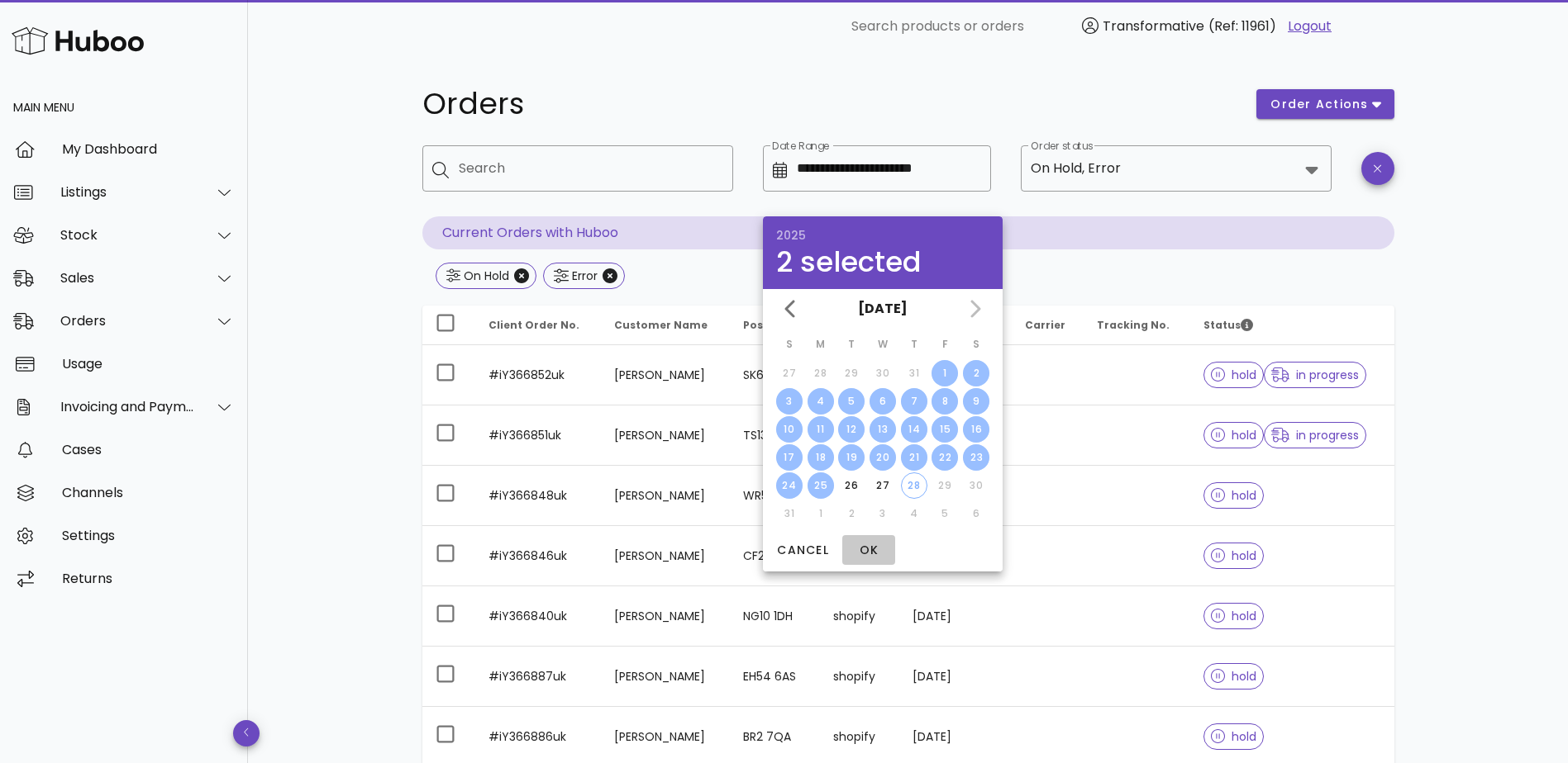
click at [865, 557] on span "OK" at bounding box center [869, 551] width 40 height 18
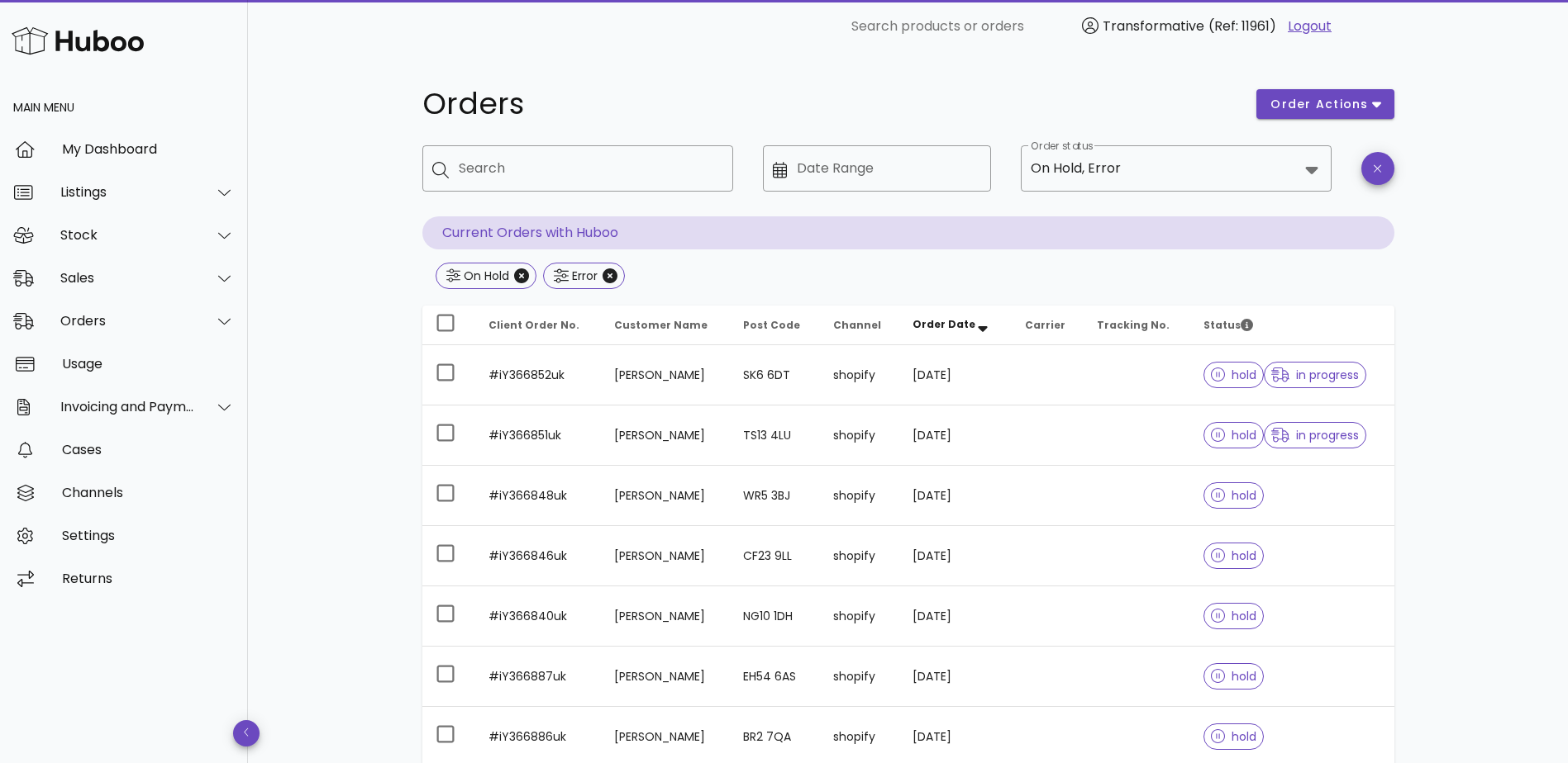
type input "**********"
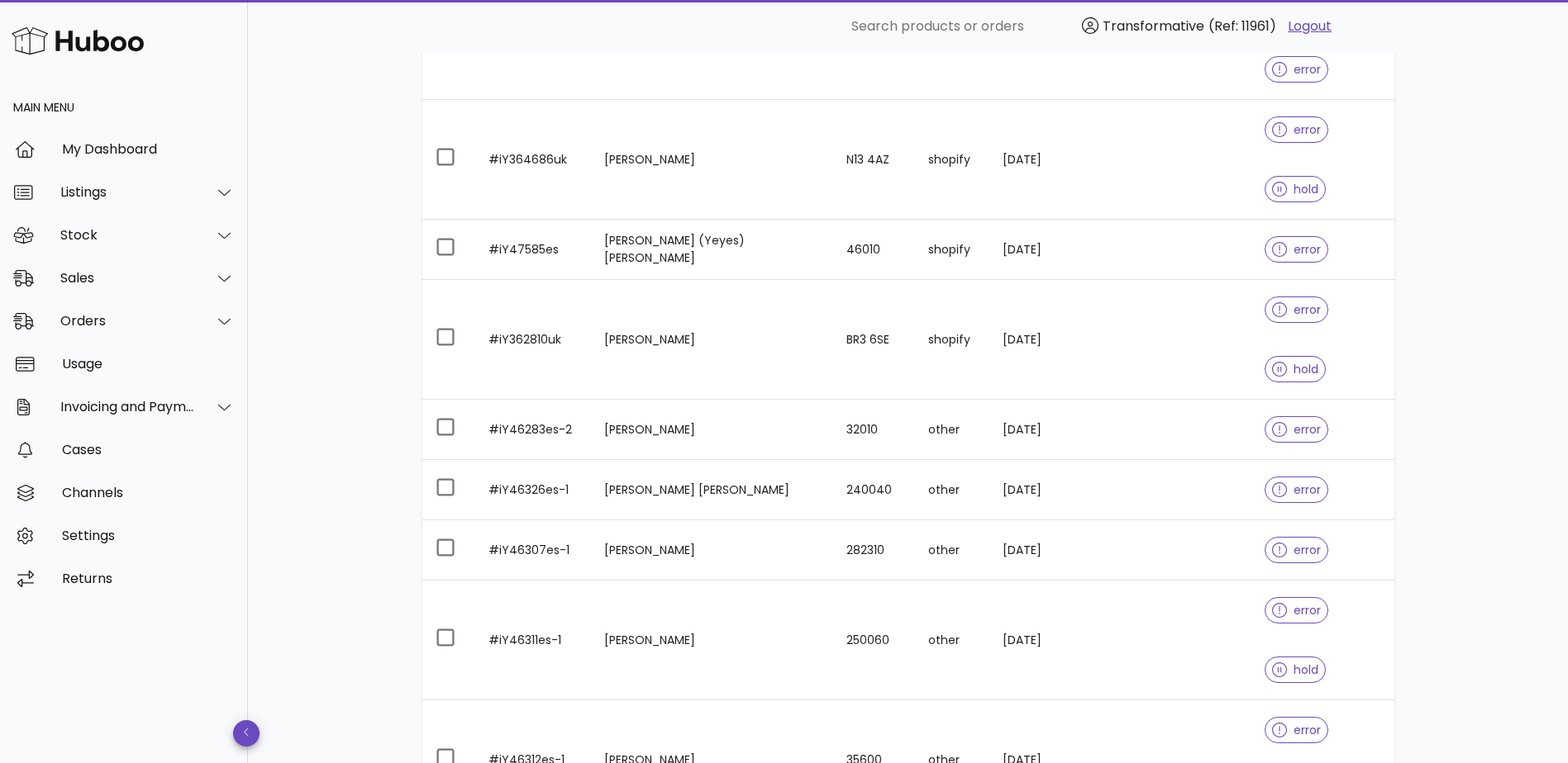
scroll to position [367, 0]
click at [1183, 685] on div "50" at bounding box center [1199, 698] width 43 height 40
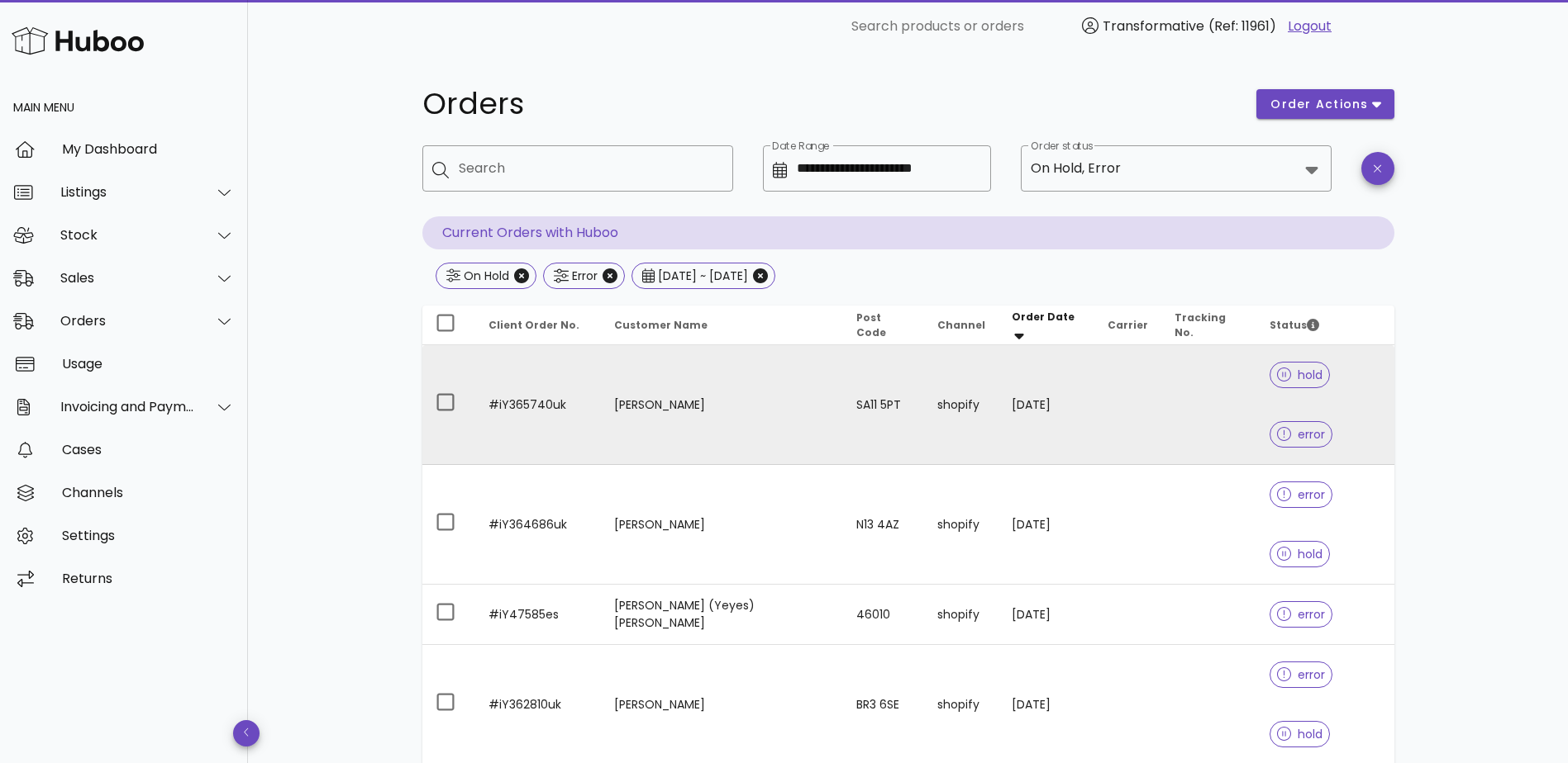
click at [495, 375] on td "#iY365740uk" at bounding box center [538, 405] width 126 height 120
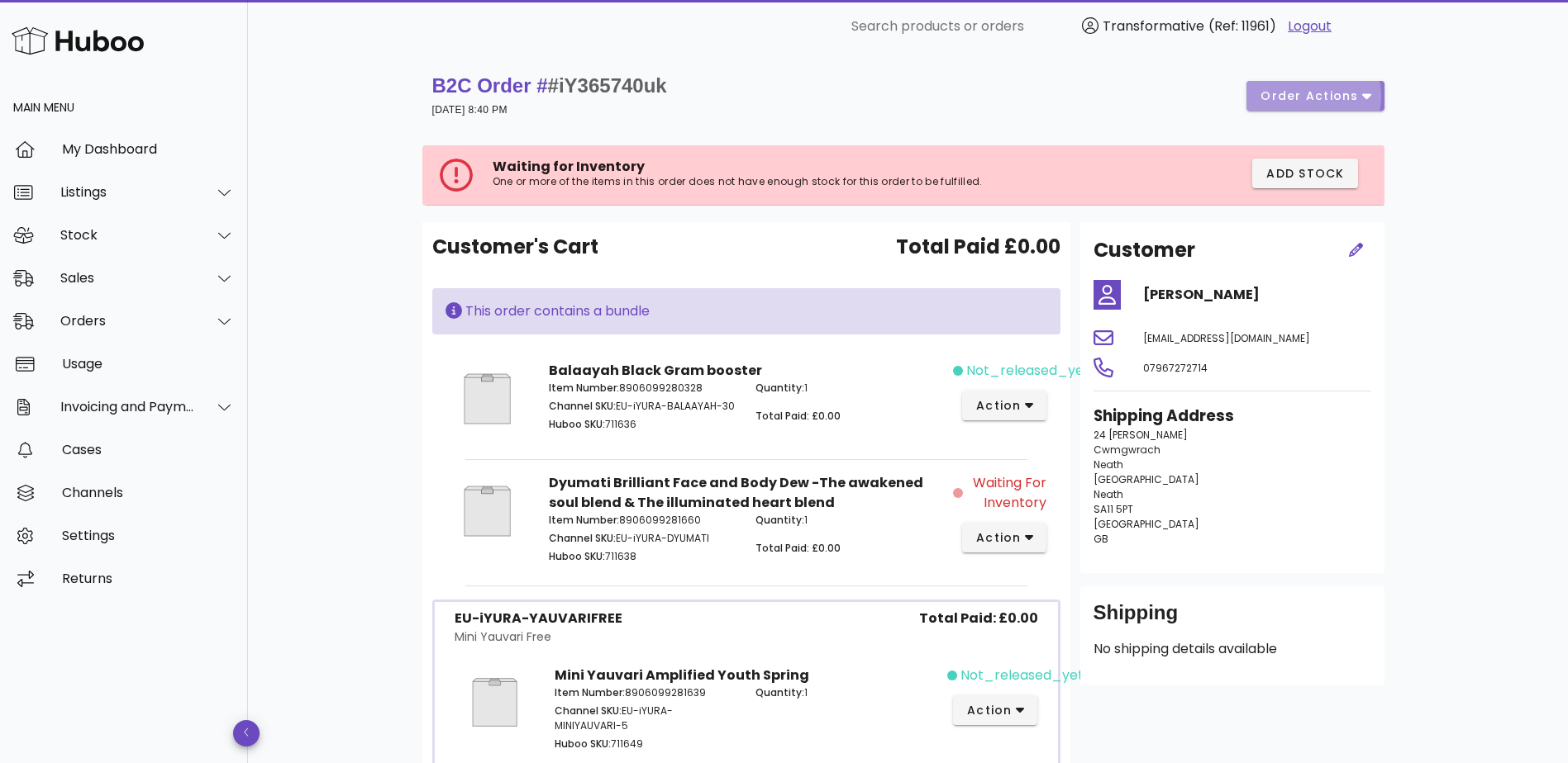
click at [1351, 88] on span "order actions" at bounding box center [1309, 96] width 99 height 18
click at [1358, 156] on div "Cancel" at bounding box center [1349, 151] width 51 height 16
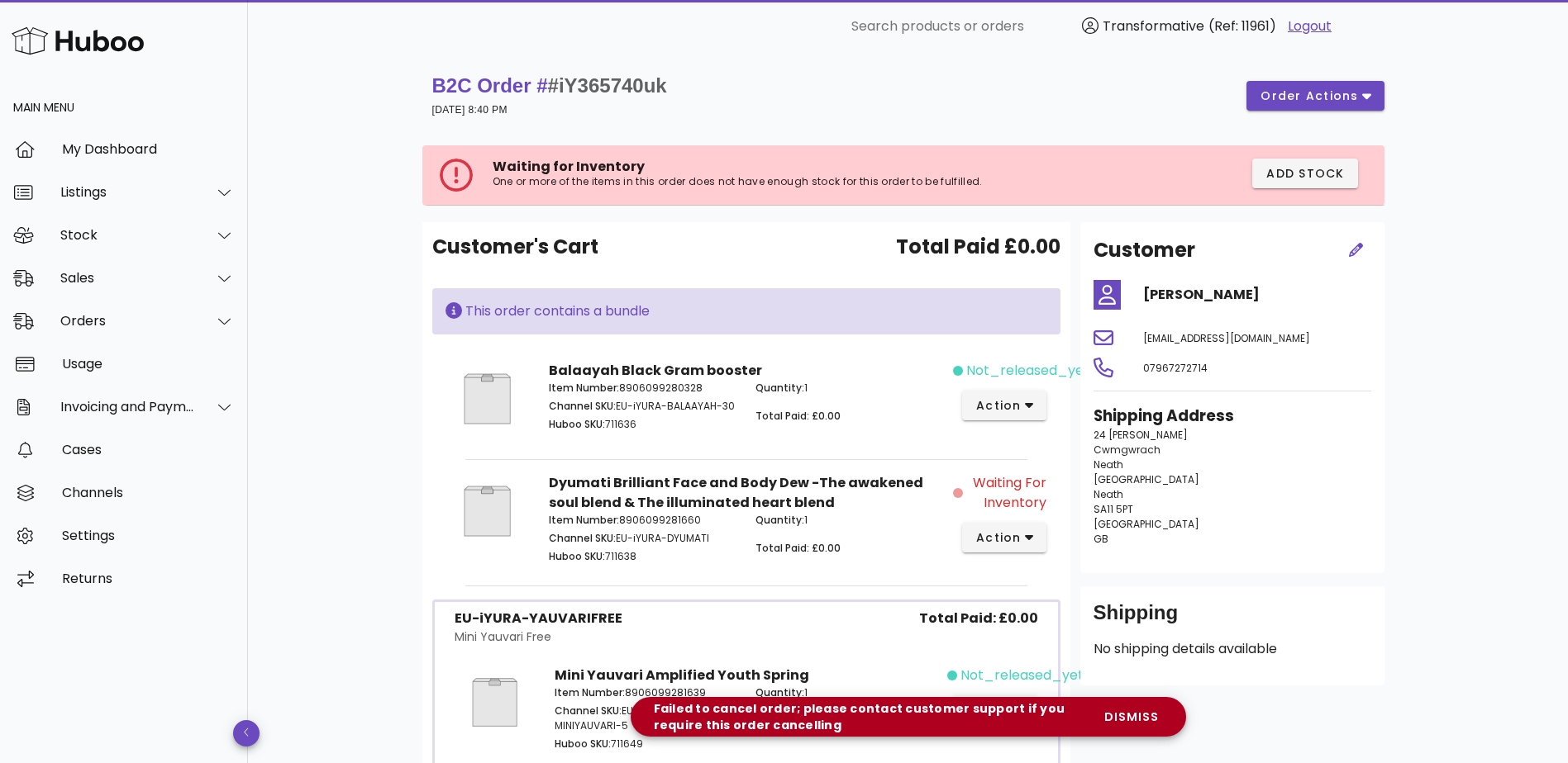
drag, startPoint x: 1099, startPoint y: 435, endPoint x: 1130, endPoint y: 537, distance: 106.6
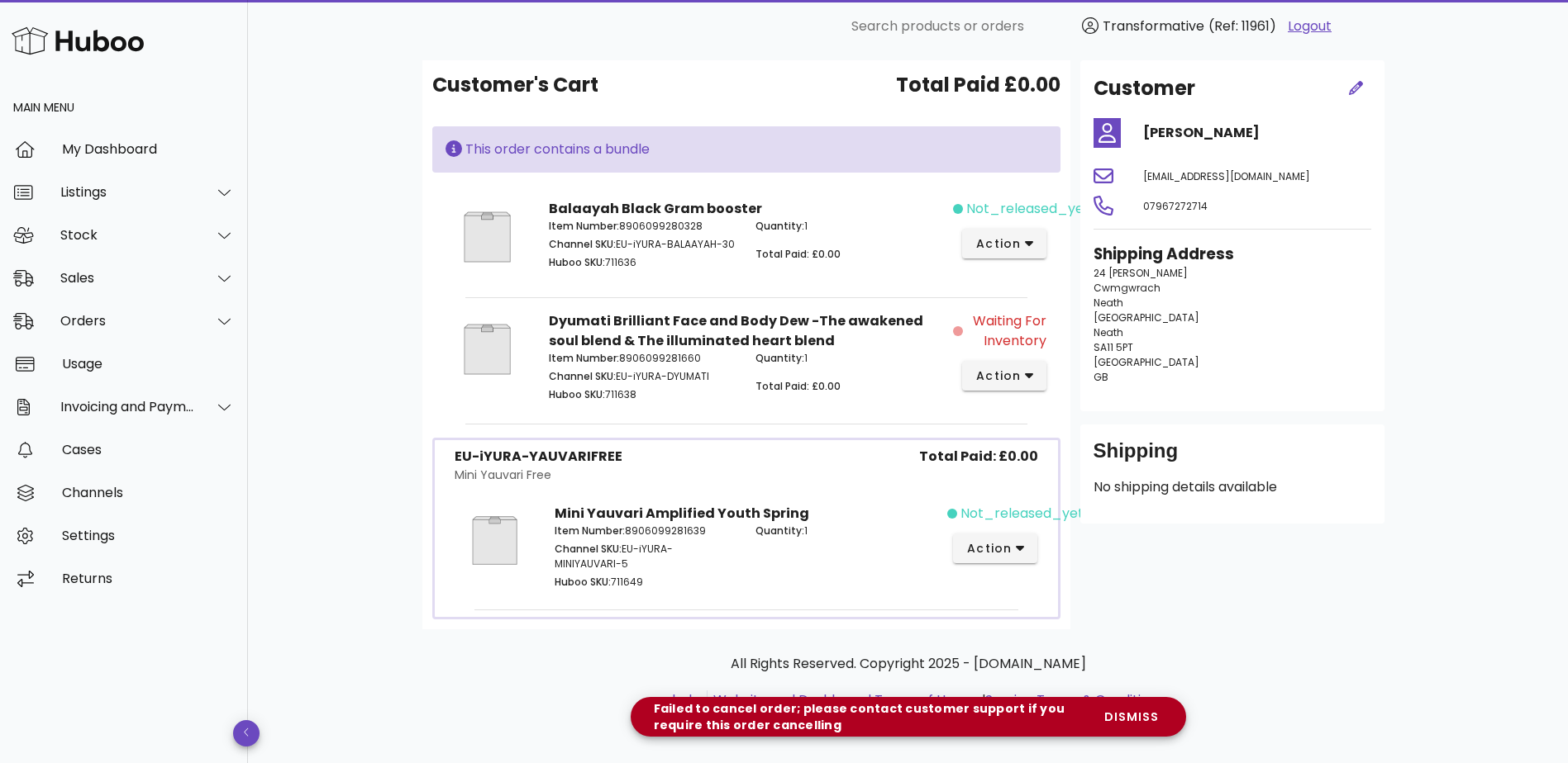
click at [1243, 552] on div "Customer Lyn Bailey ozlyn2004@yahoo.co.uk 07967272714 Shipping Address 24 Heol …" at bounding box center [1232, 345] width 324 height 569
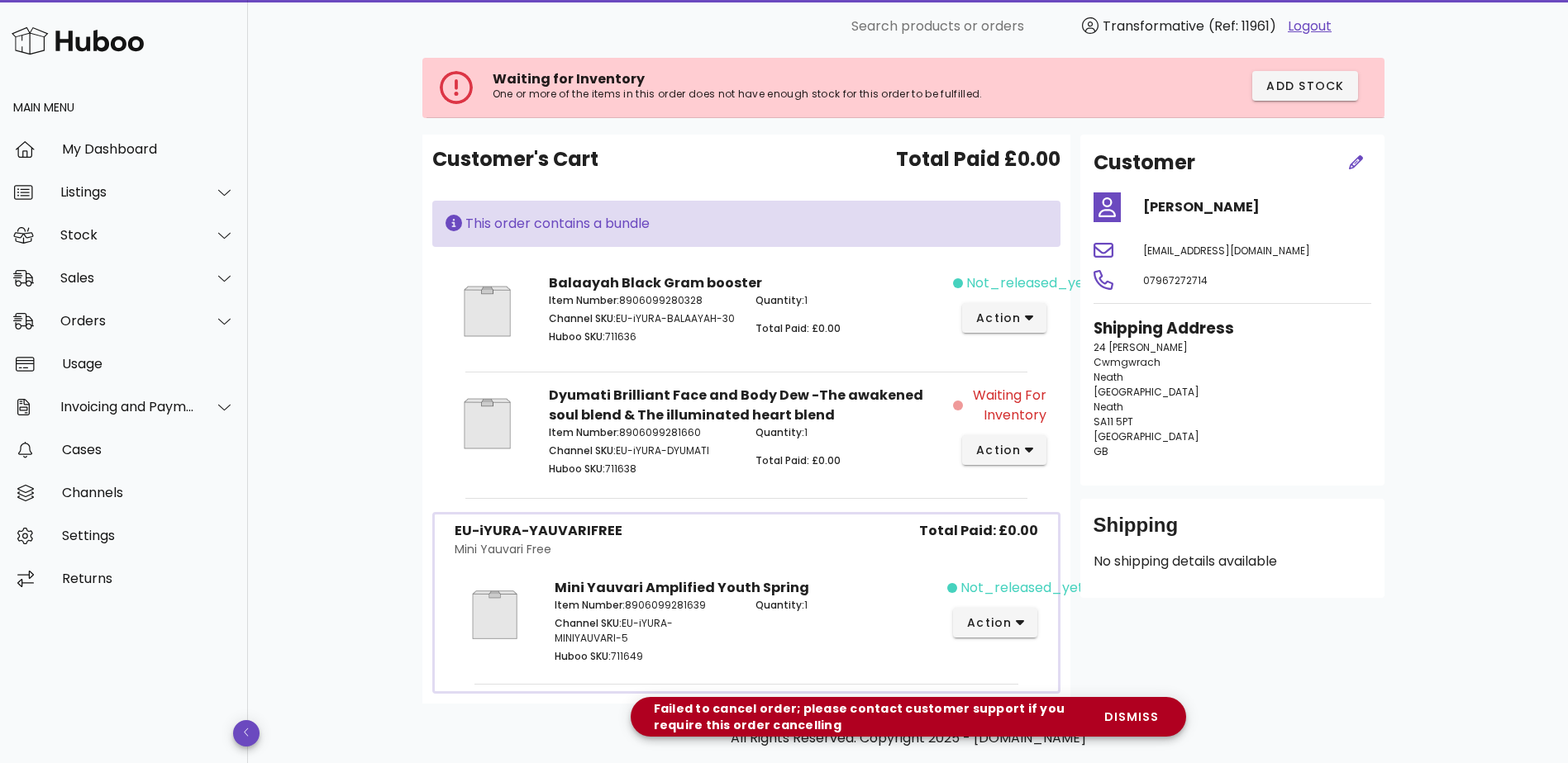
scroll to position [0, 0]
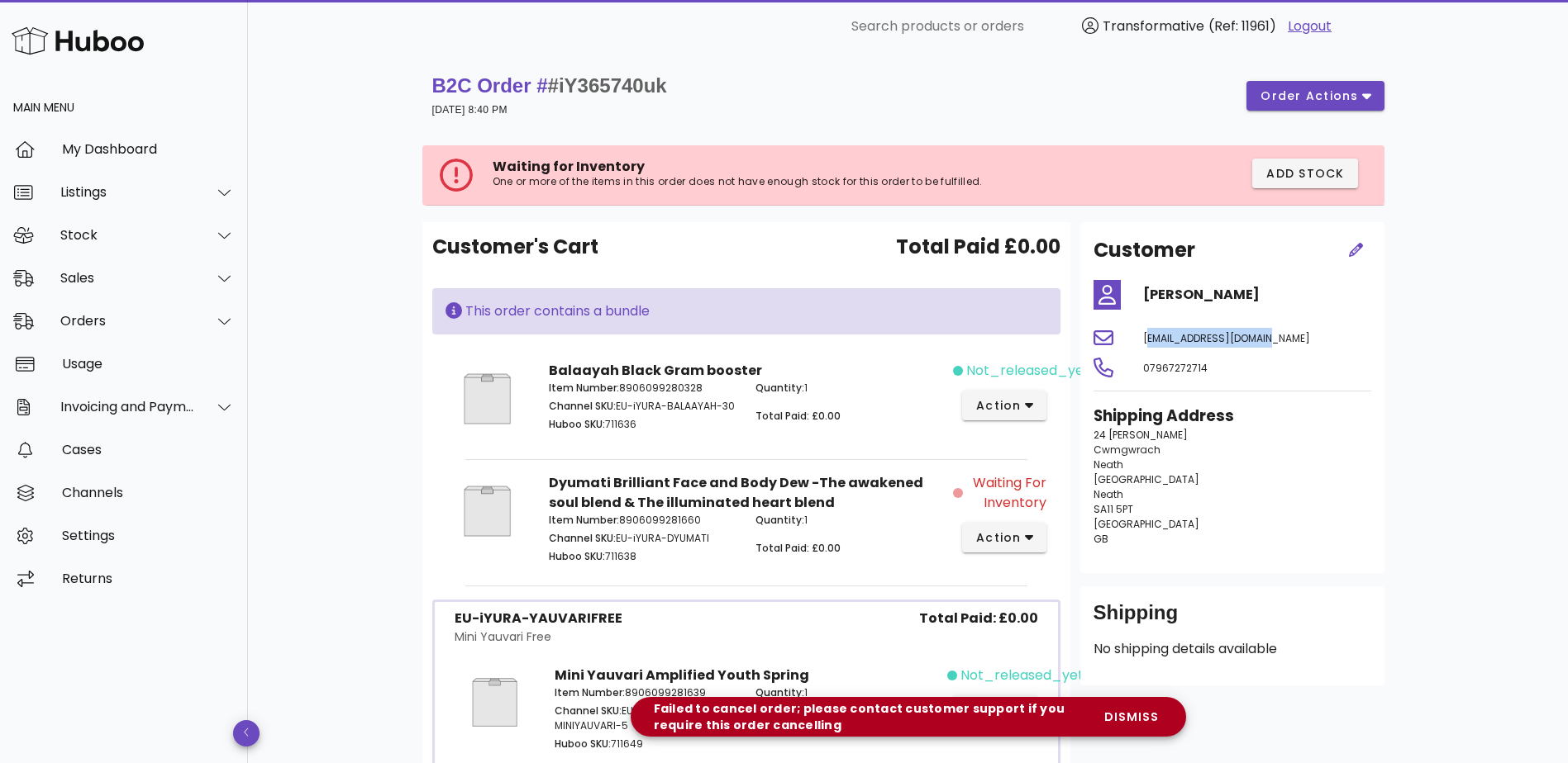
drag, startPoint x: 1271, startPoint y: 336, endPoint x: 1112, endPoint y: 339, distance: 159.0
click at [1112, 339] on div "ozlyn2004@yahoo.co.uk" at bounding box center [1231, 337] width 297 height 40
